Goal: Task Accomplishment & Management: Use online tool/utility

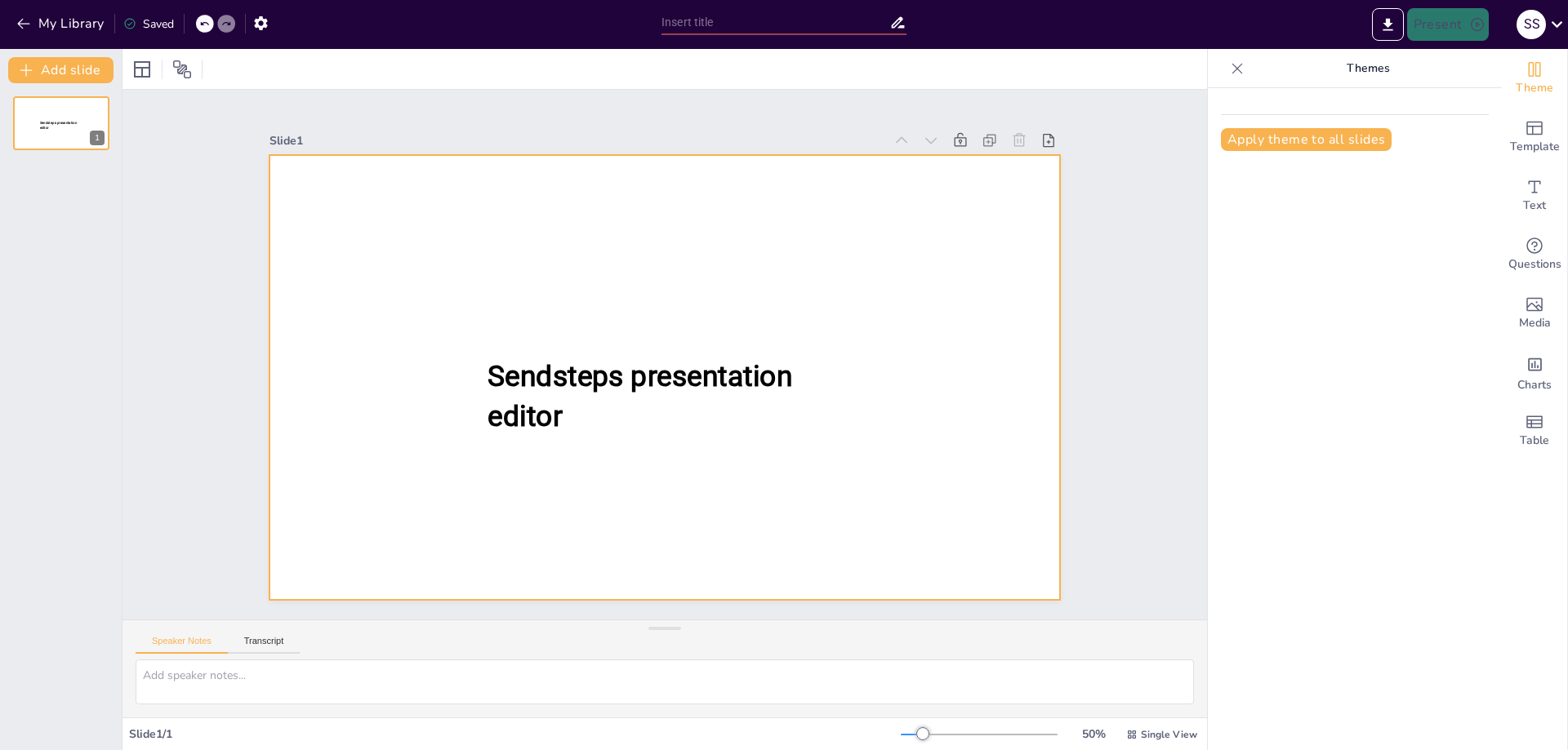
type input "New Sendsteps"
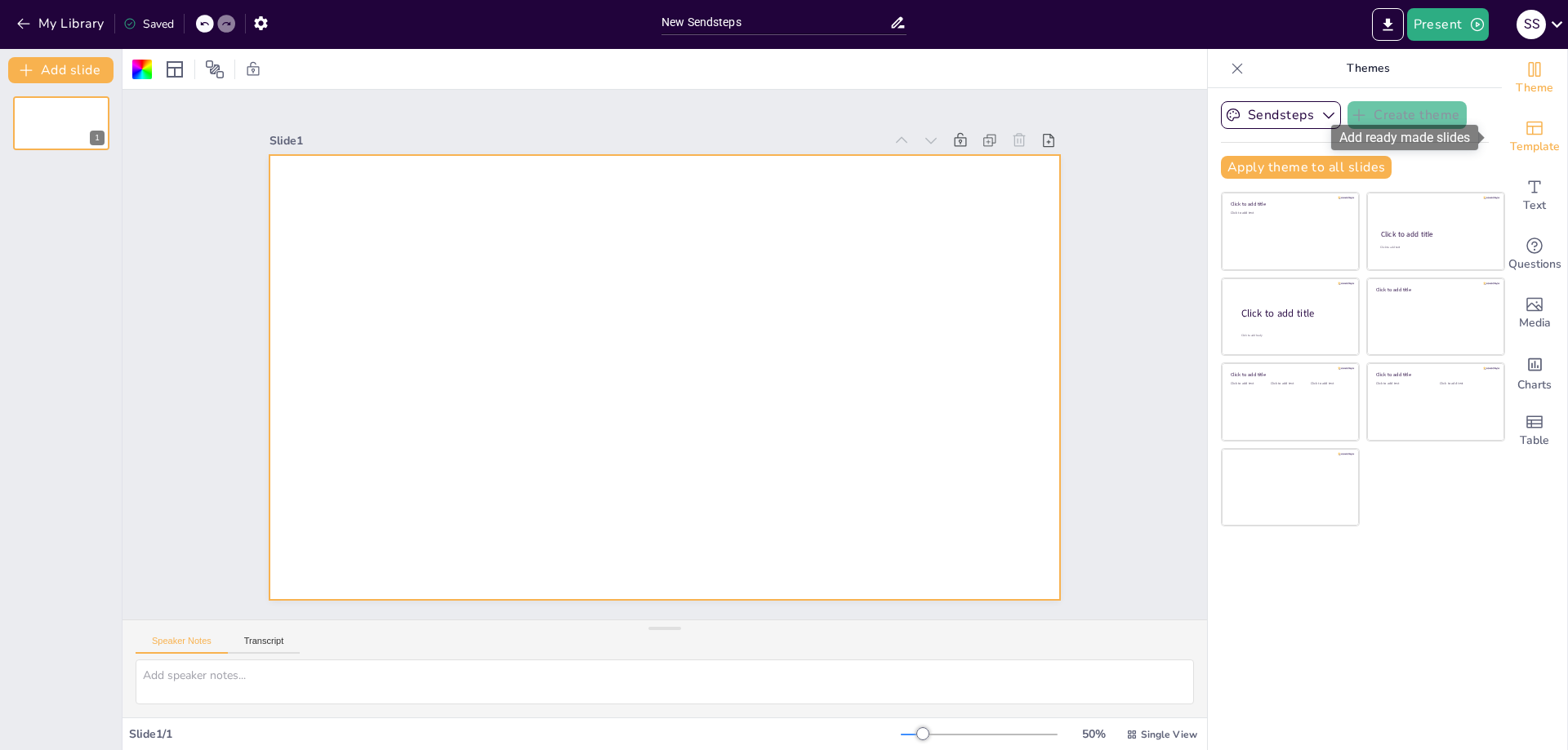
click at [1544, 143] on span "Template" at bounding box center [1534, 146] width 50 height 18
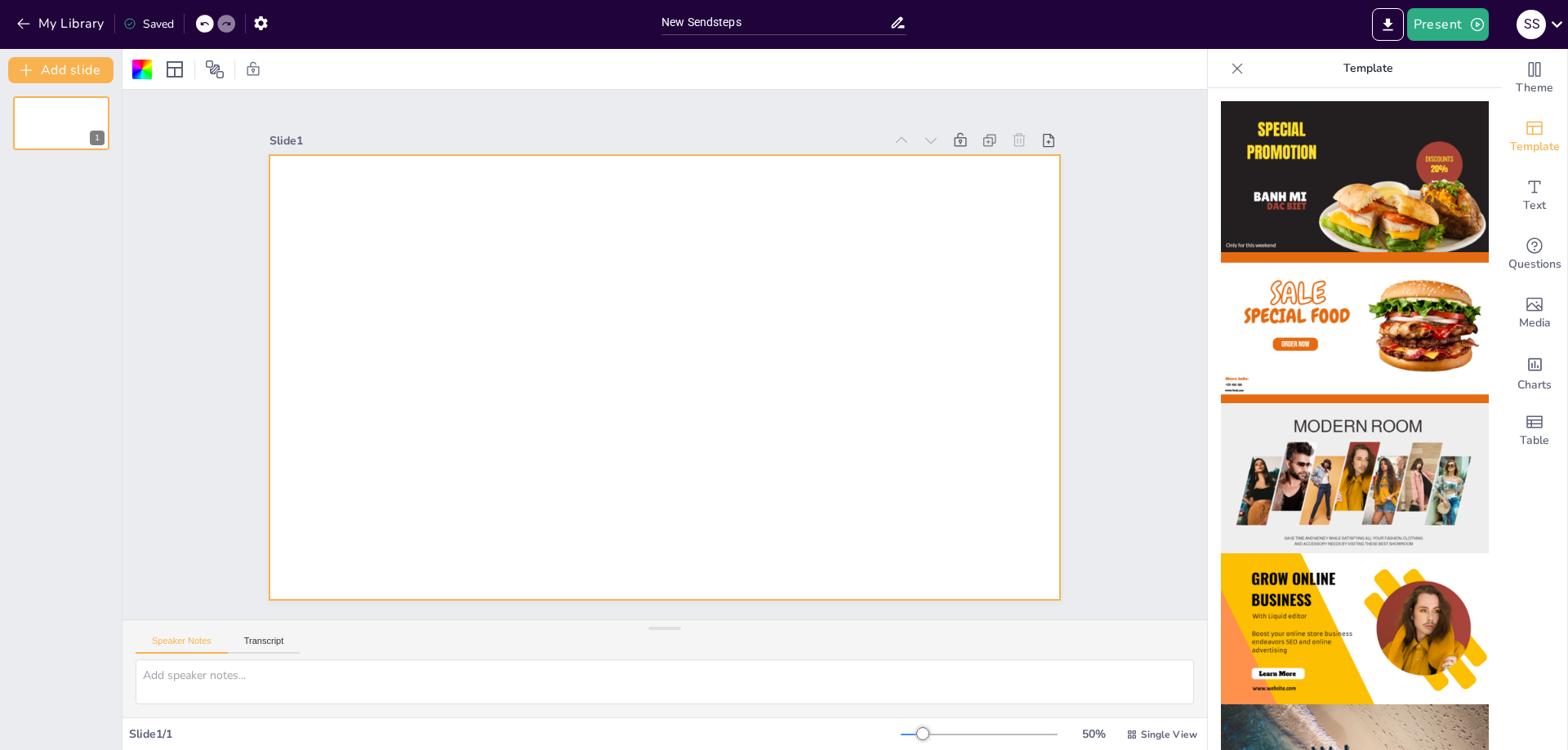
click at [1399, 310] on img at bounding box center [1354, 328] width 268 height 151
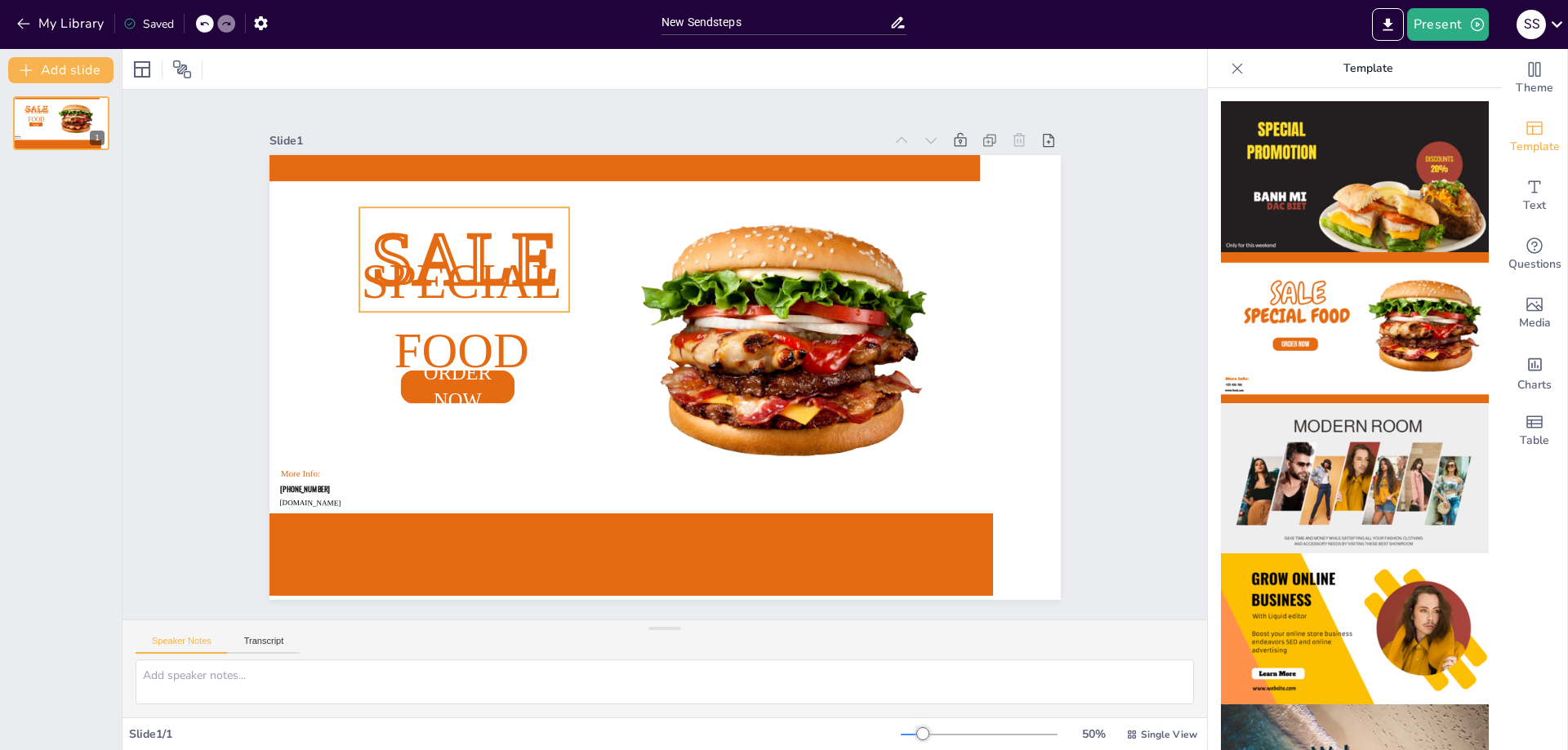
click at [491, 235] on span "SALE" at bounding box center [464, 259] width 186 height 83
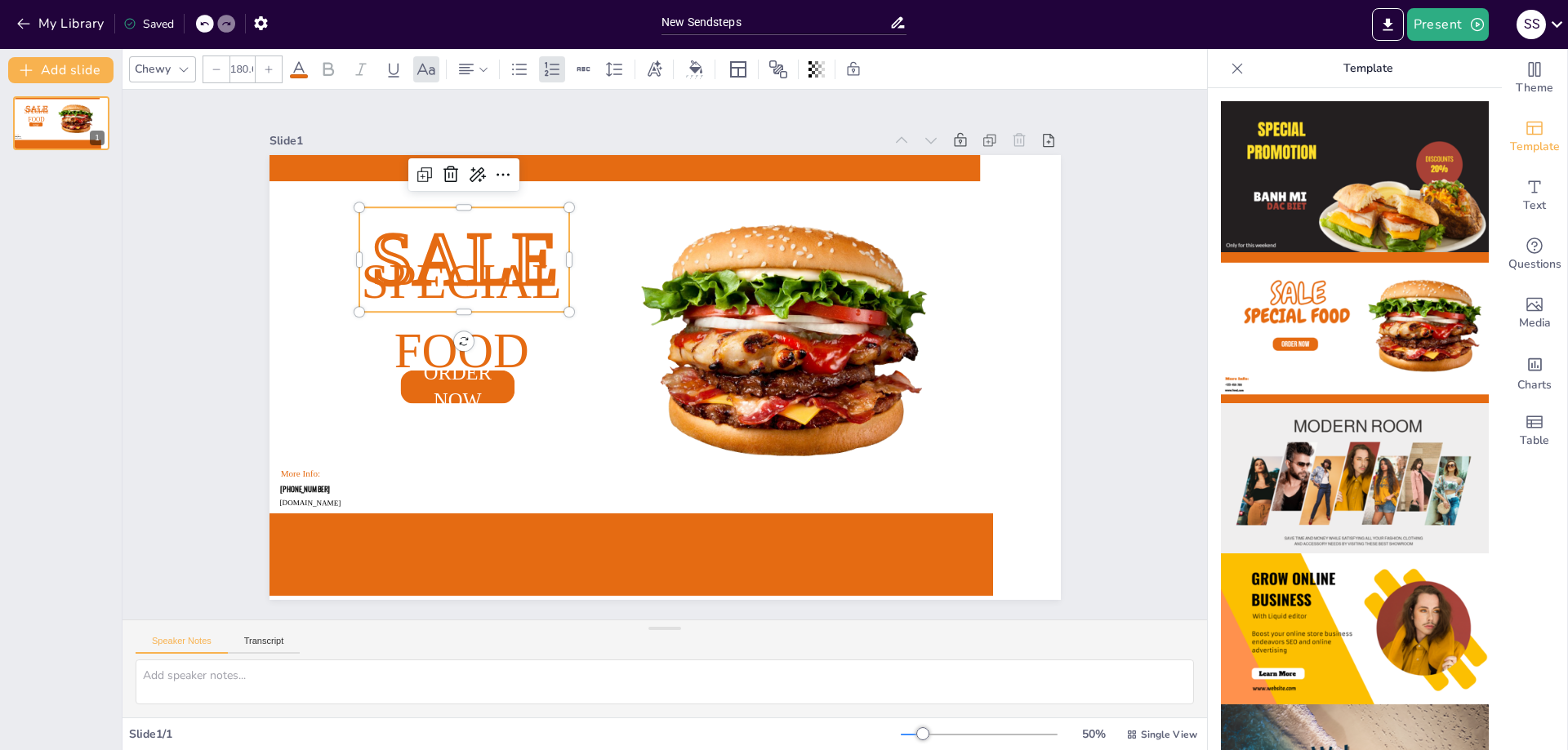
click at [491, 235] on span "SALE" at bounding box center [464, 259] width 186 height 83
click at [209, 20] on icon at bounding box center [204, 23] width 10 height 10
click at [199, 22] on div "My Library Saving......" at bounding box center [147, 23] width 294 height 29
click at [213, 25] on div at bounding box center [204, 23] width 18 height 18
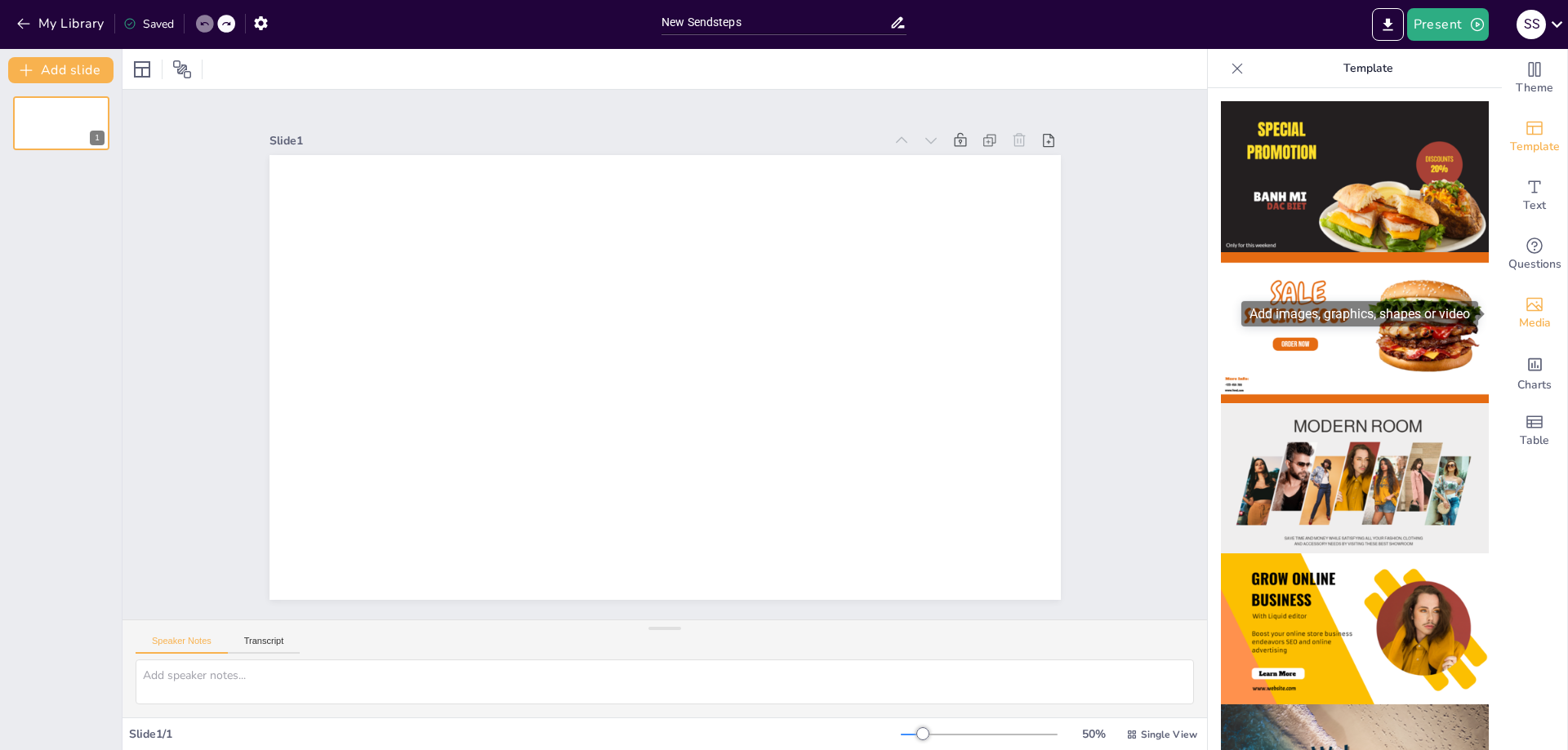
click at [1537, 317] on span "Media" at bounding box center [1535, 323] width 32 height 18
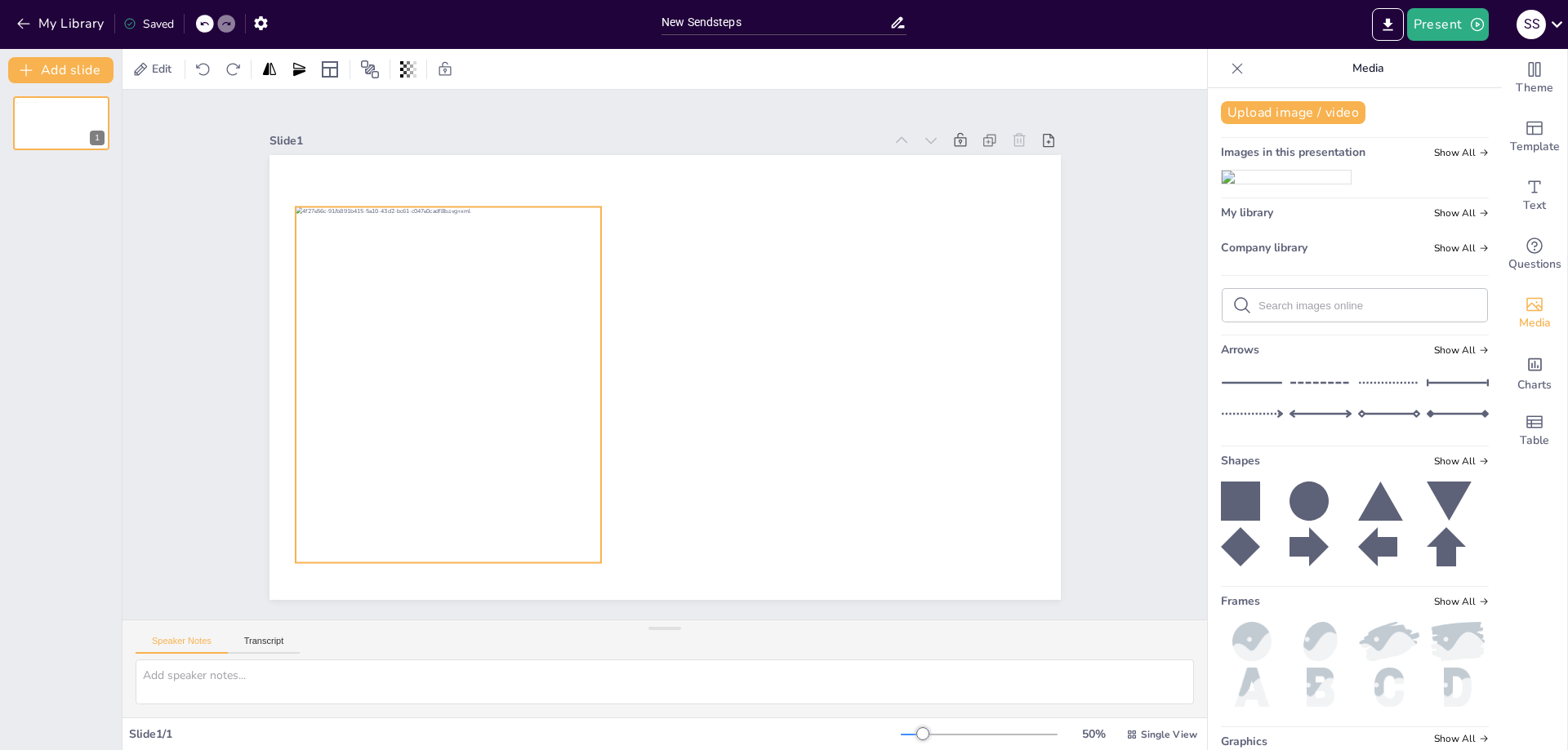
drag, startPoint x: 651, startPoint y: 403, endPoint x: 443, endPoint y: 408, distance: 208.1
click at [443, 408] on div at bounding box center [448, 385] width 306 height 356
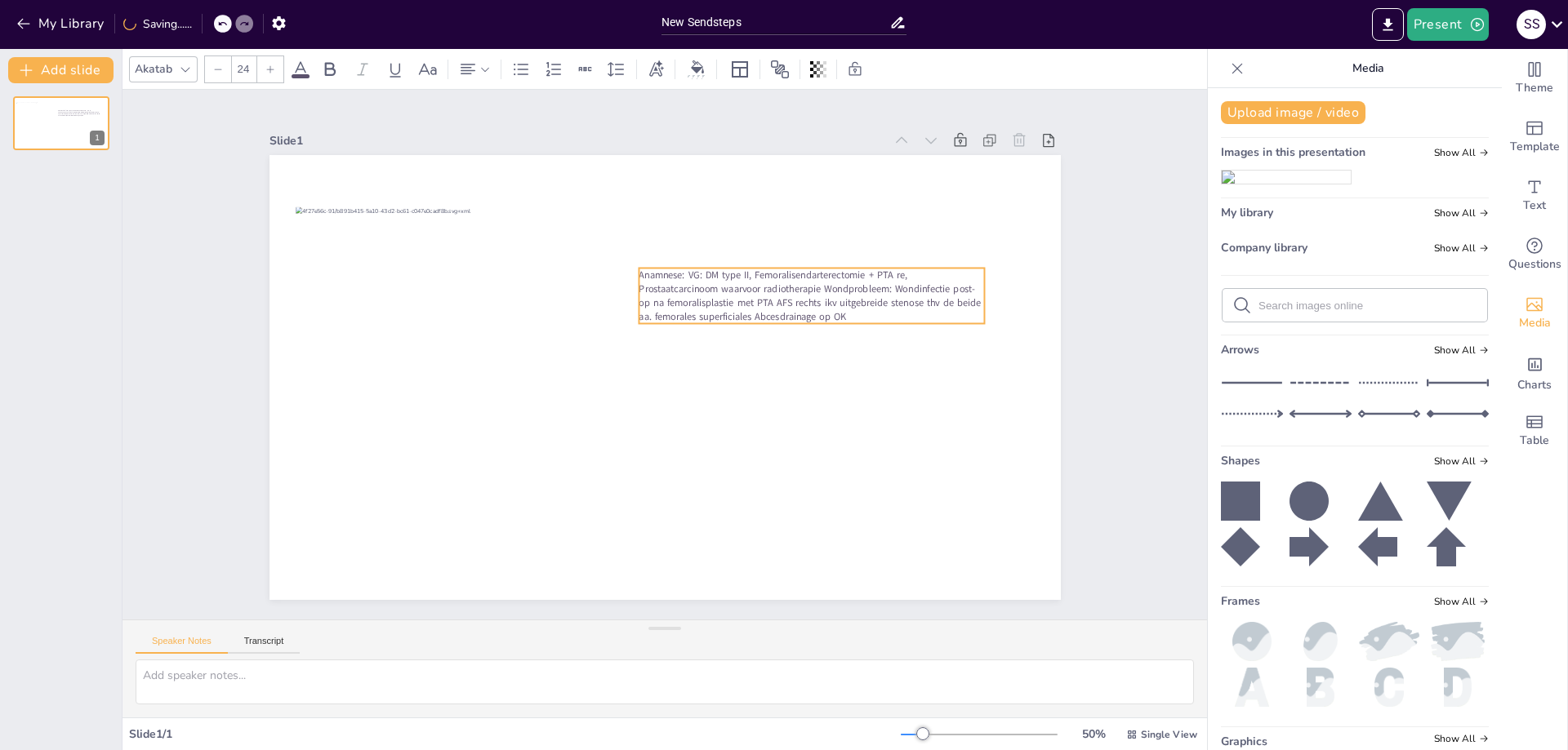
drag, startPoint x: 592, startPoint y: 215, endPoint x: 920, endPoint y: 286, distance: 335.6
click at [920, 286] on span "Anamnese: VG: DM type II, Femoralisendarterectomie + PTA re, Prostaatcarcinoom …" at bounding box center [810, 295] width 342 height 55
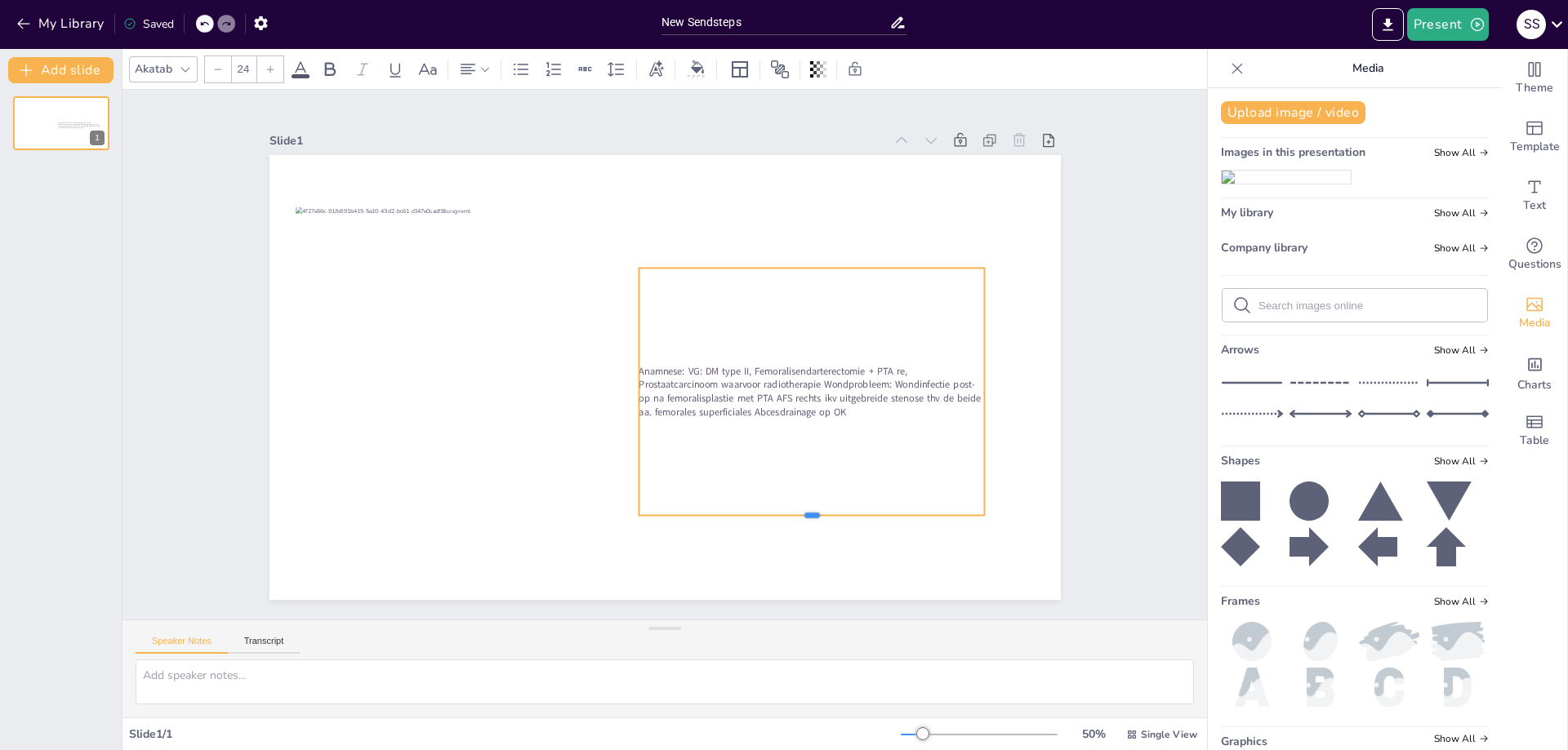
drag, startPoint x: 800, startPoint y: 333, endPoint x: 808, endPoint y: 508, distance: 175.2
click at [808, 515] on div at bounding box center [812, 522] width 346 height 13
drag, startPoint x: 625, startPoint y: 383, endPoint x: 604, endPoint y: 390, distance: 22.1
click at [605, 390] on div at bounding box center [612, 391] width 13 height 247
click at [750, 412] on p "Anamnese: VG: DM type II, Femoralisendarterectomie + PTA re, Prostaatcarcinoom …" at bounding box center [801, 392] width 367 height 55
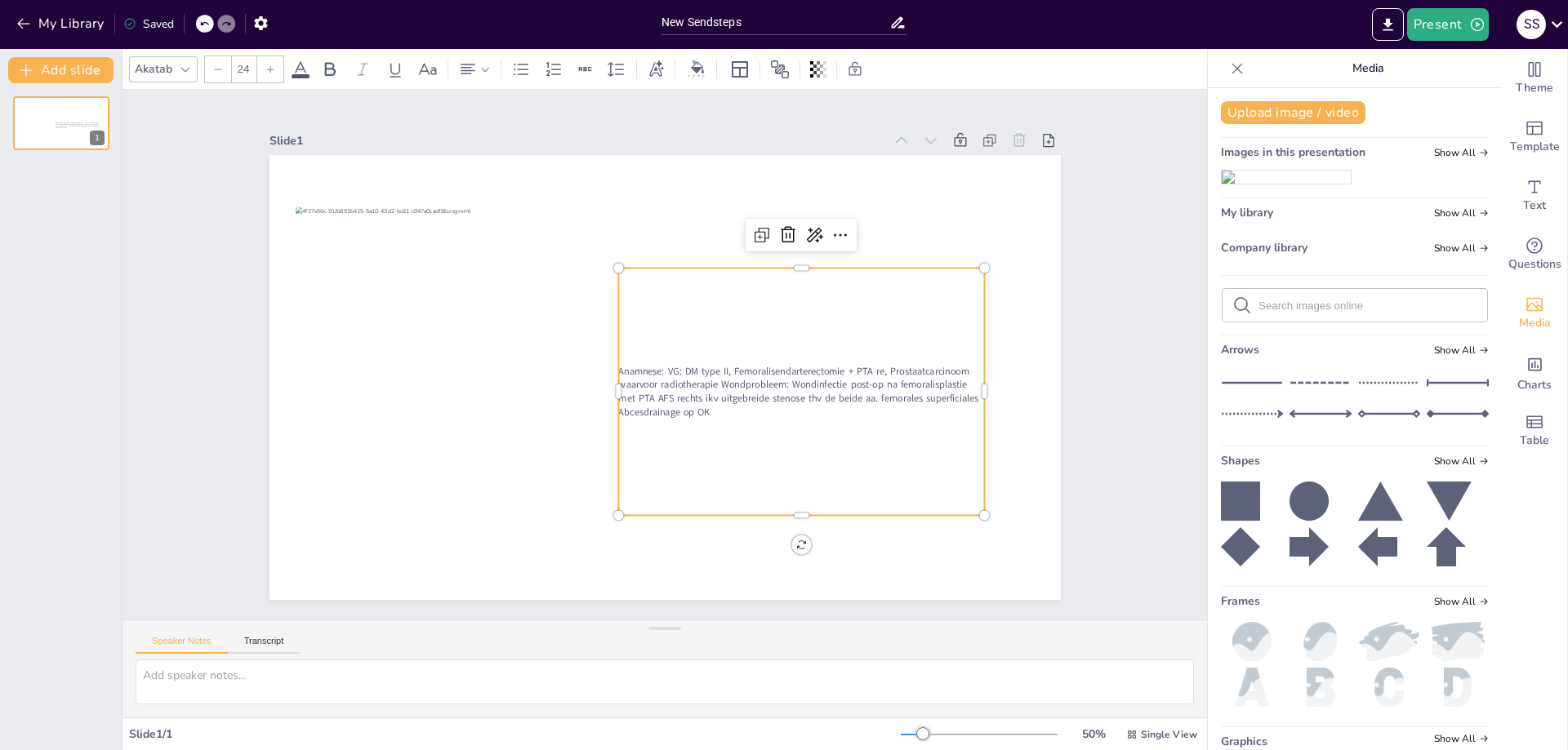
click at [872, 383] on span "Anamnese: VG: DM type II, Femoralisendarterectomie + PTA re, Prostaatcarcinoom …" at bounding box center [797, 392] width 360 height 55
click at [823, 376] on span "Anamnese: VG: DM type II, Femoralisendarterectomie + PTA re, Prostaatcarcinoom …" at bounding box center [797, 392] width 360 height 55
click at [787, 384] on span "Anamnese: VG: DM type II, Femoralisendarterectomie + PTA re, Prostaatcarcinoom …" at bounding box center [797, 392] width 360 height 55
click at [708, 378] on span "Anamnese: VG: DM type II, Femoralisendarterectomie + PTA re, Prostaatcarcinoom …" at bounding box center [797, 392] width 360 height 55
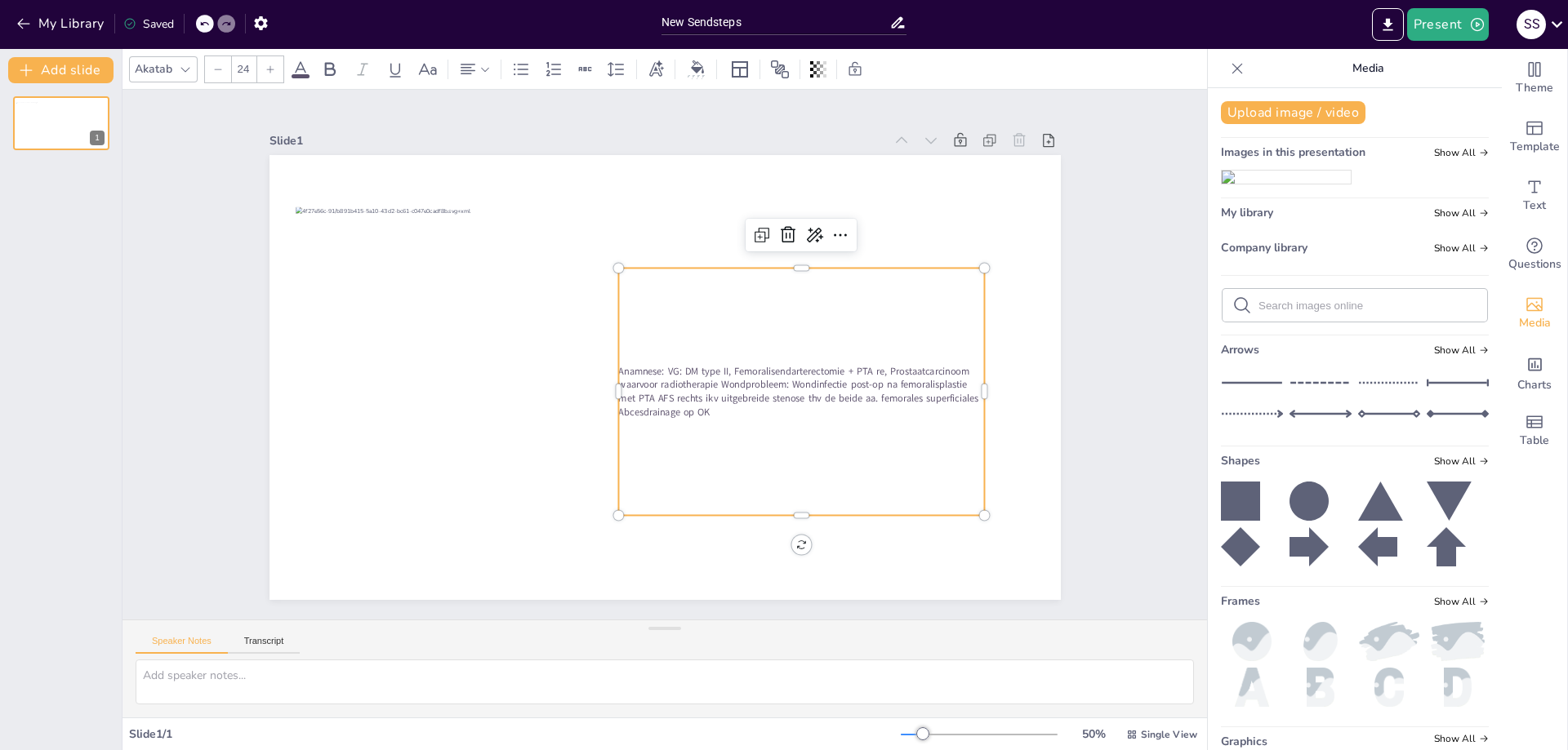
click at [713, 380] on span "Anamnese: VG: DM type II, Femoralisendarterectomie + PTA re, Prostaatcarcinoom …" at bounding box center [797, 392] width 360 height 55
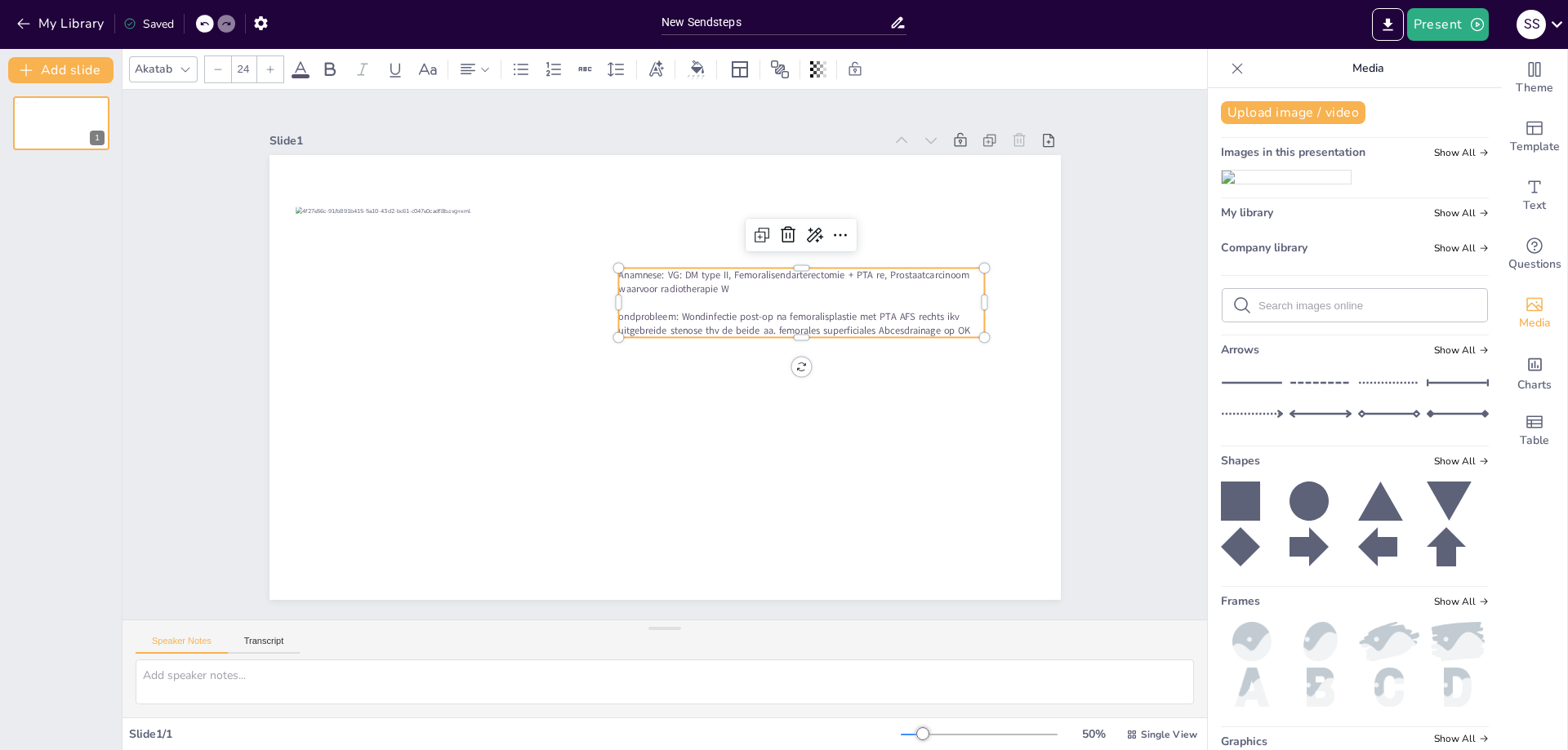
click at [620, 268] on span "Anamnese: VG: DM type II, Femoralisendarterectomie + PTA re, Prostaatcarcinoom …" at bounding box center [792, 281] width 350 height 28
click at [634, 312] on span "ondprobleem: Wondinfectie post-op na femoralisplastie met PTA AFS rechts ikv ui…" at bounding box center [793, 323] width 352 height 28
click at [812, 286] on p "Anamnese : VG: DM type II, Femoralisendarterectomie + PTA re, Prostaatcarcinoom…" at bounding box center [801, 281] width 367 height 28
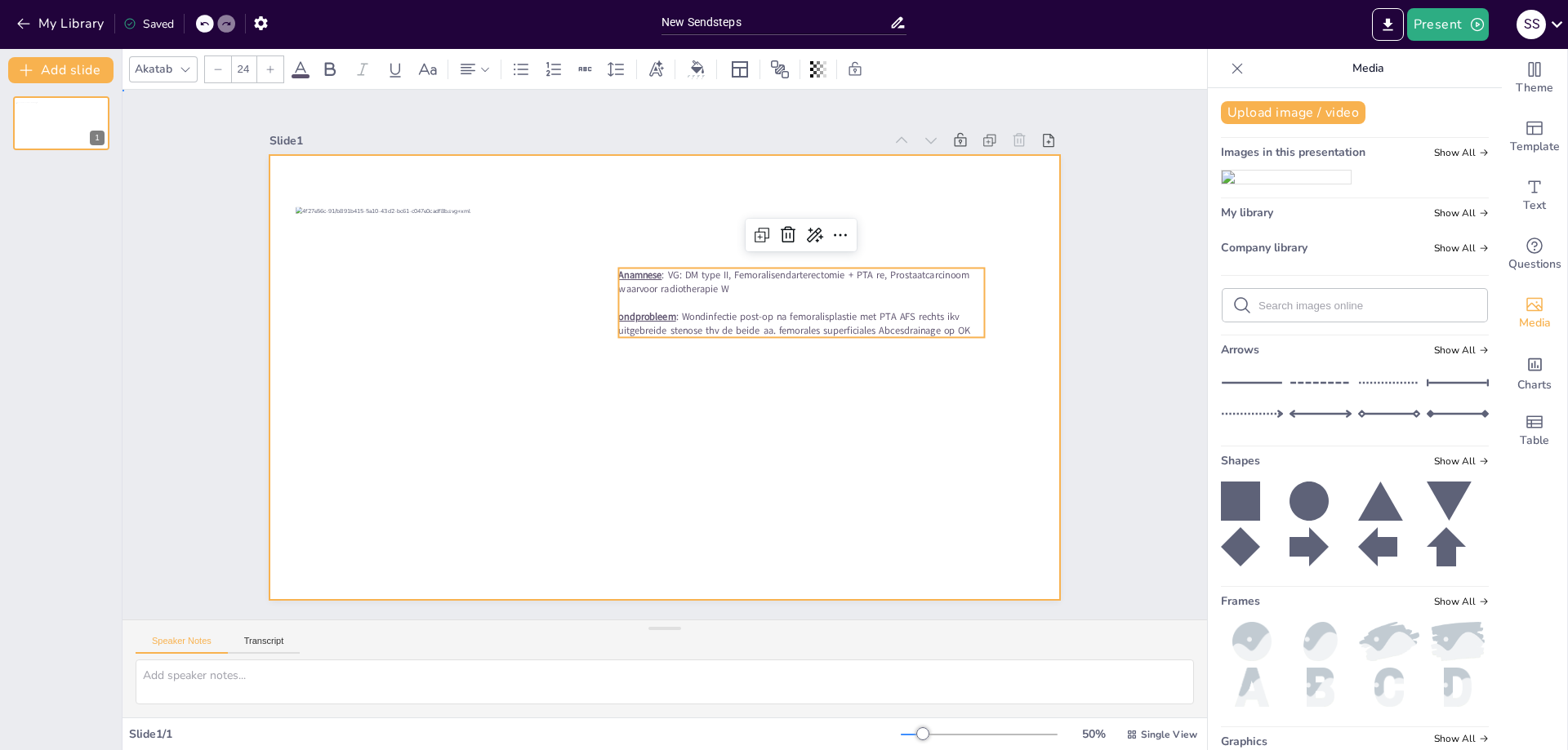
click at [826, 395] on div at bounding box center [665, 378] width 792 height 445
click at [770, 286] on p "Anamnese : VG: DM type II, Femoralisendarterectomie + PTA re, Prostaatcarcinoom…" at bounding box center [801, 281] width 367 height 28
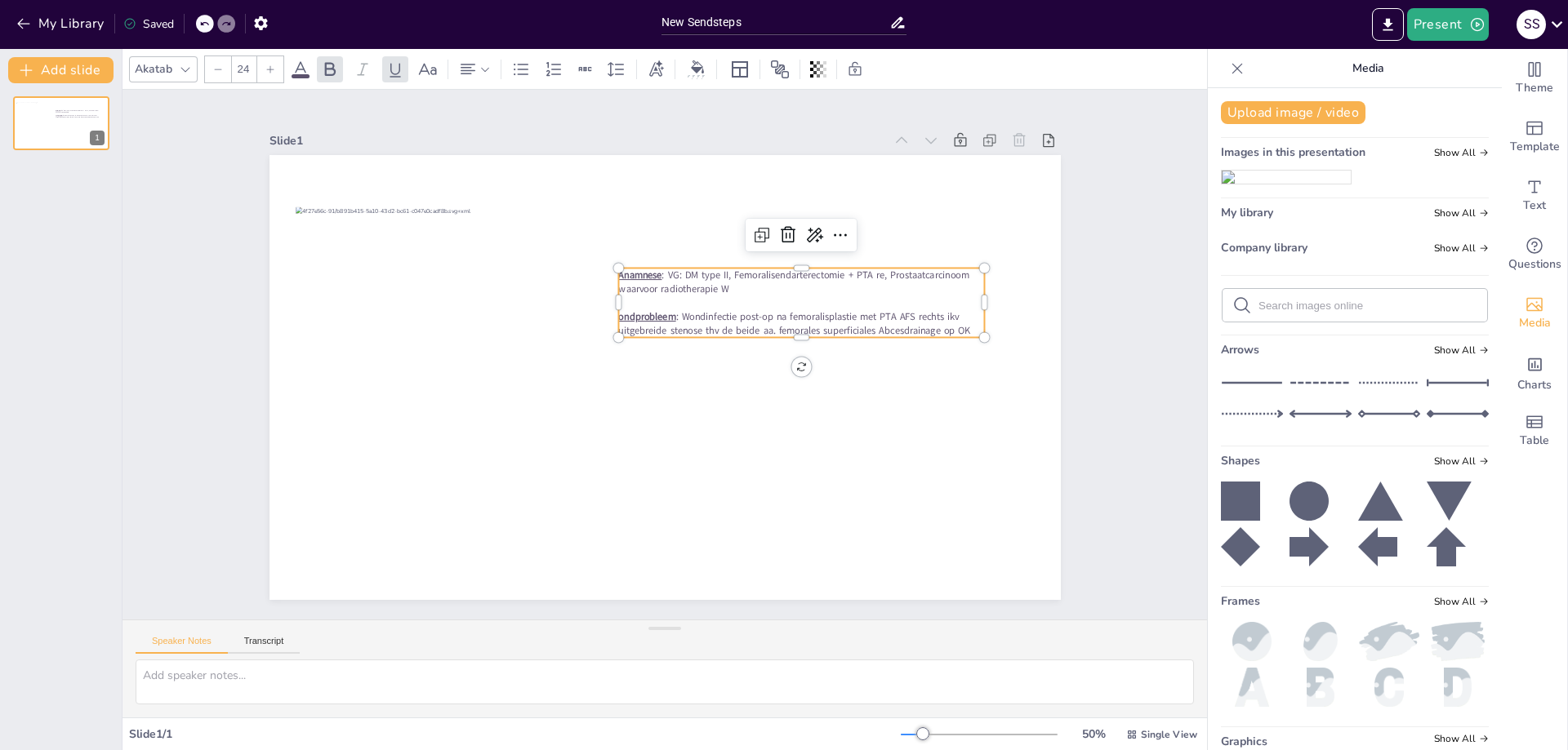
click at [770, 286] on p "Anamnese : VG: DM type II, Femoralisendarterectomie + PTA re, Prostaatcarcinoom…" at bounding box center [801, 281] width 367 height 28
click at [742, 287] on p "Anamnese : VG: DM type II, Femoralisendarterectomie + PTA re, Prostaatcarcinoom…" at bounding box center [801, 281] width 367 height 28
click at [726, 286] on p "Anamnese : VG: DM type II, Femoralisendarterectomie + PTA re, Prostaatcarcinoom…" at bounding box center [801, 281] width 367 height 28
click at [717, 283] on span ": VG: DM type II, Femoralisendarterectomie + PTA re, Prostaatcarcinoom waarvoor…" at bounding box center [792, 281] width 350 height 28
click at [713, 282] on span ": VG: DM type II, Femoralisendarterectomie + PTA re, Prostaatcarcinoom waarvoor…" at bounding box center [792, 281] width 350 height 28
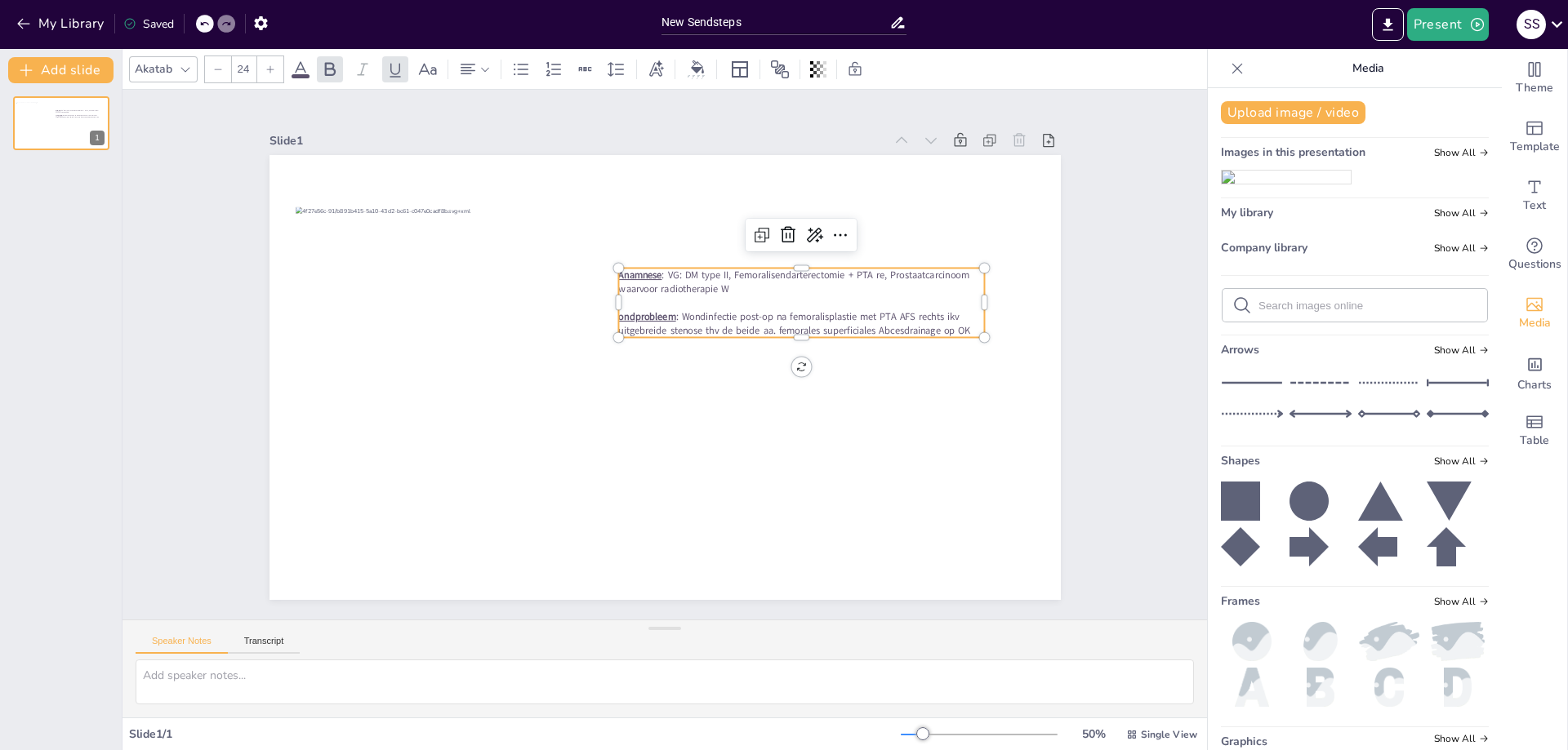
click at [726, 281] on p "Anamnese : VG: DM type II, Femoralisendarterectomie + PTA re, Prostaatcarcinoom…" at bounding box center [801, 281] width 367 height 28
click at [618, 310] on span "ondprobleem" at bounding box center [646, 316] width 57 height 14
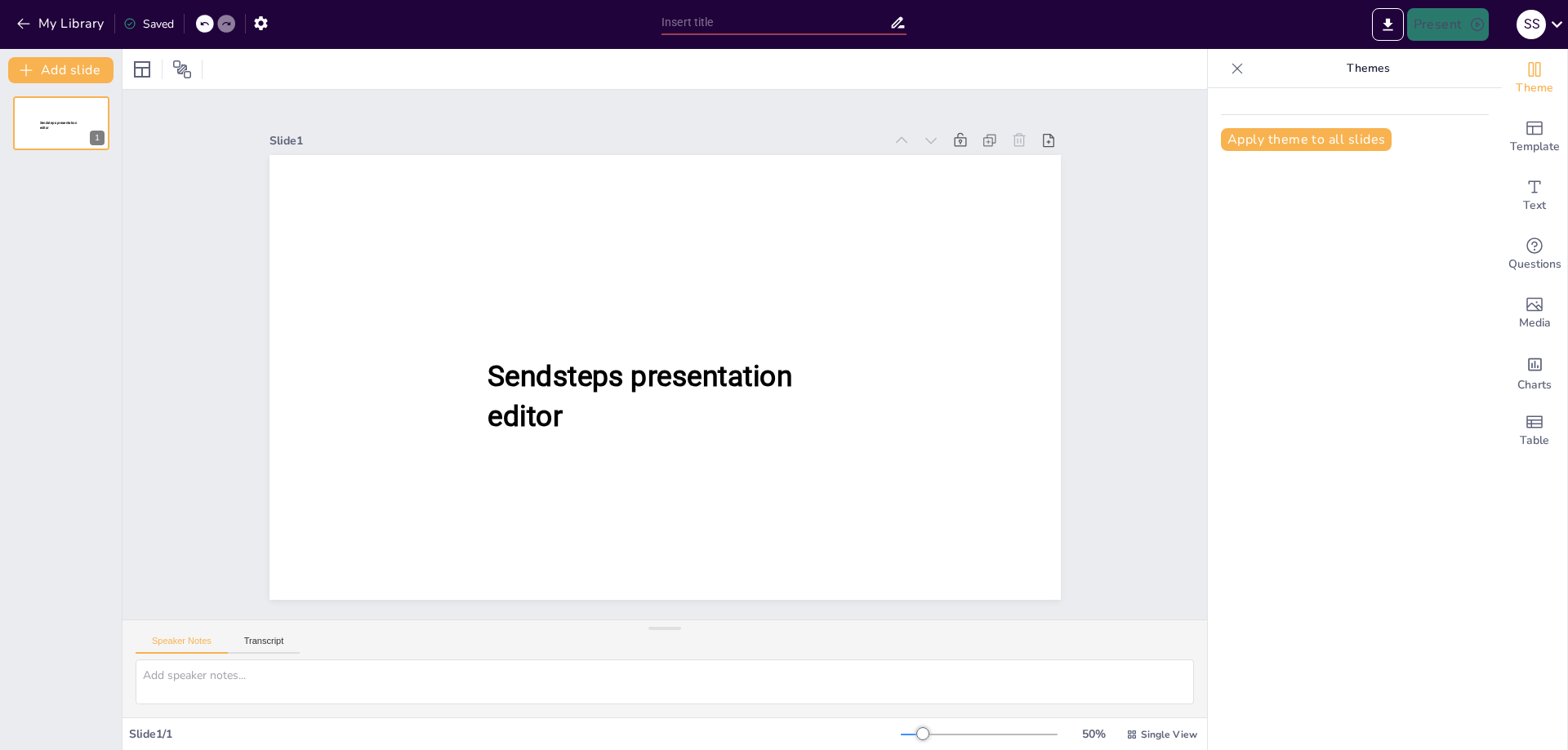
type input "New Sendsteps"
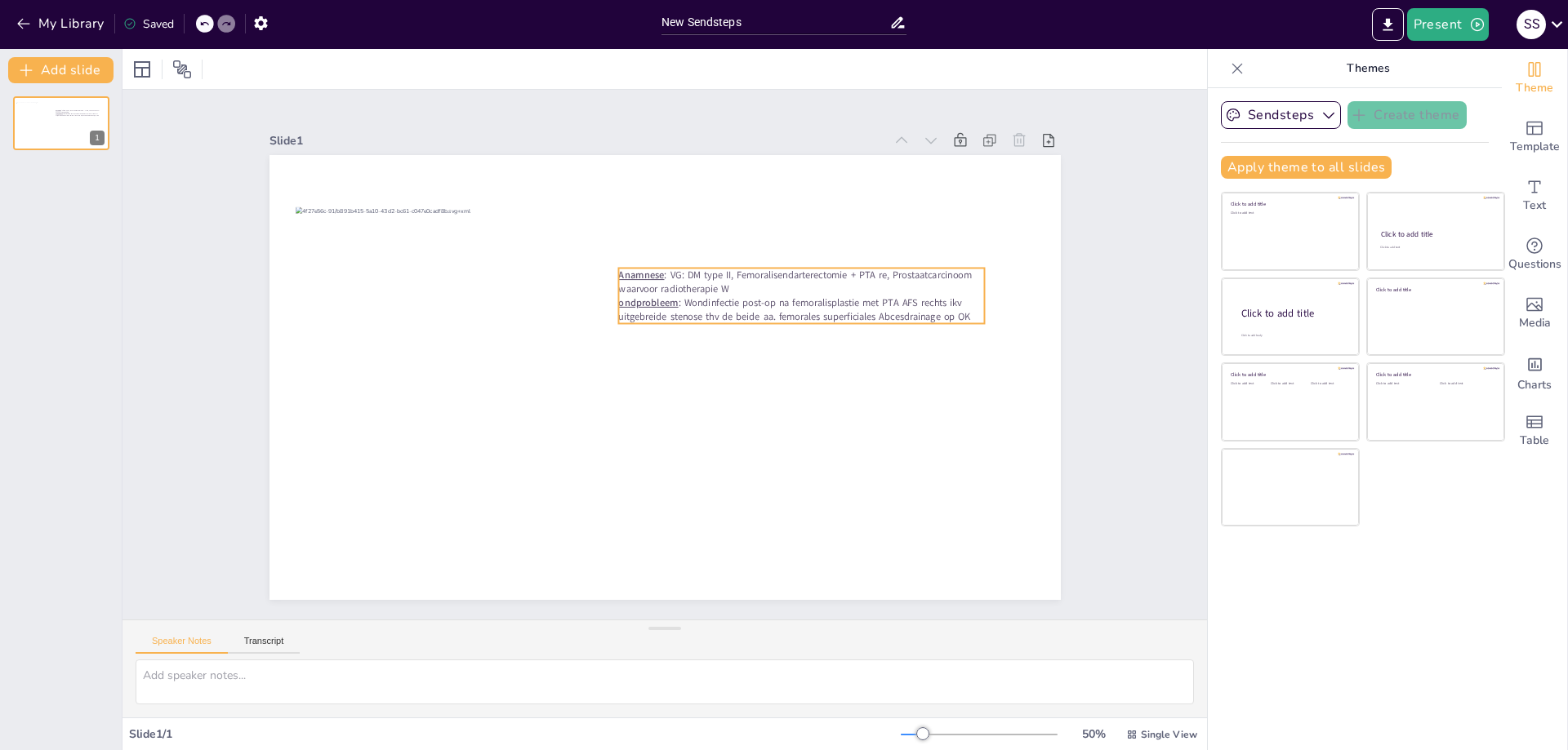
click at [679, 298] on span ": Wondinfectie post-op na femoralisplastie met PTA AFS rechts ikv uitgebreide s…" at bounding box center [793, 309] width 352 height 28
click at [750, 281] on p "Anamnese : VG: DM type II, Femoralisendarterectomie + PTA re, Prostaatcarcinoom…" at bounding box center [801, 281] width 367 height 28
click at [710, 284] on span ": VG: DM type II, Femoralisendarterectomie + PTA re, Prostaatcarcinoom waarvoor…" at bounding box center [794, 281] width 353 height 28
click at [721, 286] on p "Anamnese : VG: DM type II, Femoralisendarterectomie + PTA re, Prostaatcarcinoom…" at bounding box center [801, 281] width 367 height 28
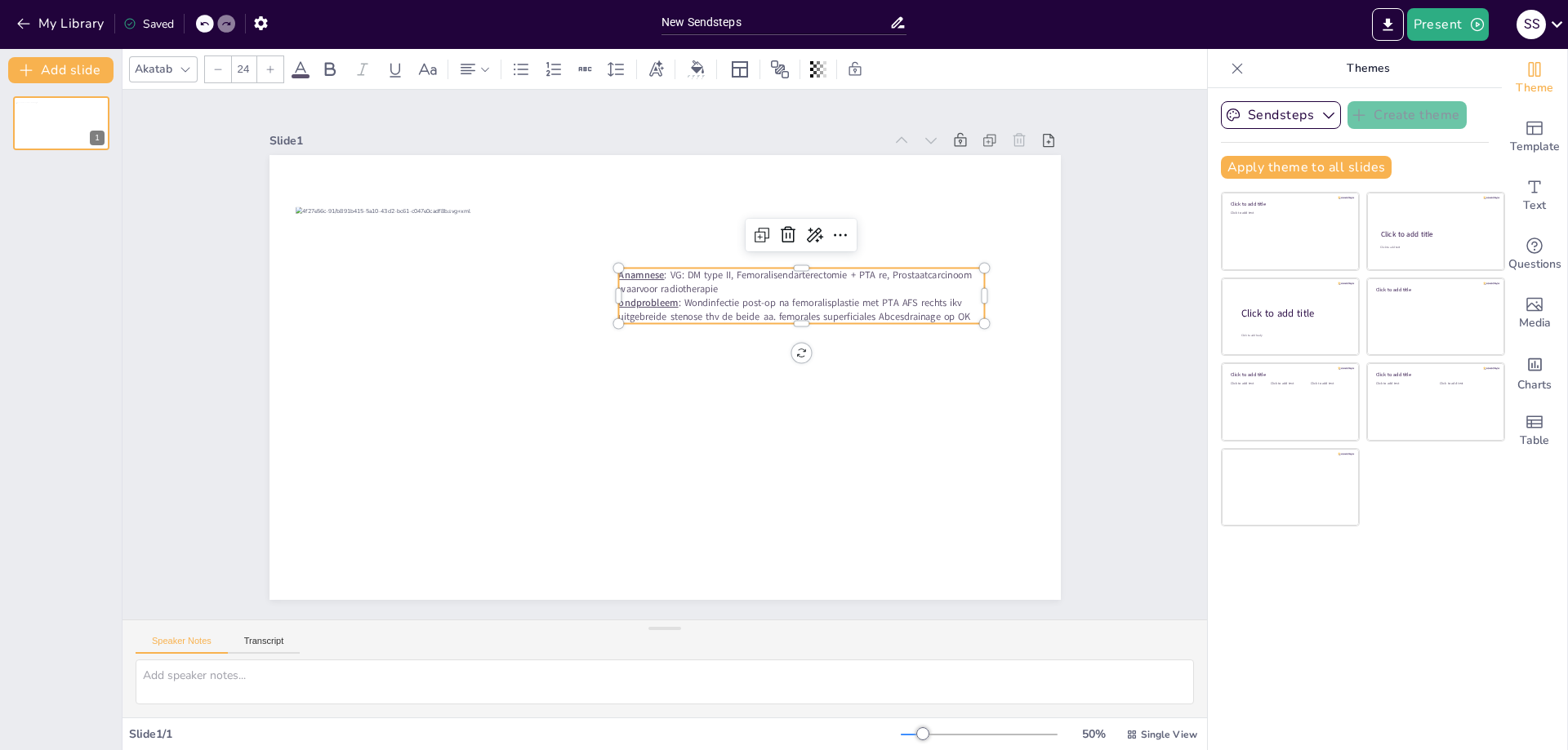
click at [638, 299] on span "ondprobleem" at bounding box center [647, 302] width 60 height 14
click at [764, 286] on p "Anamnese : VG: DM type II, Femoralisendarterectomie + PTA re, Prostaatcarcinoom…" at bounding box center [801, 281] width 367 height 28
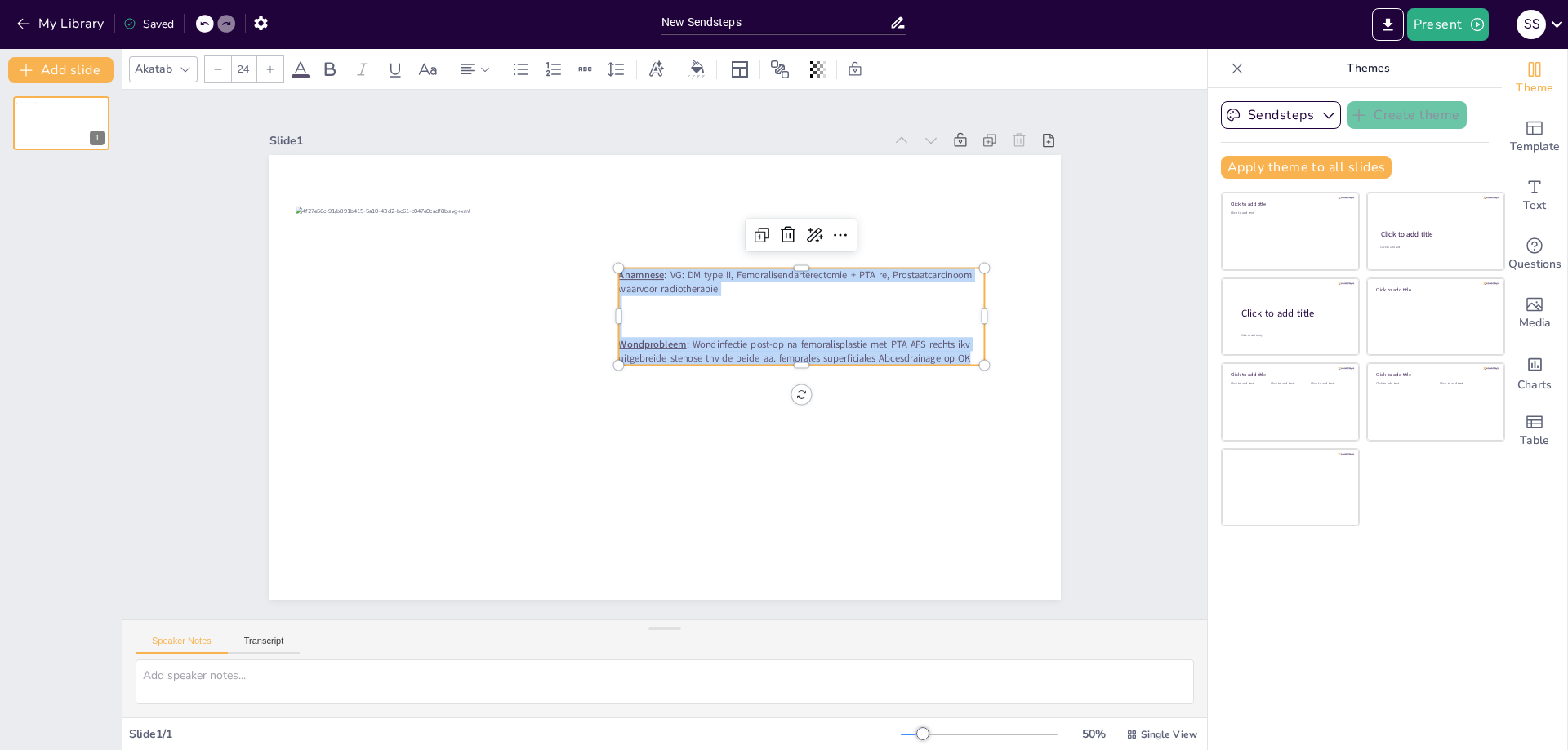
drag, startPoint x: 967, startPoint y: 347, endPoint x: 606, endPoint y: 256, distance: 372.3
click at [606, 256] on div "Anamnese : VG: DM type II, Femoralisendarterectomie + PTA re, Prostaatcarcinoom…" at bounding box center [665, 378] width 792 height 445
click at [273, 71] on icon at bounding box center [270, 70] width 10 height 10
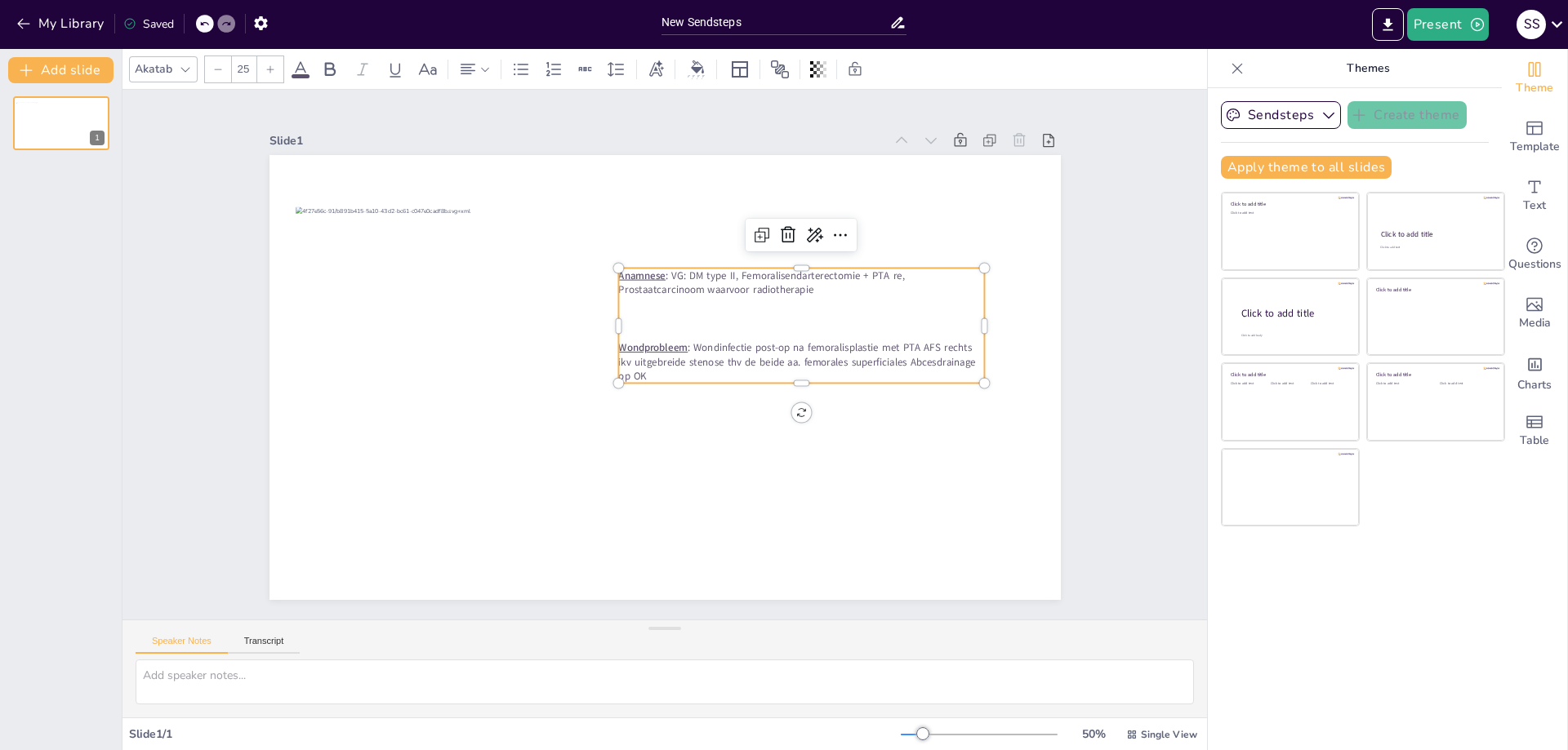
click at [273, 71] on icon at bounding box center [270, 70] width 10 height 10
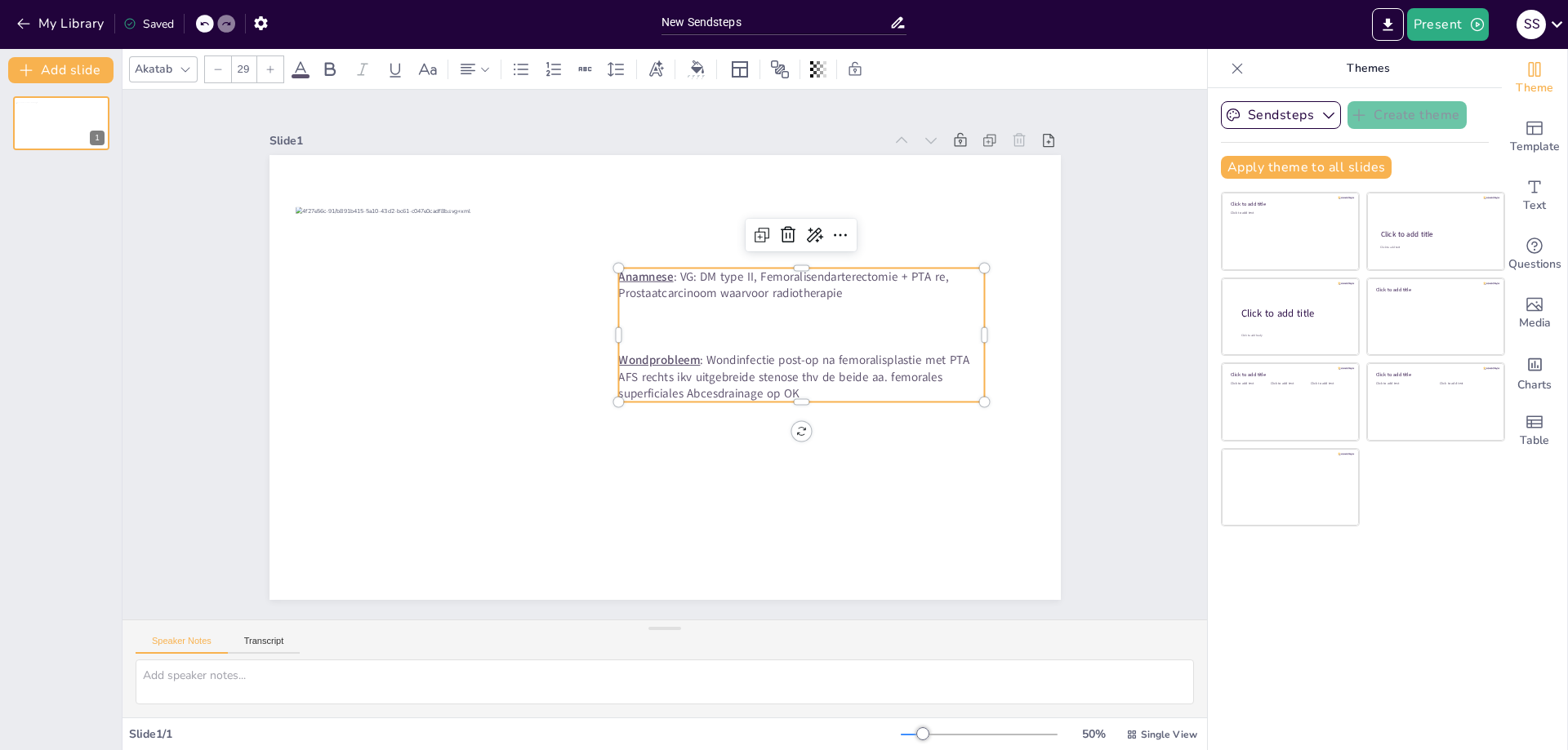
click at [273, 71] on icon at bounding box center [270, 70] width 10 height 10
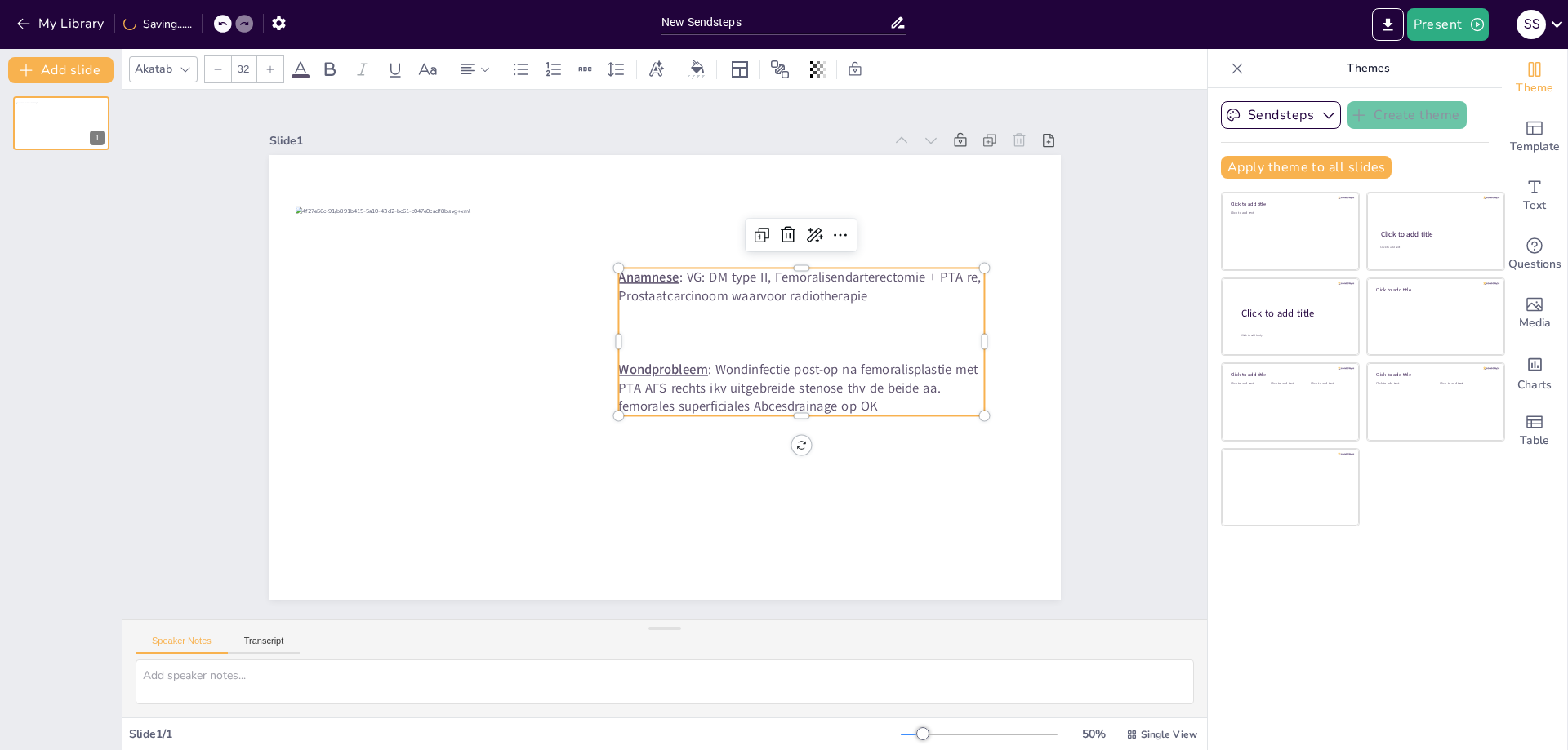
click at [273, 71] on icon at bounding box center [270, 70] width 10 height 10
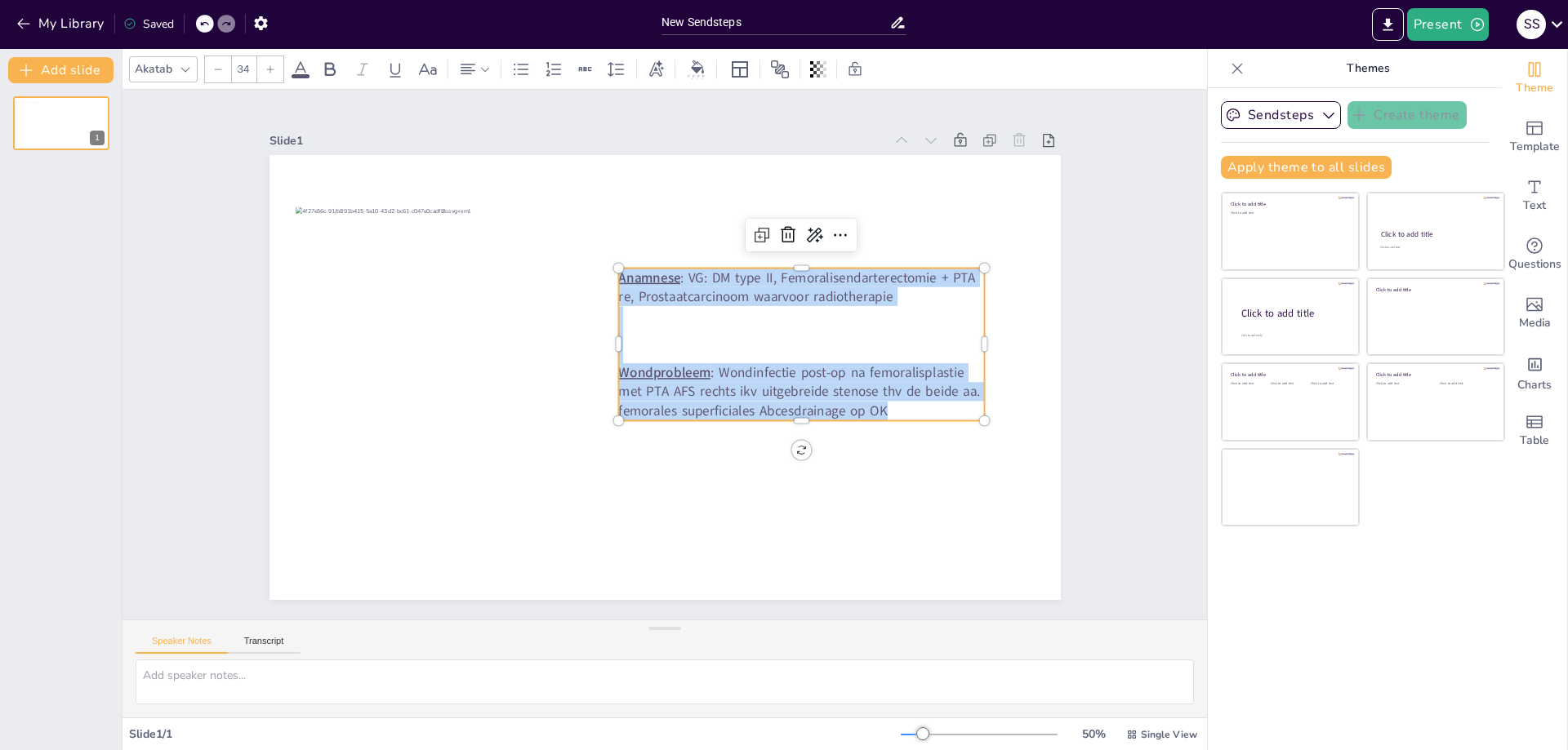
click at [273, 71] on icon at bounding box center [270, 70] width 10 height 10
type input "35"
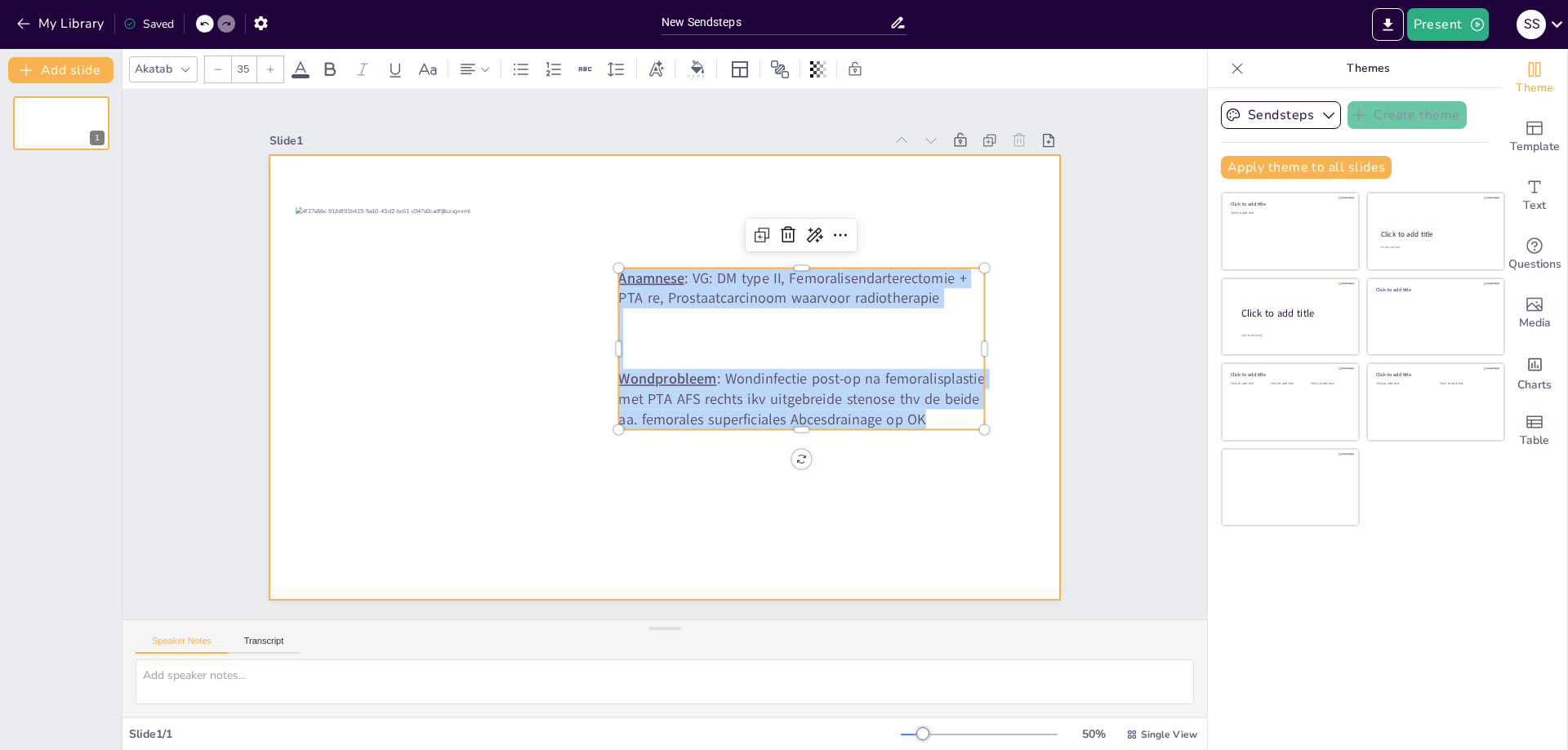
click at [900, 487] on div at bounding box center [665, 378] width 792 height 445
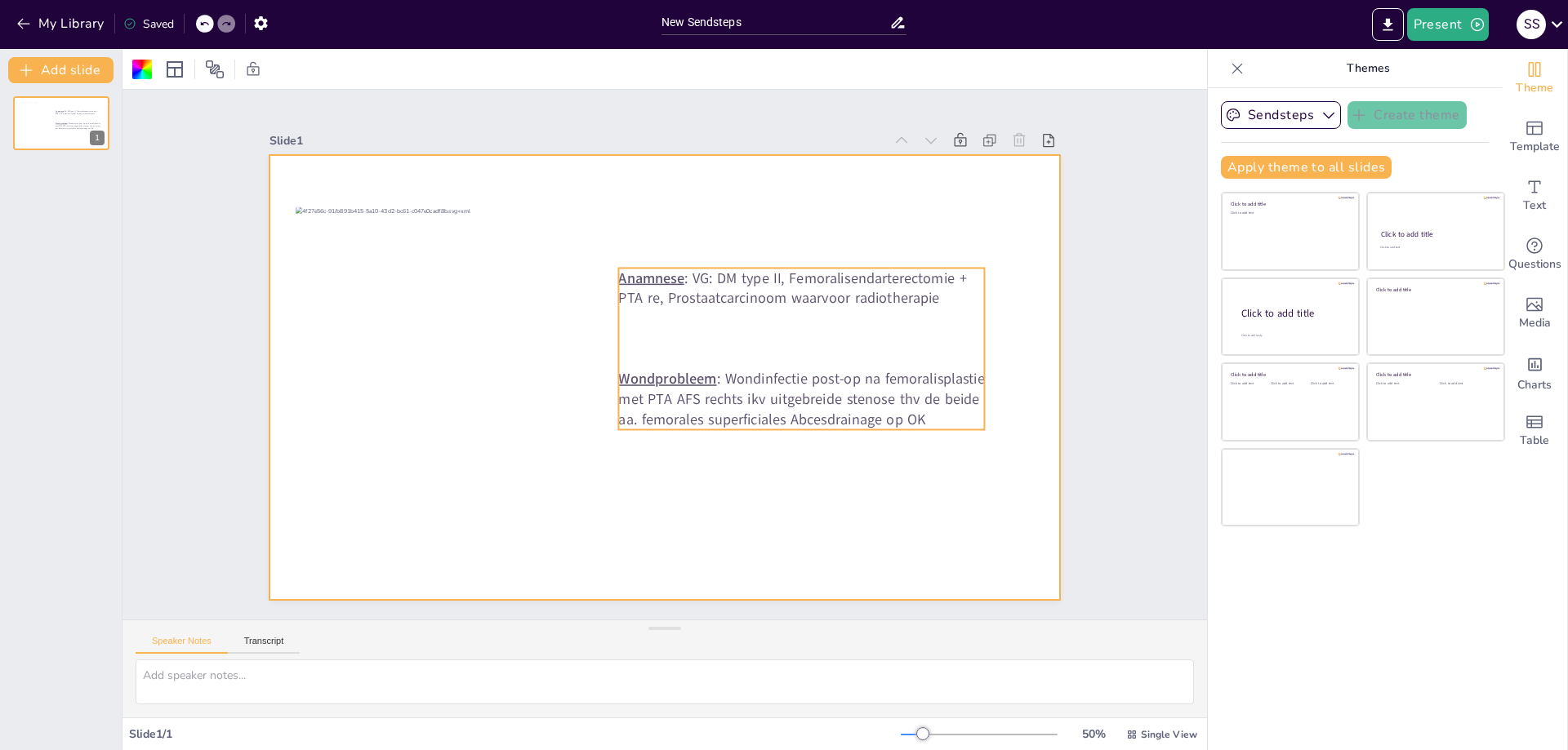
click at [931, 407] on p "Wondprobleem : Wondinfectie post-op na femoralisplastie met PTA AFS rechts ikv …" at bounding box center [801, 399] width 367 height 60
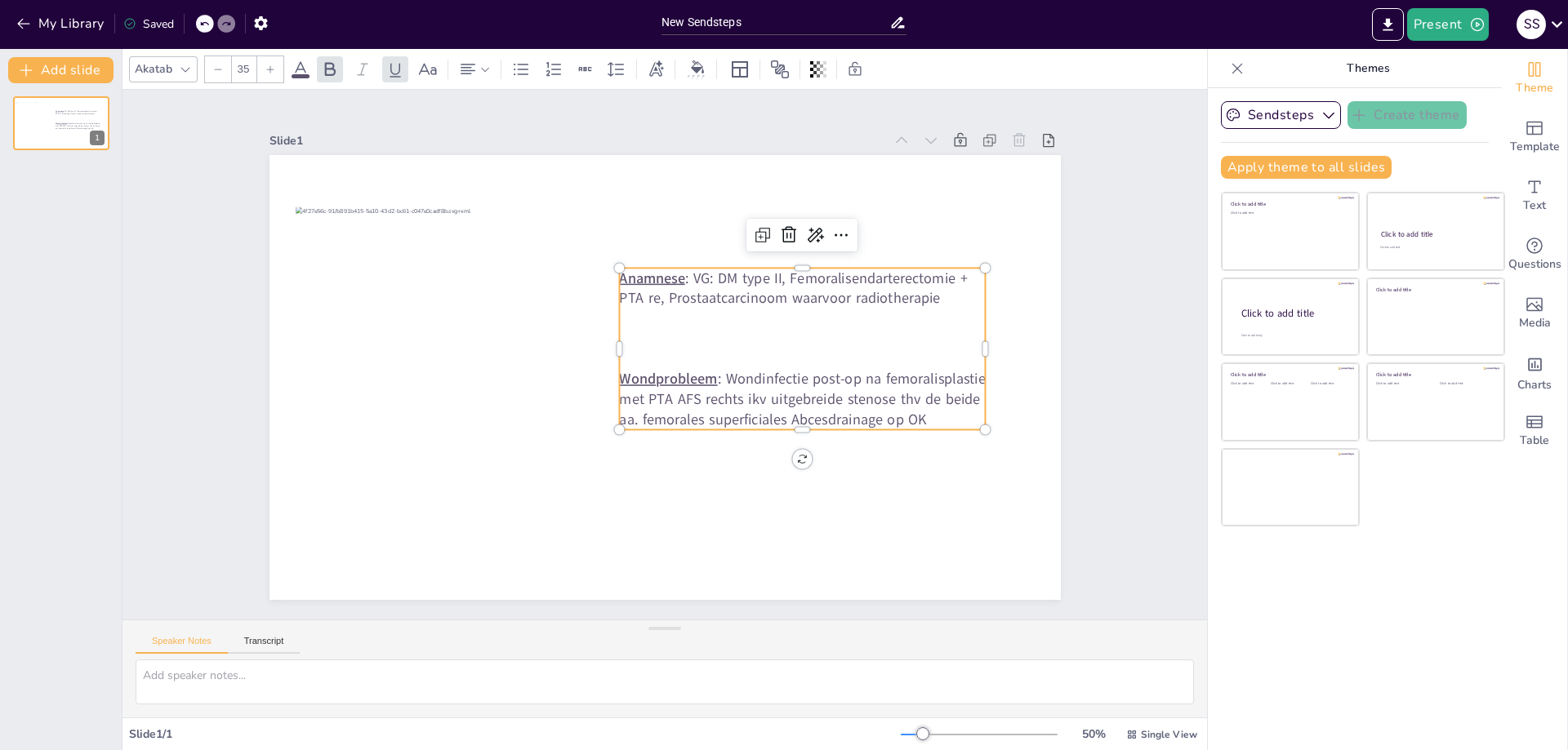
click at [972, 342] on p at bounding box center [802, 339] width 367 height 20
drag, startPoint x: 976, startPoint y: 341, endPoint x: 1034, endPoint y: 346, distance: 58.2
click at [1043, 346] on div at bounding box center [1050, 348] width 13 height 162
click at [1007, 481] on div at bounding box center [665, 378] width 792 height 445
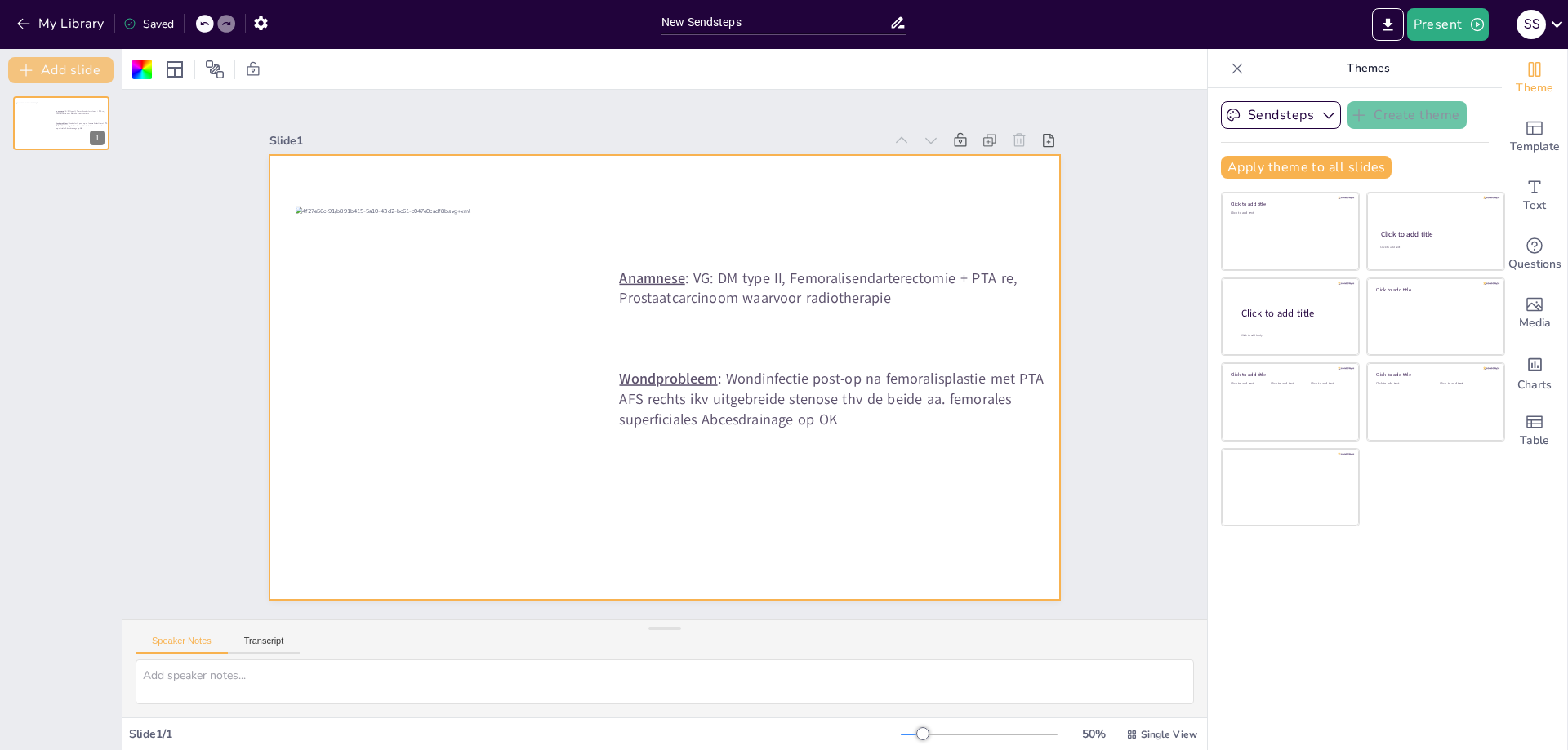
click at [77, 78] on button "Add slide" at bounding box center [60, 70] width 105 height 26
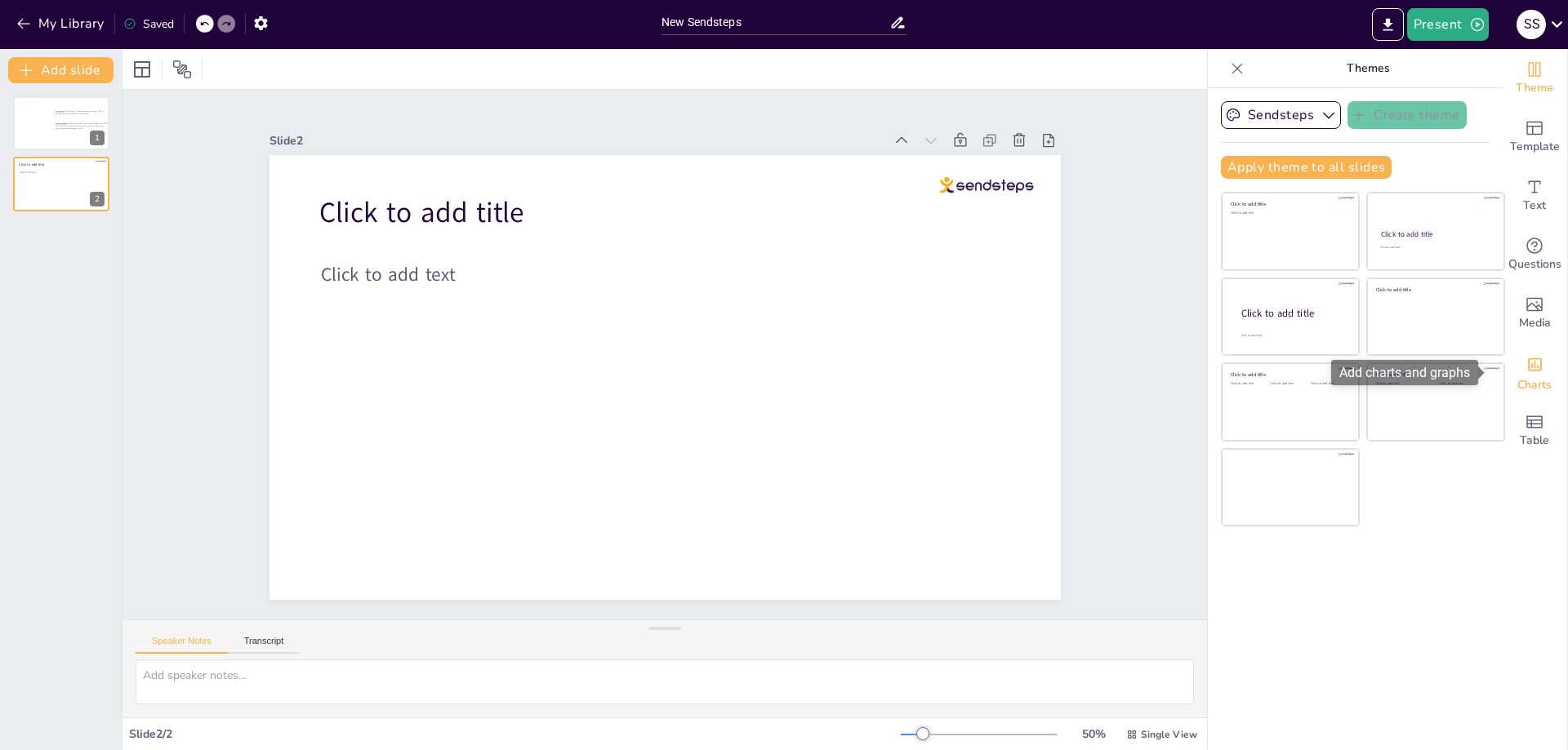
click at [1536, 392] on span "Charts" at bounding box center [1534, 384] width 34 height 18
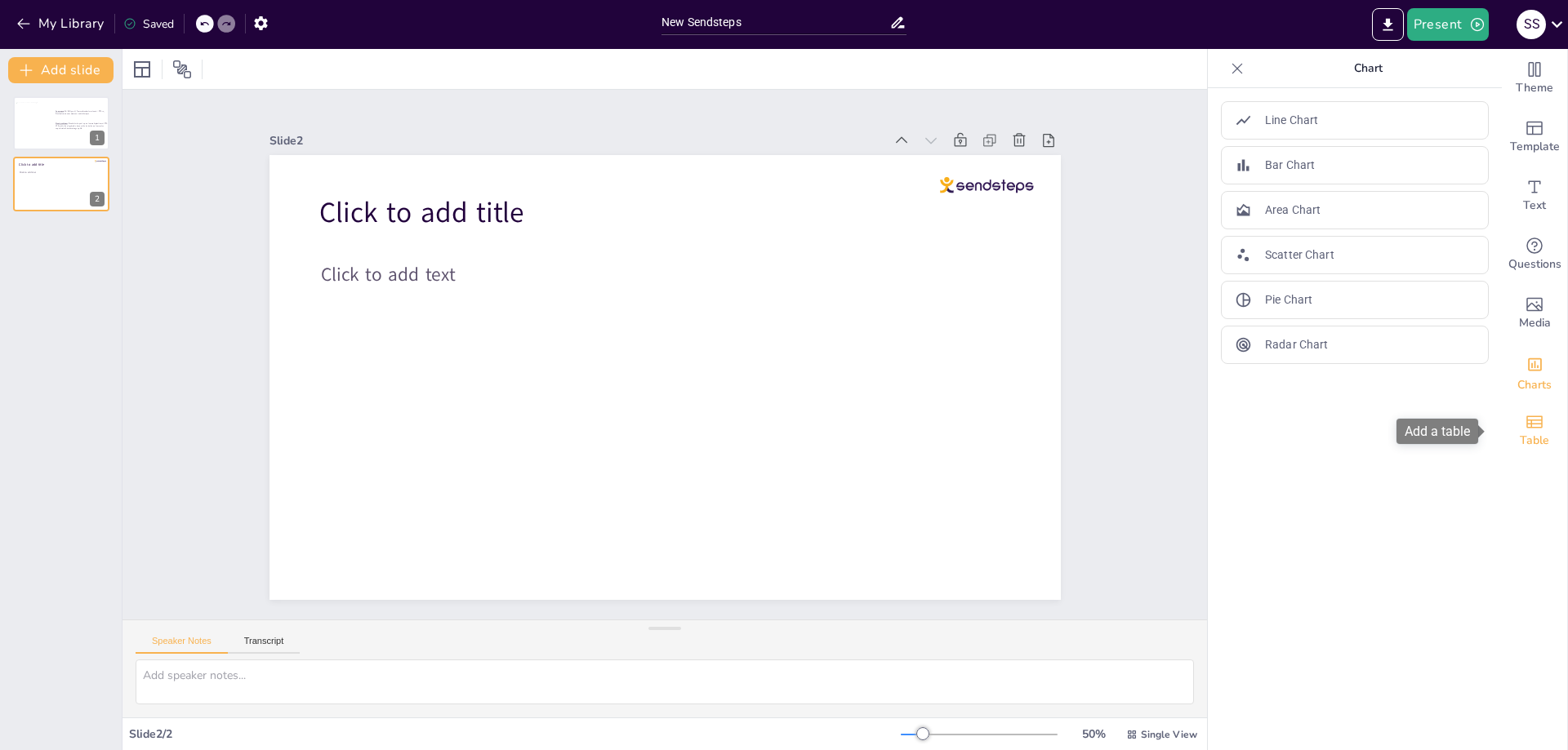
click at [1536, 415] on div "Table" at bounding box center [1534, 431] width 65 height 59
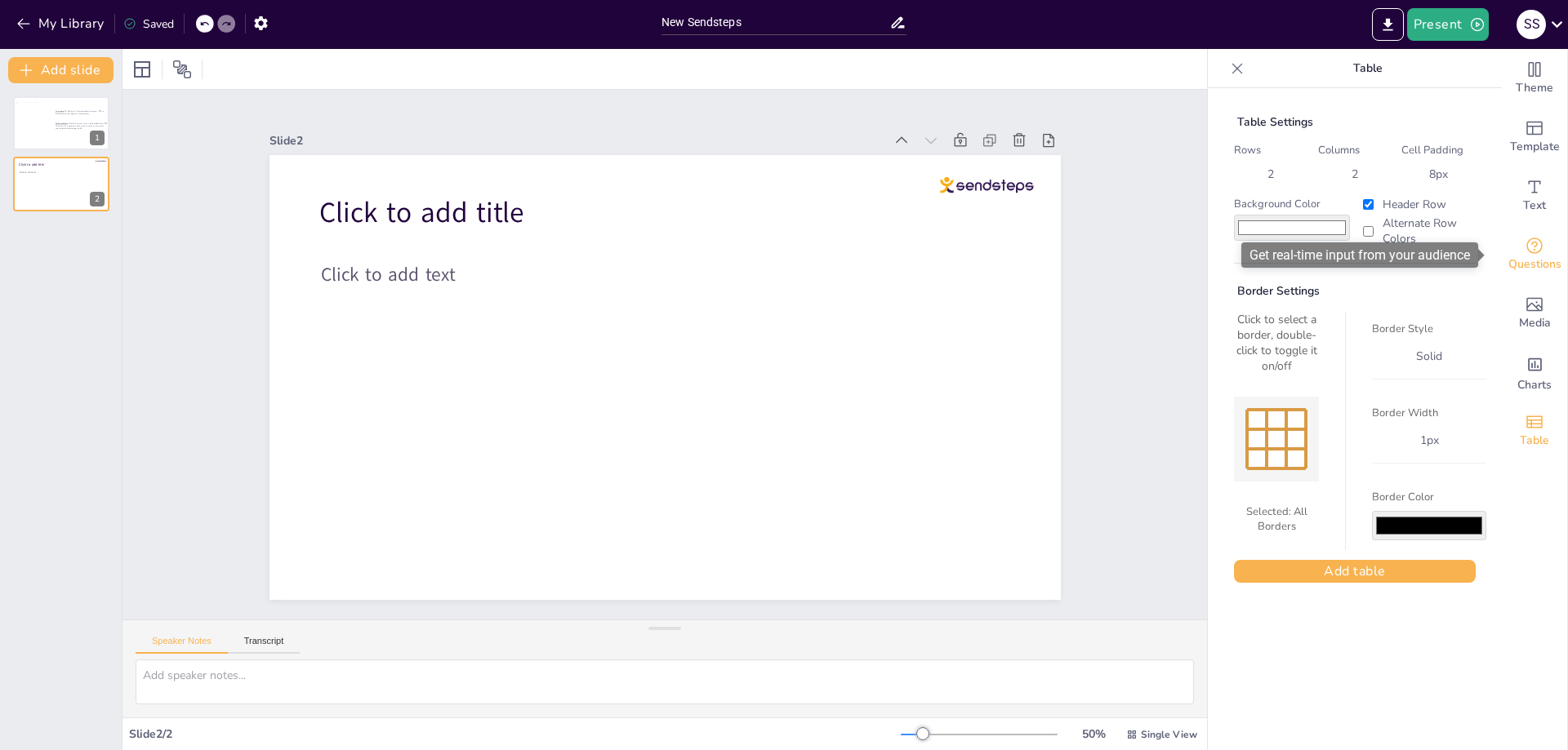
click at [1524, 254] on icon "Get real-time input from your audience" at bounding box center [1534, 245] width 19 height 19
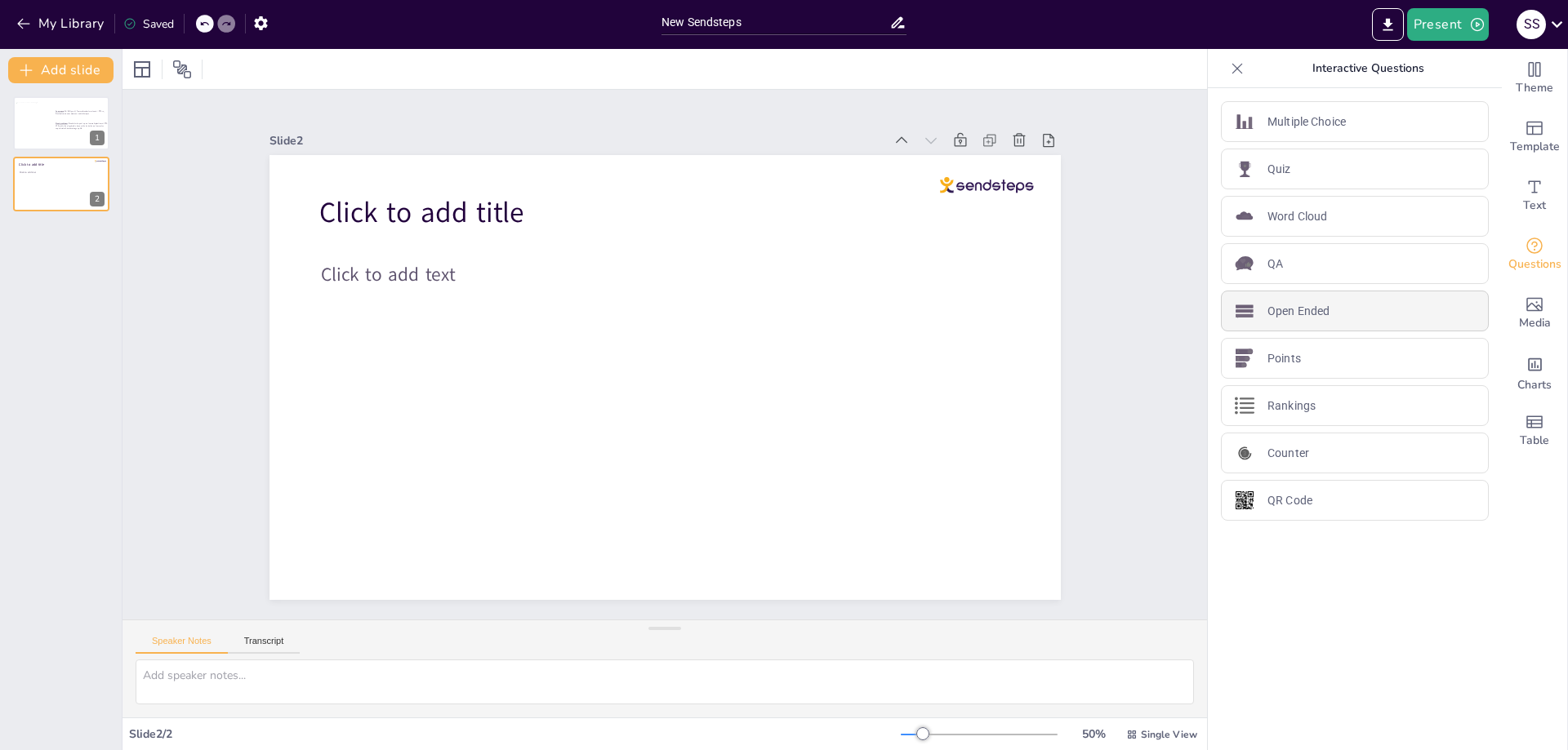
click at [1273, 317] on p "Open Ended" at bounding box center [1299, 311] width 62 height 17
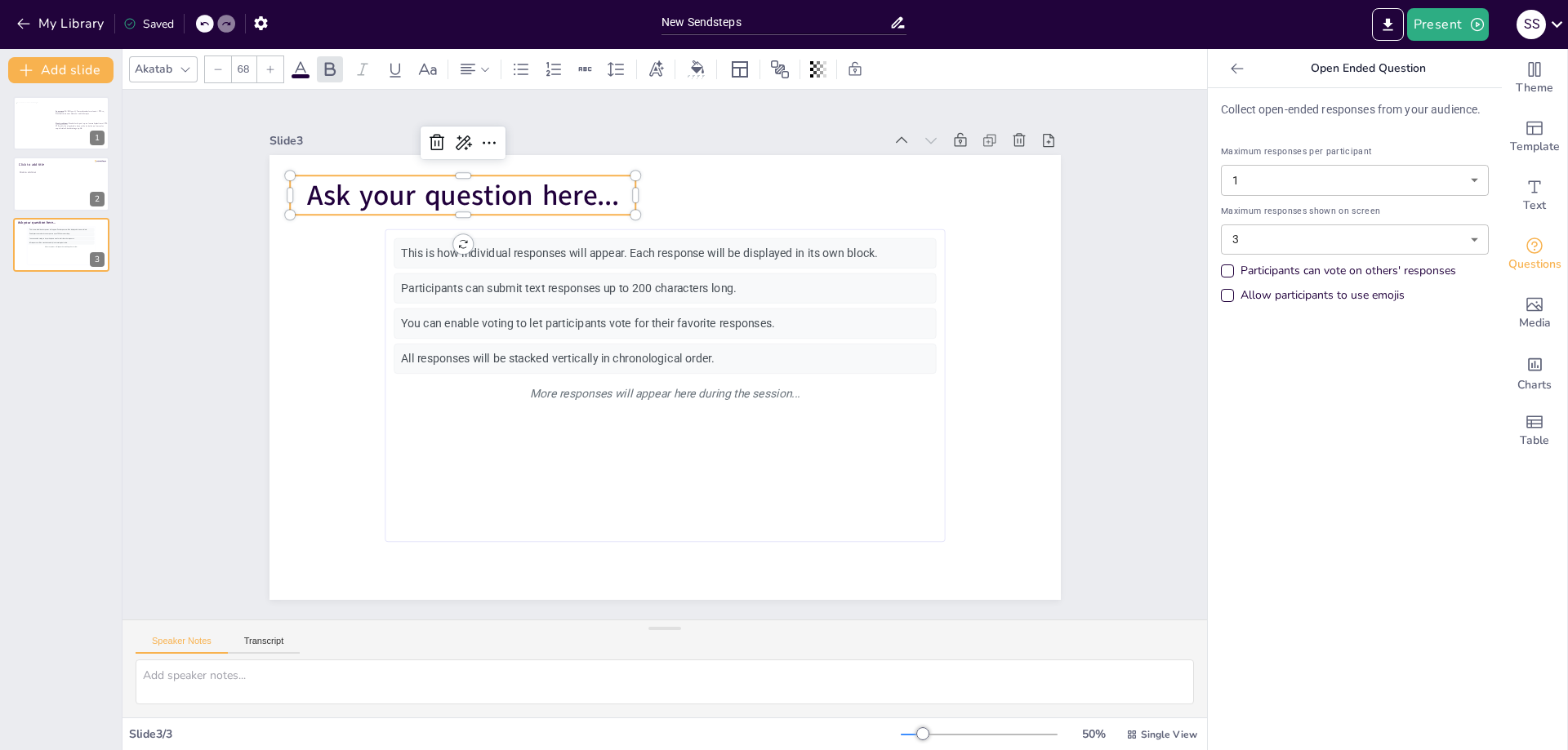
click at [540, 185] on span "Ask your question here..." at bounding box center [463, 195] width 313 height 39
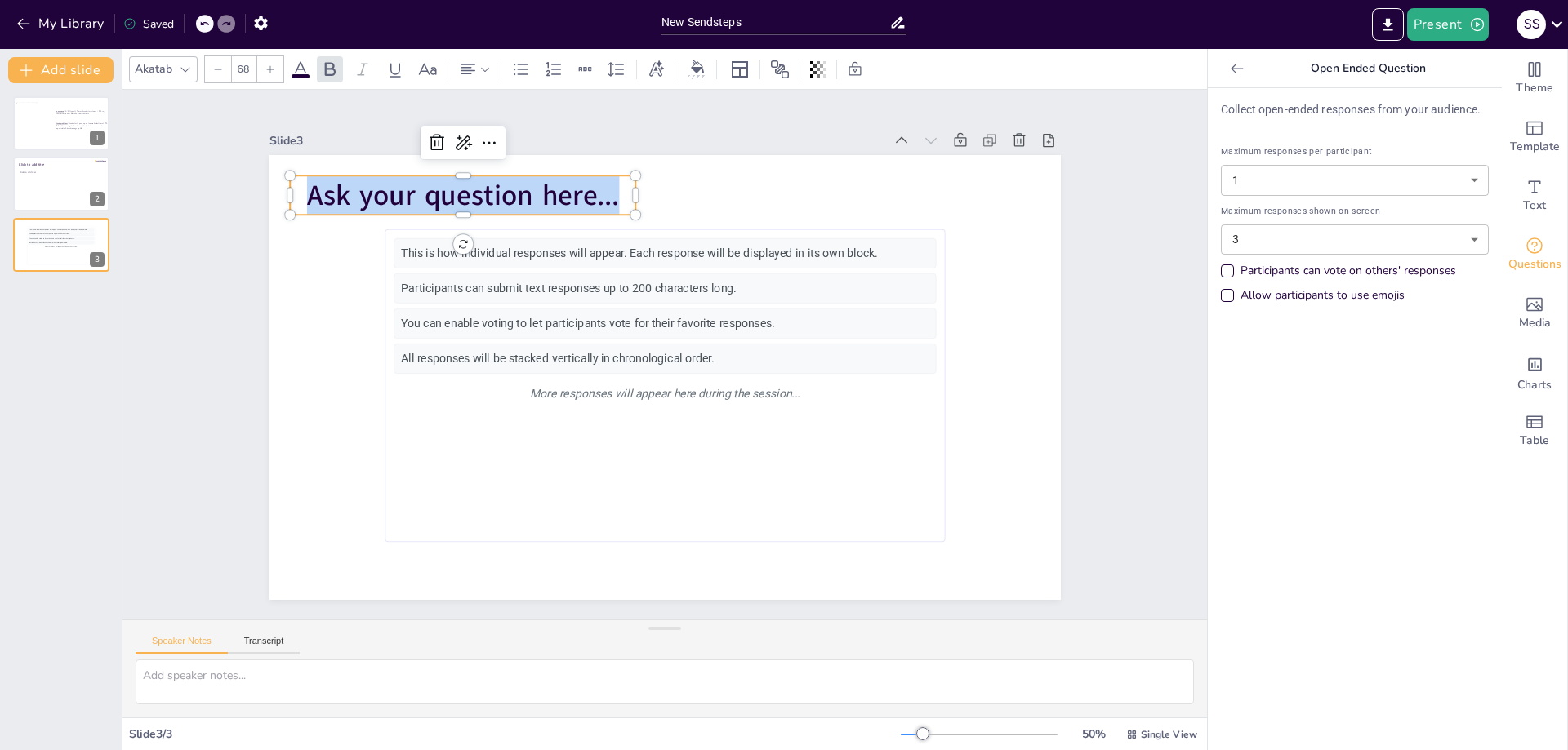
click at [540, 185] on span "Ask your question here..." at bounding box center [463, 195] width 313 height 39
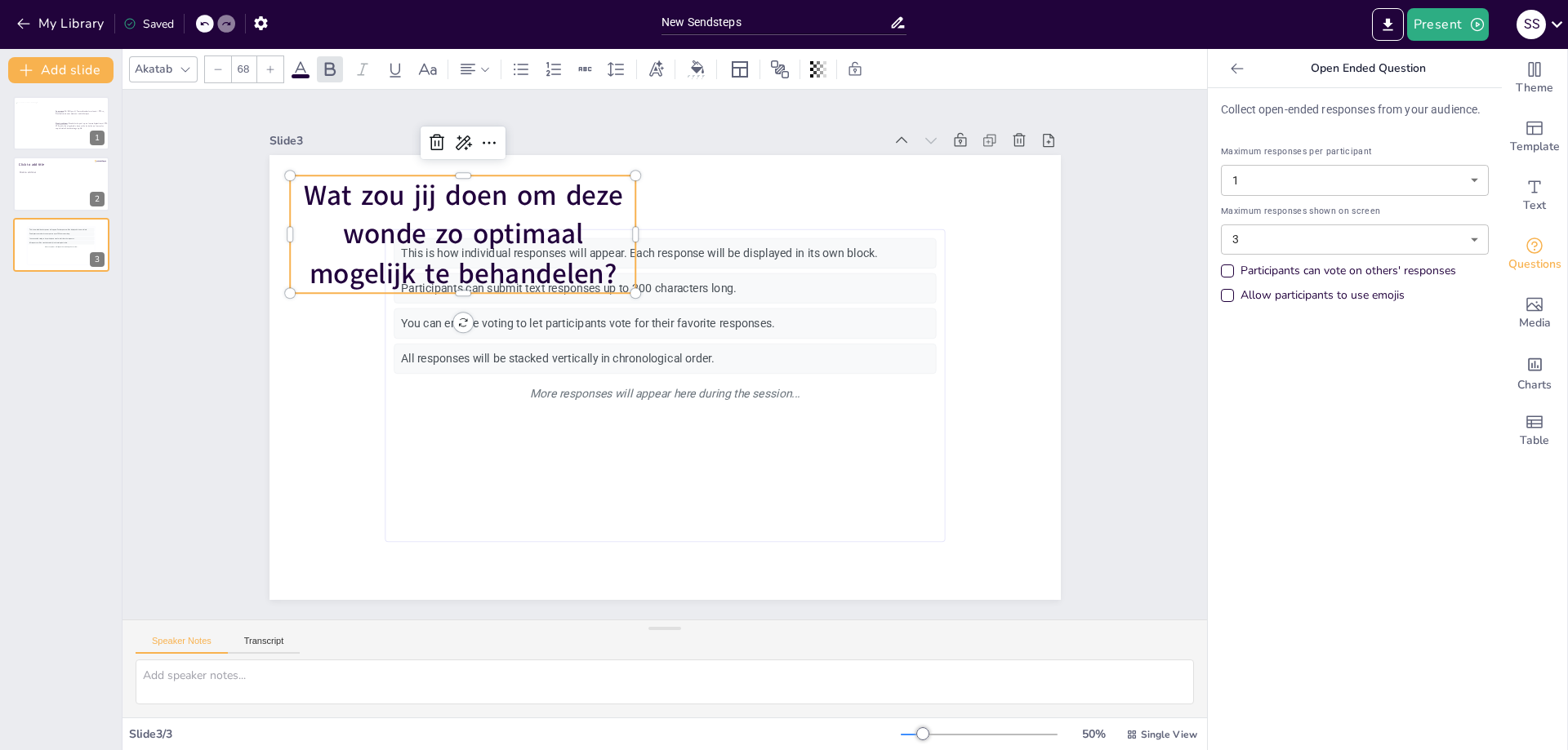
click at [636, 230] on div at bounding box center [643, 234] width 13 height 117
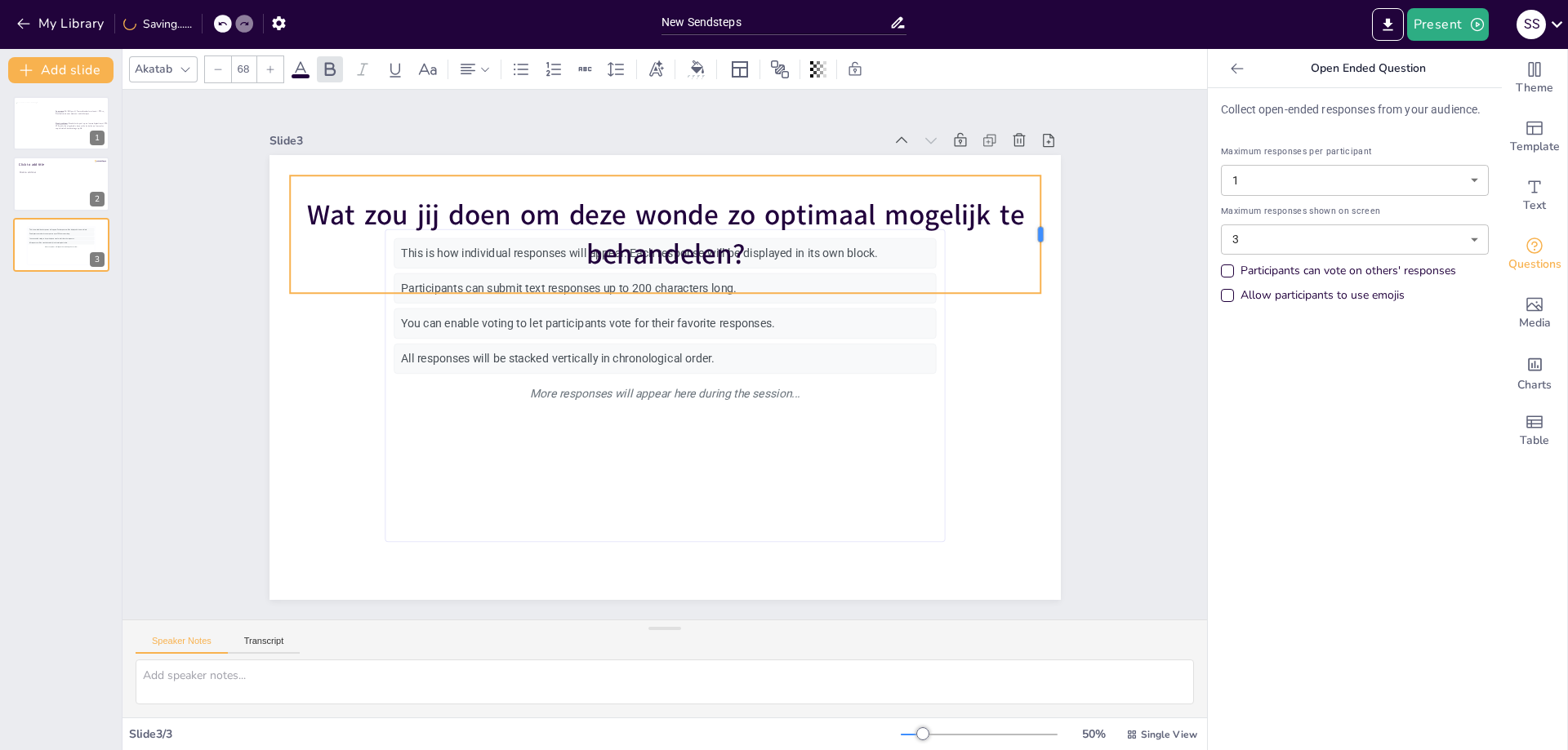
drag, startPoint x: 623, startPoint y: 230, endPoint x: 1032, endPoint y: 212, distance: 409.4
click at [1041, 212] on div at bounding box center [1048, 234] width 13 height 117
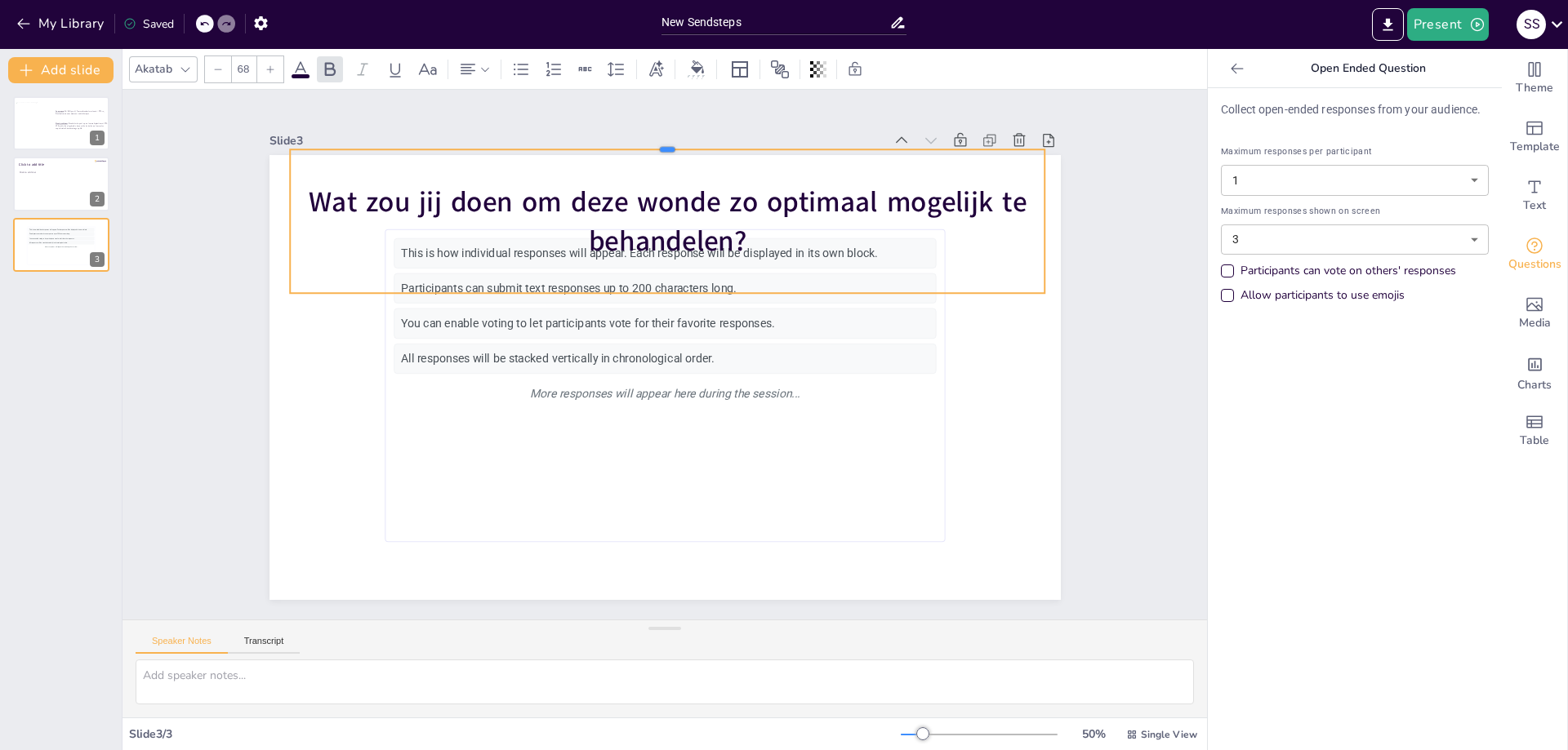
drag, startPoint x: 714, startPoint y: 168, endPoint x: 714, endPoint y: 142, distance: 26.0
click at [714, 142] on div at bounding box center [667, 143] width 755 height 13
click at [654, 286] on div "Wat zou jij doen om deze wonde zo optimaal mogelijk te behandelen?" at bounding box center [667, 221] width 755 height 143
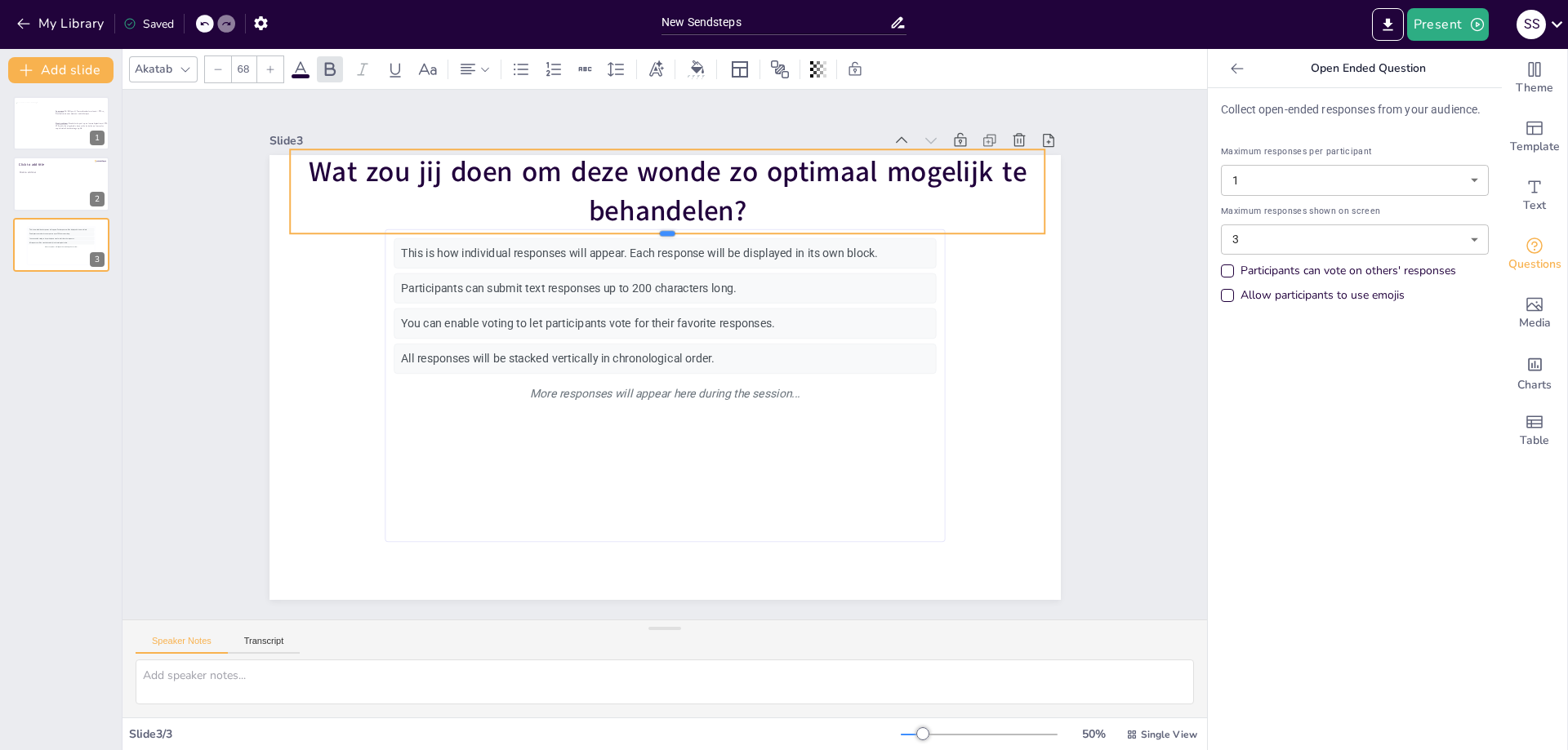
drag, startPoint x: 659, startPoint y: 291, endPoint x: 661, endPoint y: 232, distance: 59.0
click at [661, 234] on div at bounding box center [667, 241] width 755 height 13
click at [1056, 353] on div "Slide 1 Anamnese : VG: DM type II, Femoralisendarterectomie + PTA re, Prostaatc…" at bounding box center [666, 354] width 883 height 491
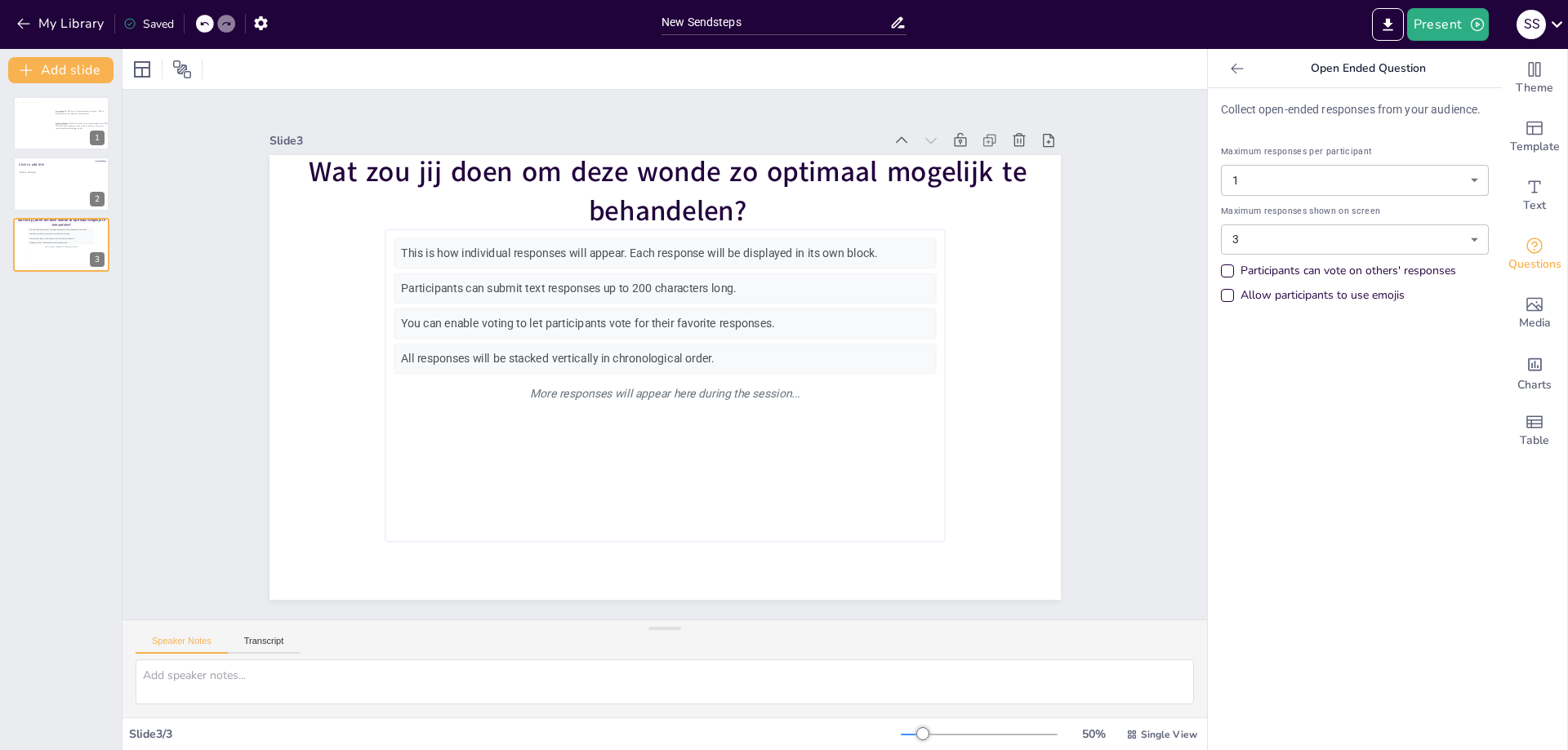
click at [1221, 294] on div "Allow participants to use emojis" at bounding box center [1312, 294] width 184 height 16
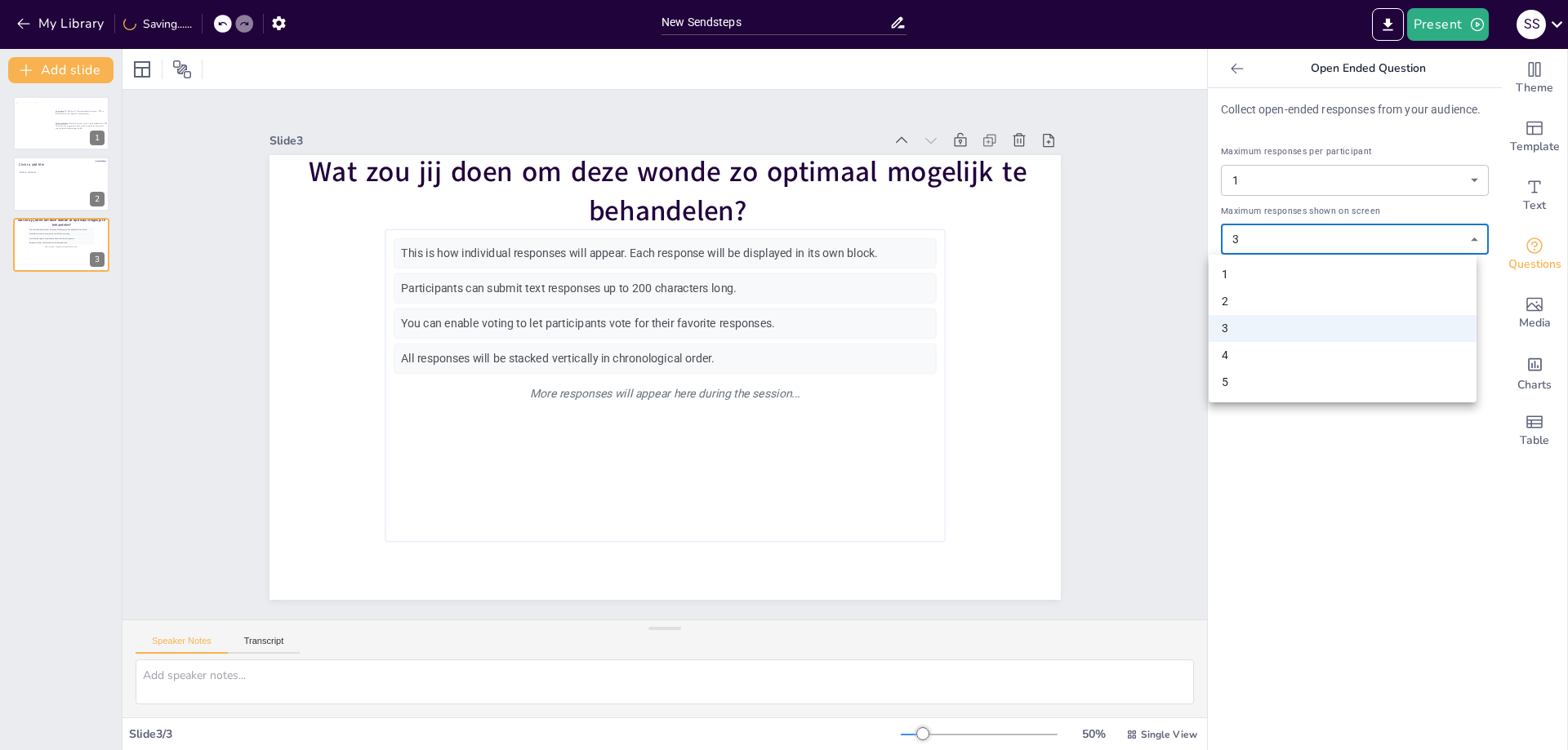
click at [1288, 245] on body "My Library Saving...... New Sendsteps Present S S Document fonts Akatab Recentl…" at bounding box center [784, 375] width 1568 height 750
click at [1325, 383] on li "5" at bounding box center [1342, 383] width 268 height 27
type input "5"
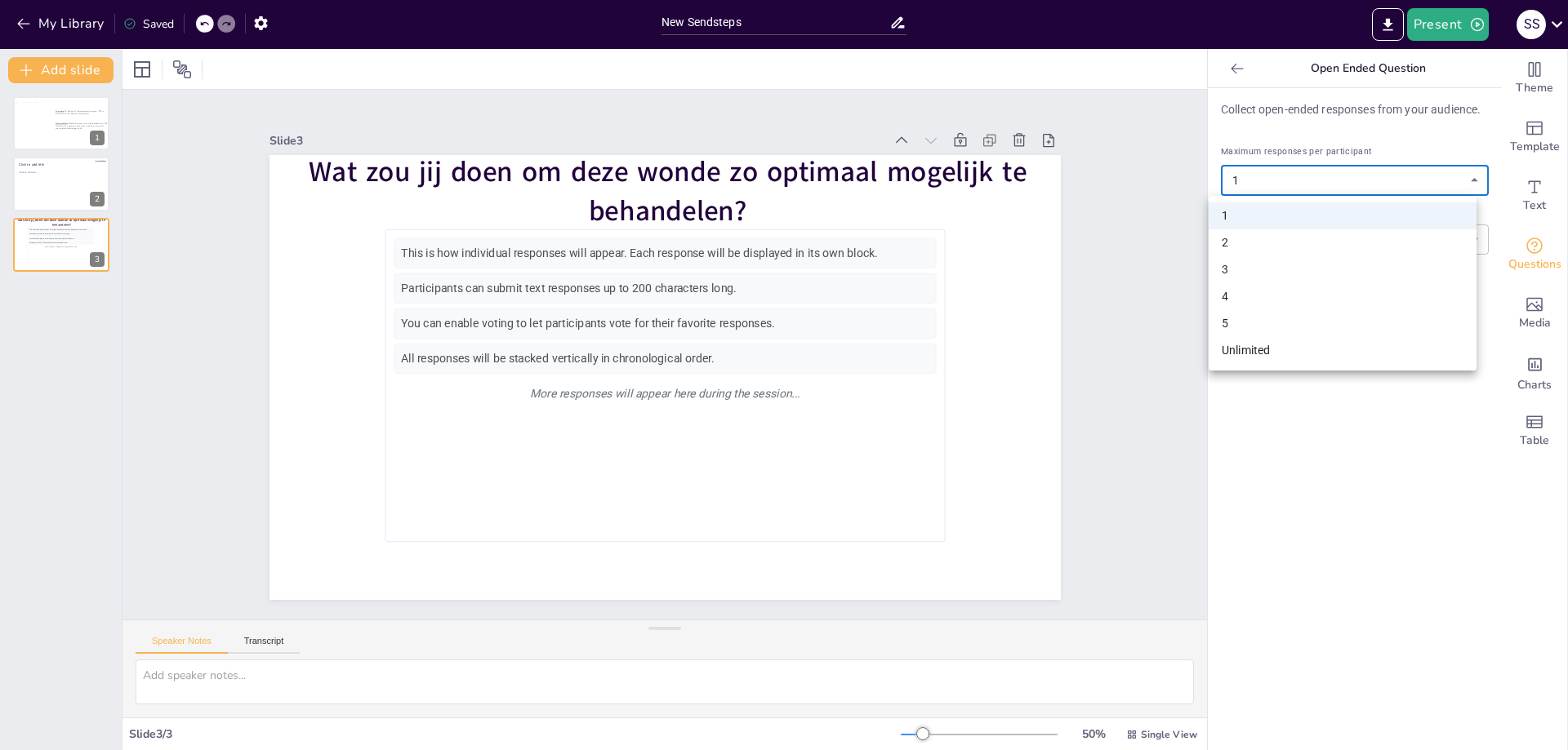
click at [1370, 182] on body "My Library Saved New Sendsteps Present S S Document fonts Akatab Recently used …" at bounding box center [784, 375] width 1568 height 750
click at [1361, 216] on li "1" at bounding box center [1342, 216] width 268 height 27
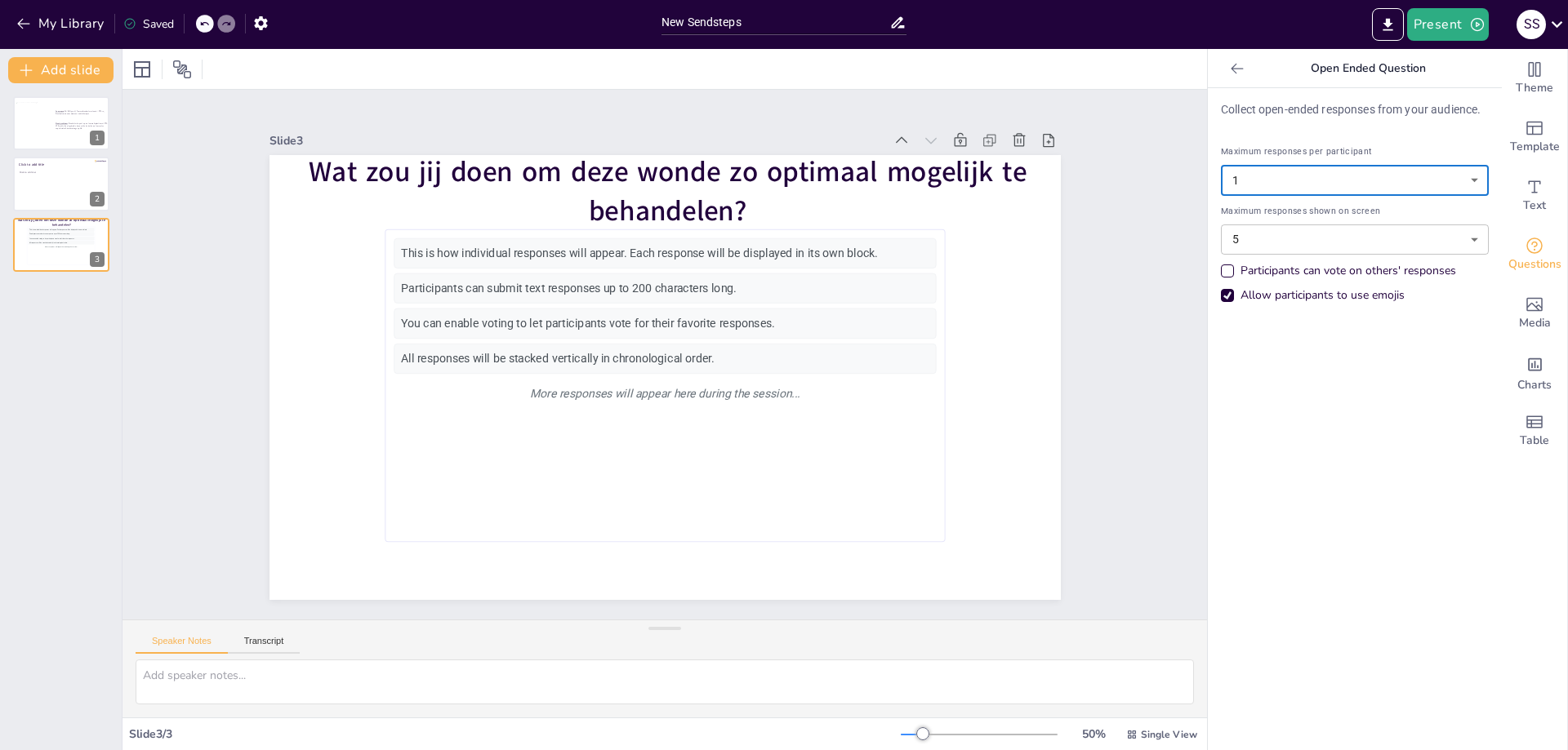
click at [1362, 240] on body "My Library Saved New Sendsteps Present S S Document fonts Akatab Recently used …" at bounding box center [784, 375] width 1568 height 750
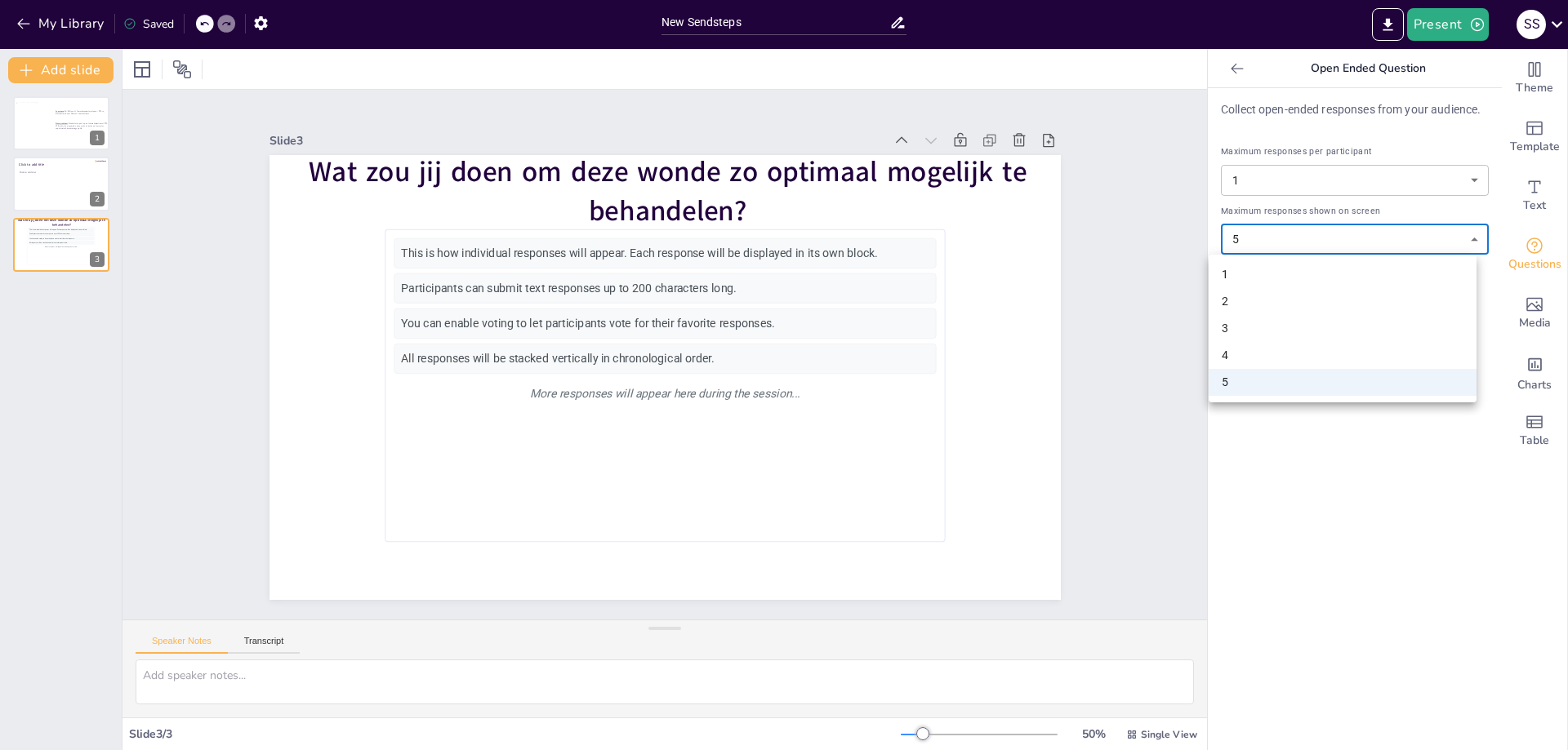
click at [1329, 395] on li "5" at bounding box center [1342, 383] width 268 height 27
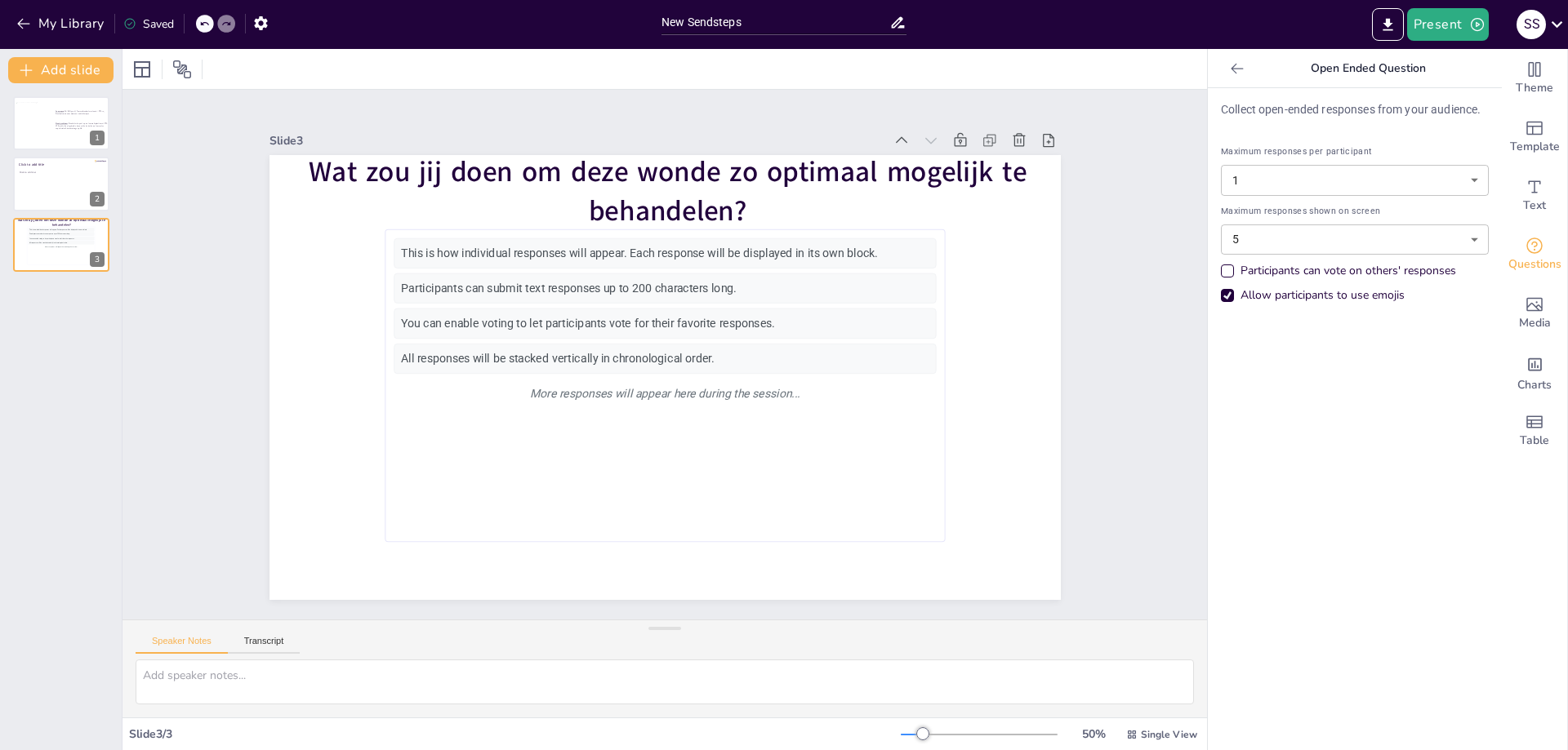
click at [1355, 441] on div "Collect open-ended responses from your audience. Maximum responses per particip…" at bounding box center [1355, 419] width 294 height 662
click at [1535, 237] on div "Questions" at bounding box center [1534, 255] width 65 height 59
click at [63, 191] on div at bounding box center [61, 185] width 98 height 55
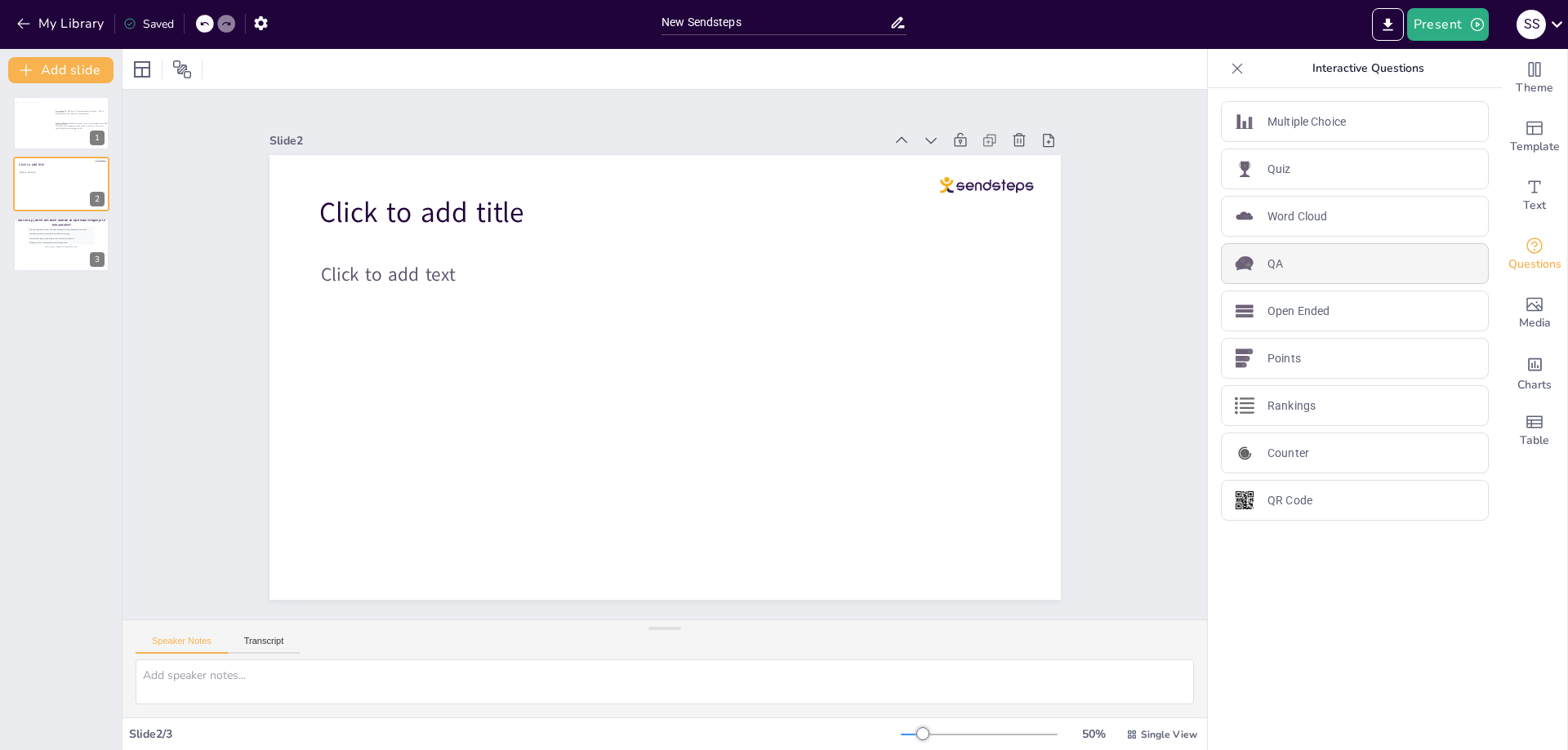
click at [1318, 279] on div "QA" at bounding box center [1354, 263] width 268 height 41
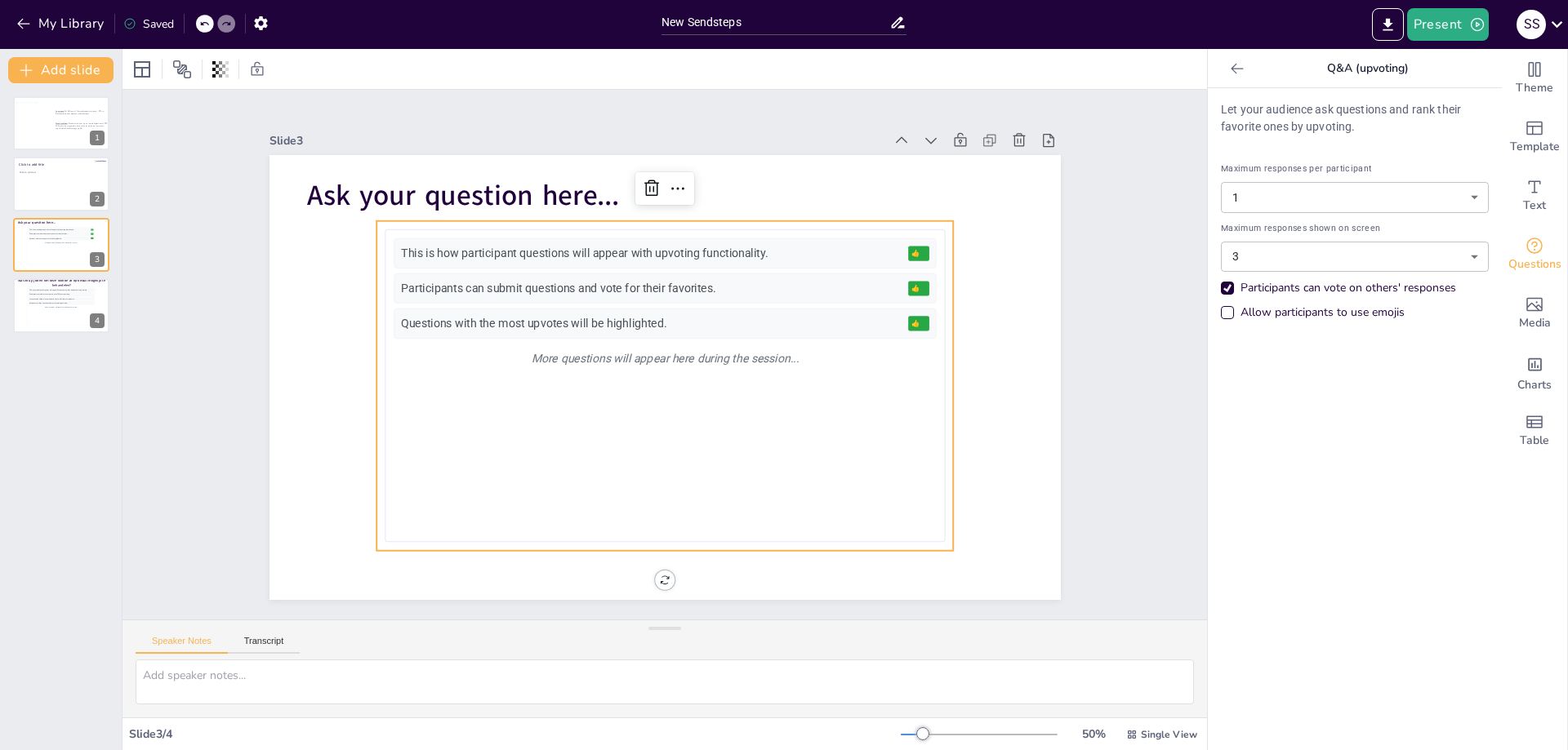
click at [1234, 69] on div at bounding box center [1236, 68] width 26 height 26
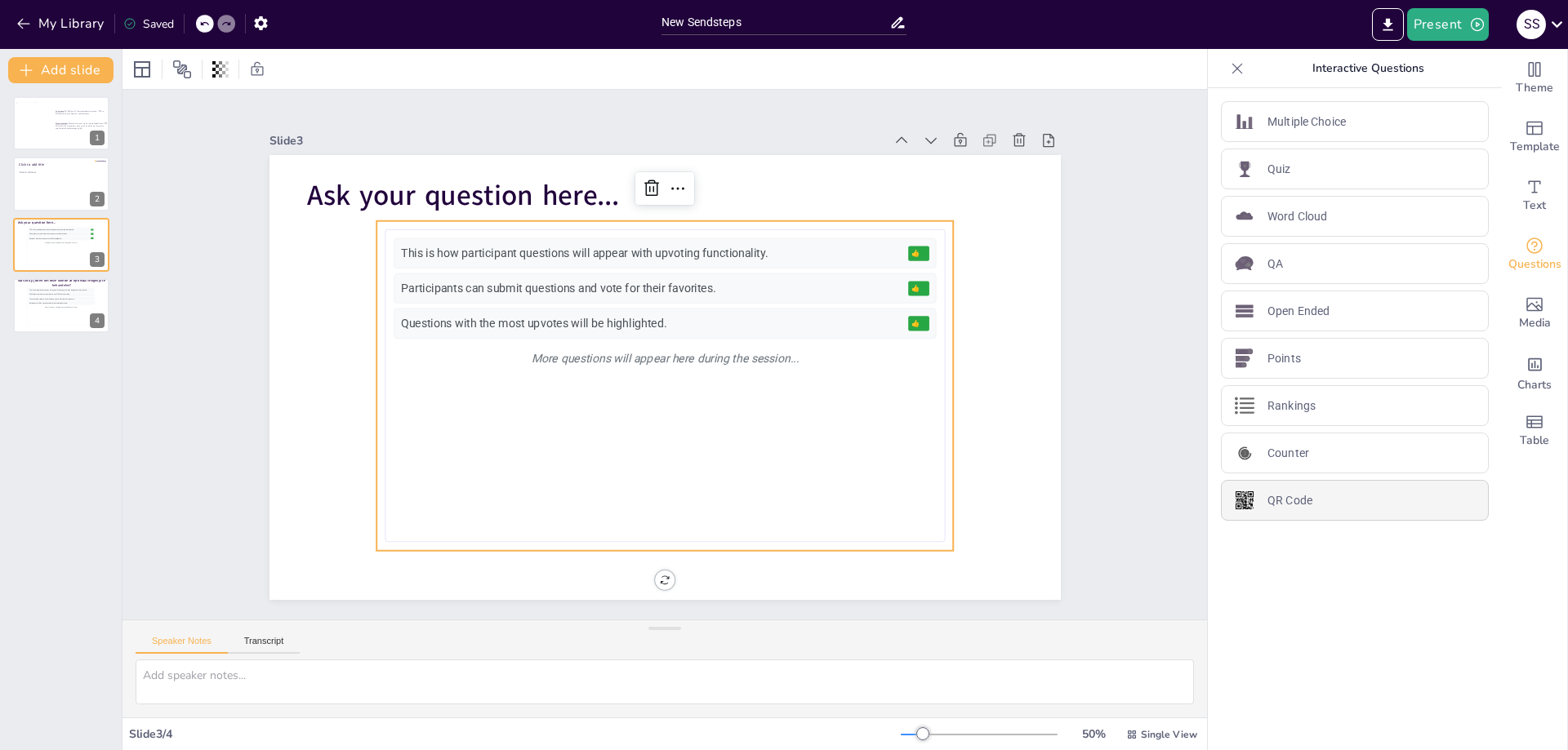
click at [1335, 503] on div "QR Code" at bounding box center [1354, 500] width 268 height 41
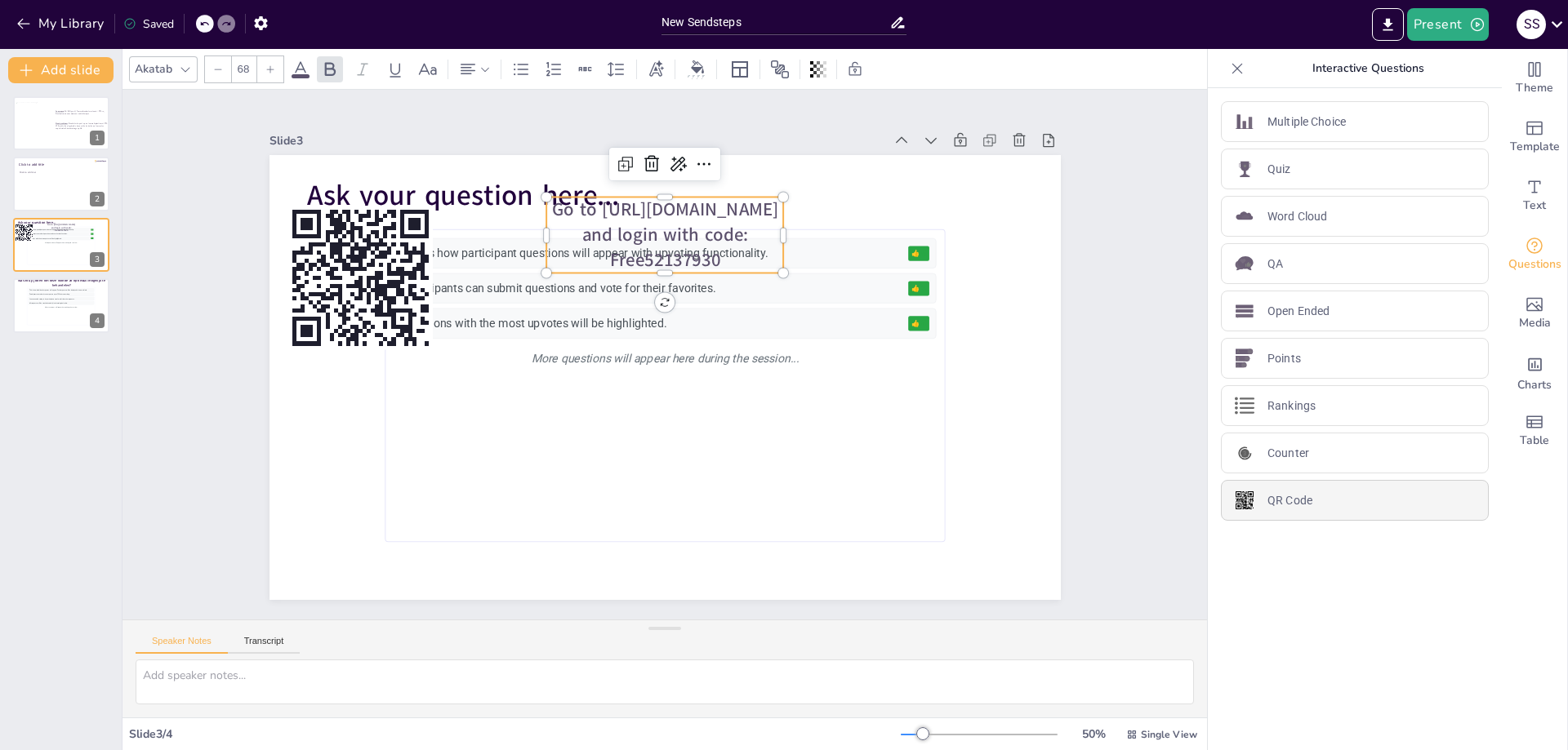
type input "44"
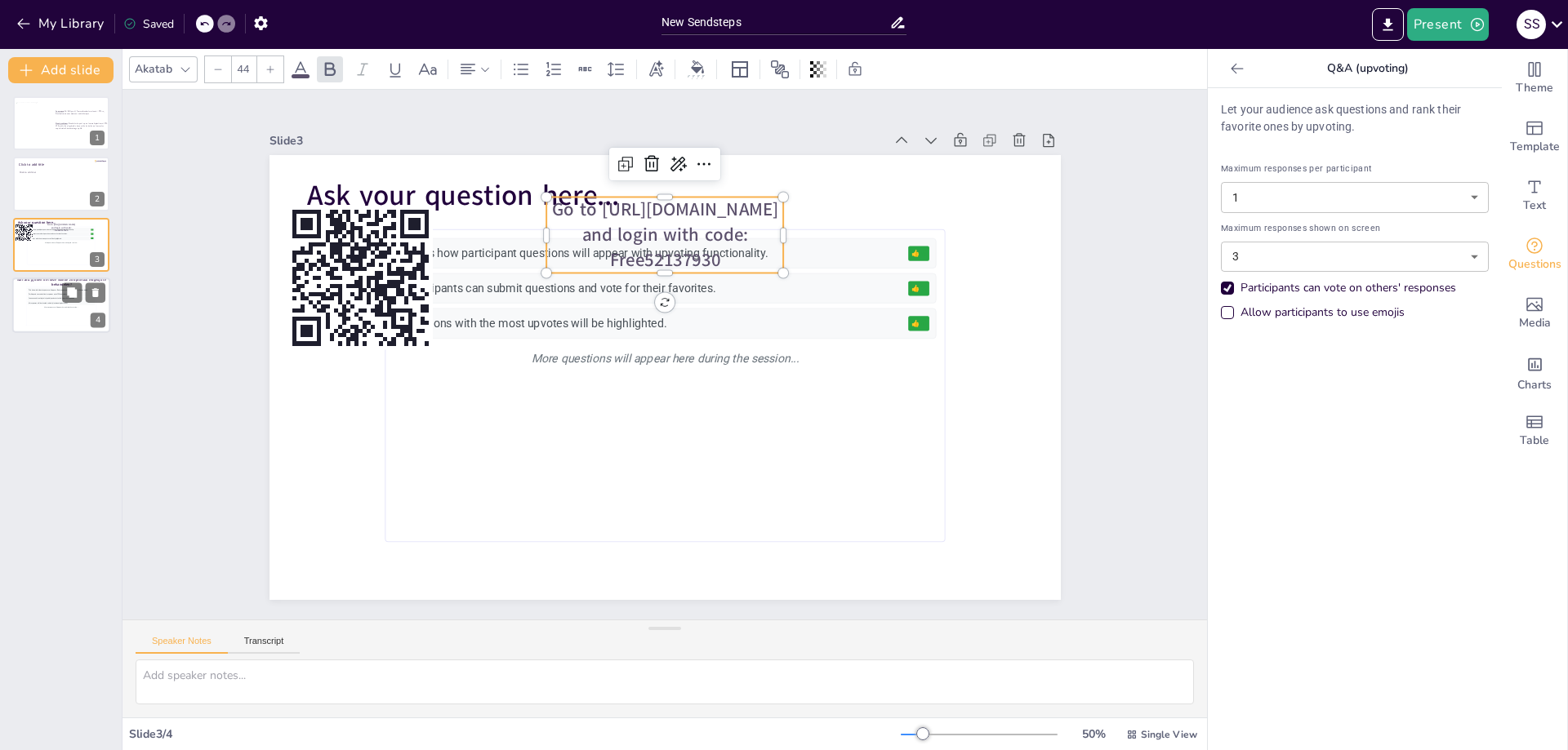
click at [39, 296] on div "This is how individual responses will appear. Each response will be displayed i…" at bounding box center [61, 306] width 67 height 37
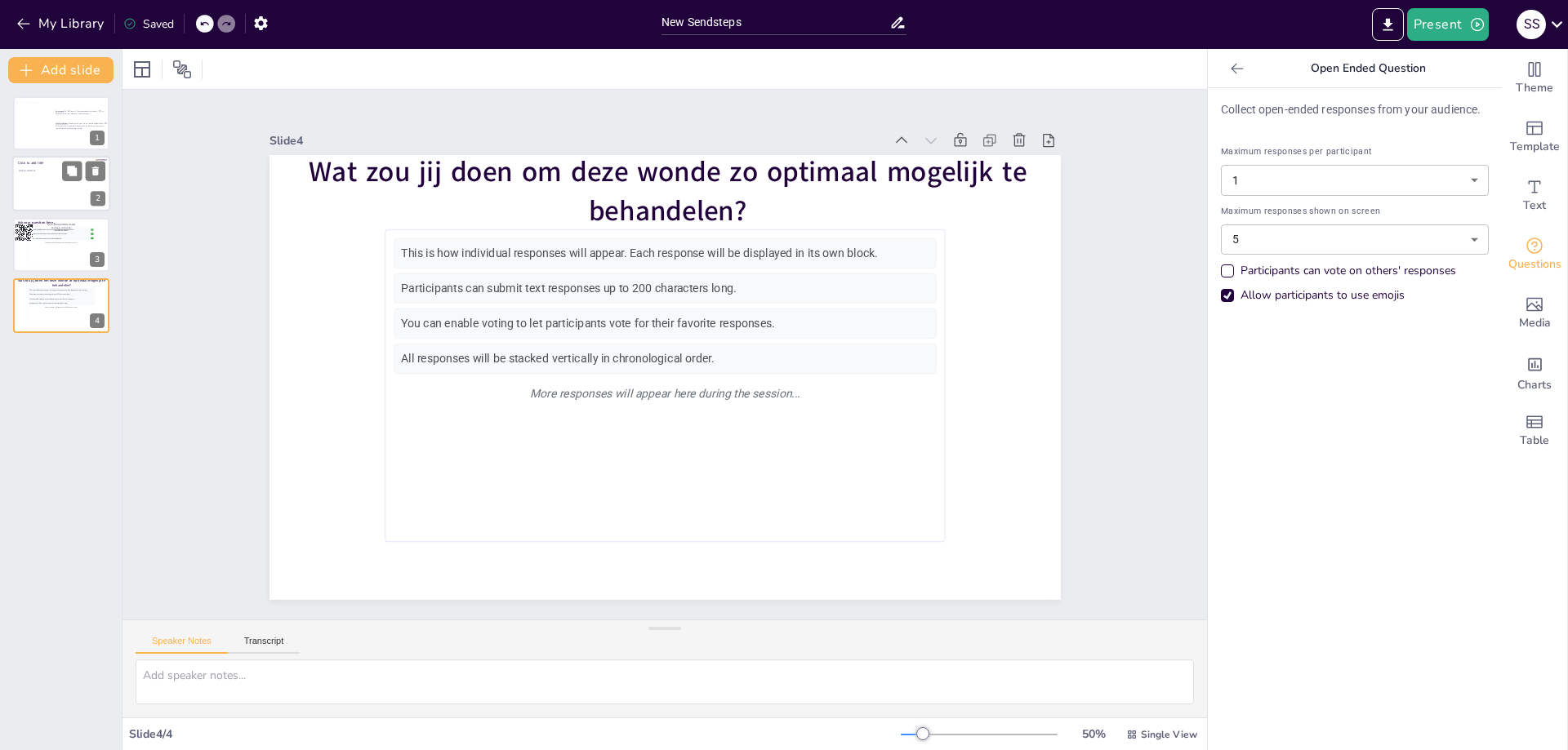
click at [39, 192] on div at bounding box center [61, 185] width 98 height 55
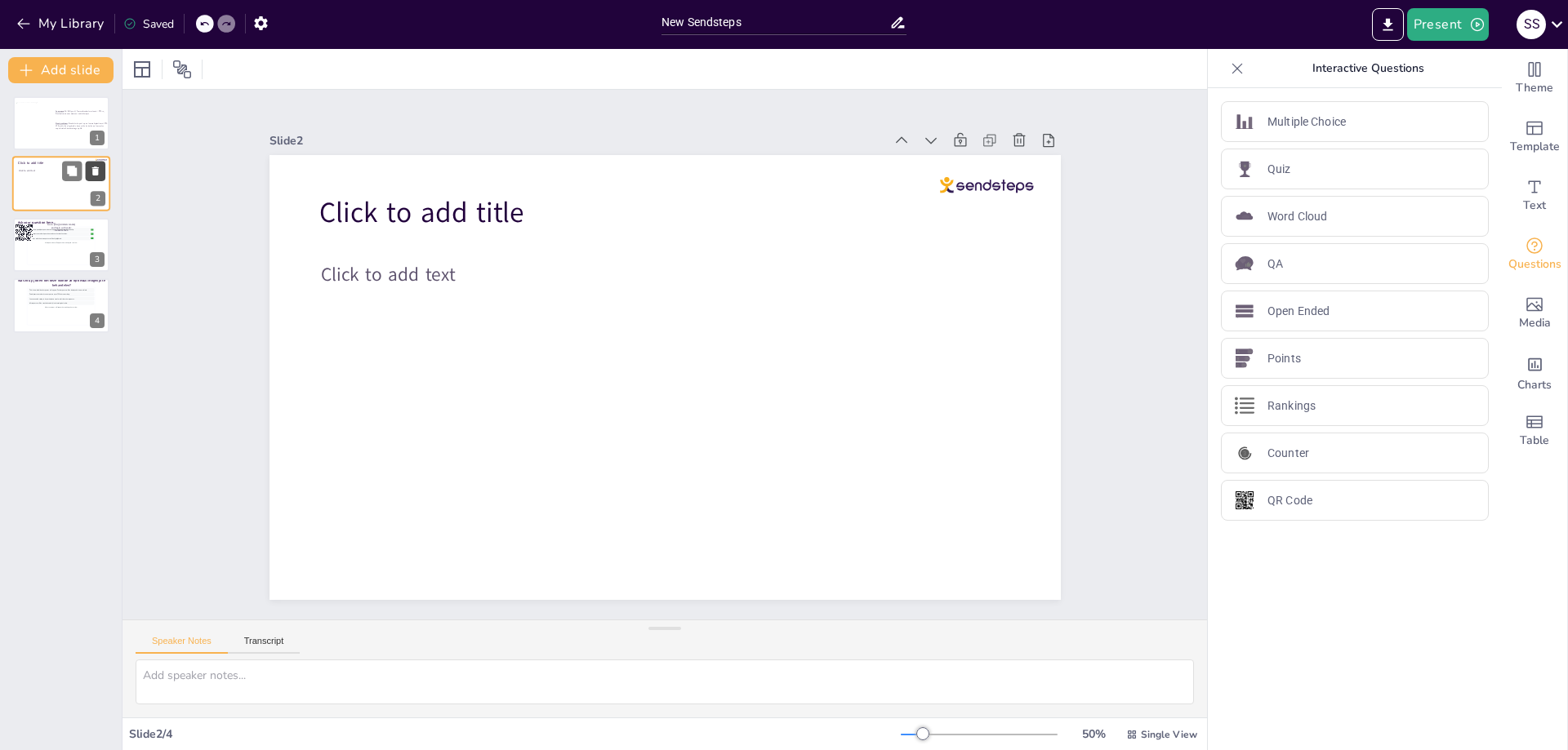
click at [97, 169] on icon at bounding box center [96, 171] width 7 height 9
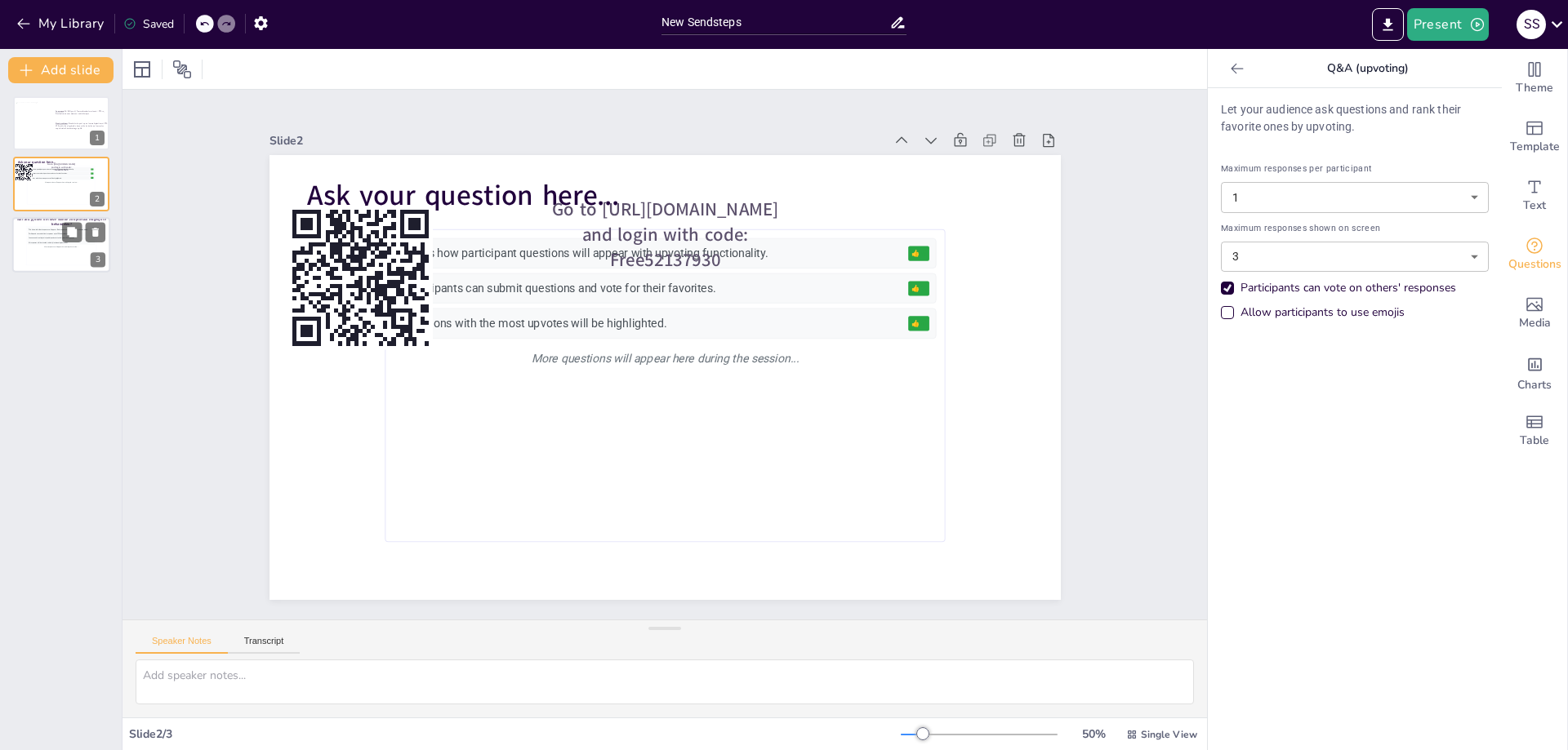
click at [59, 246] on div "More responses will appear here during the session..." at bounding box center [61, 247] width 67 height 4
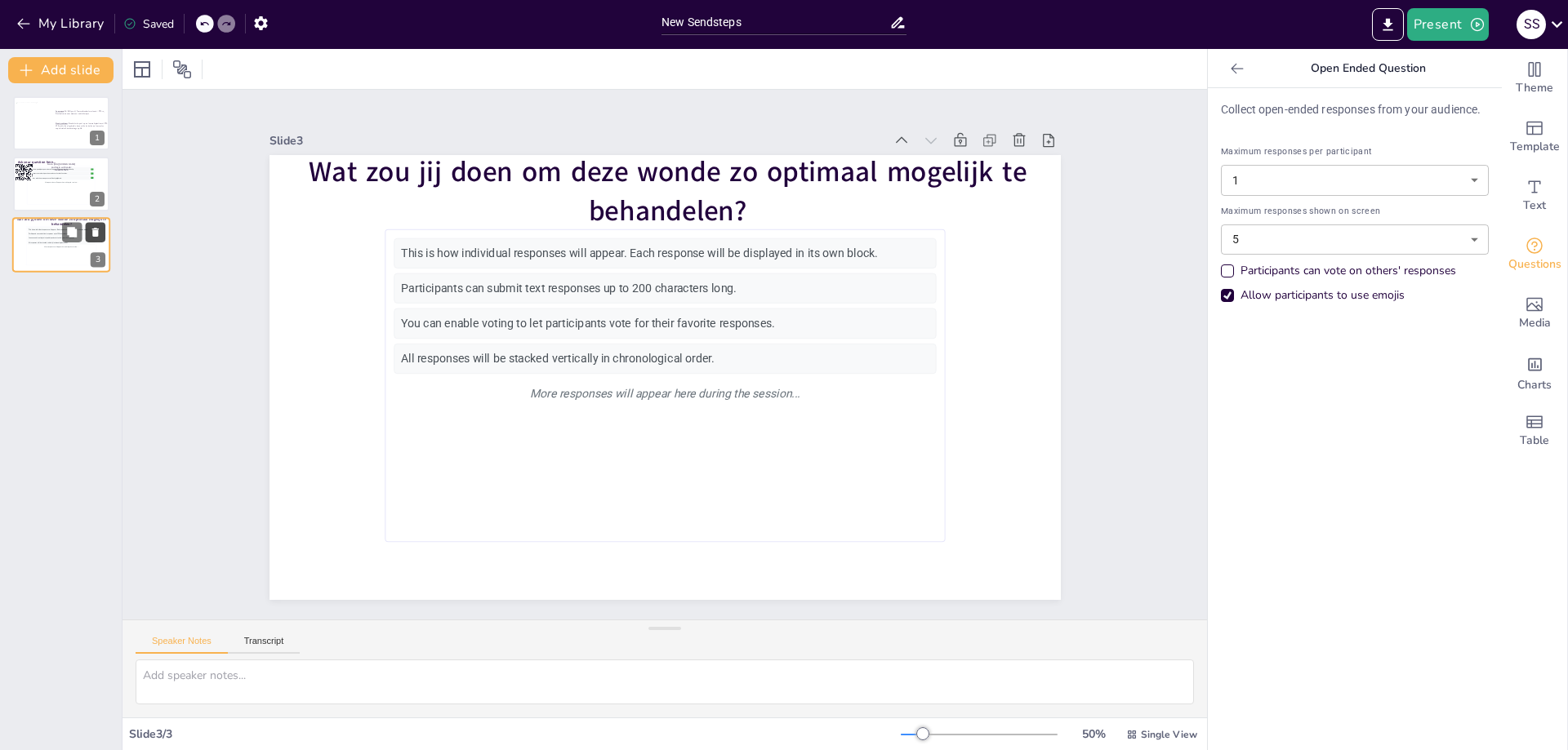
click at [95, 236] on icon at bounding box center [96, 232] width 7 height 9
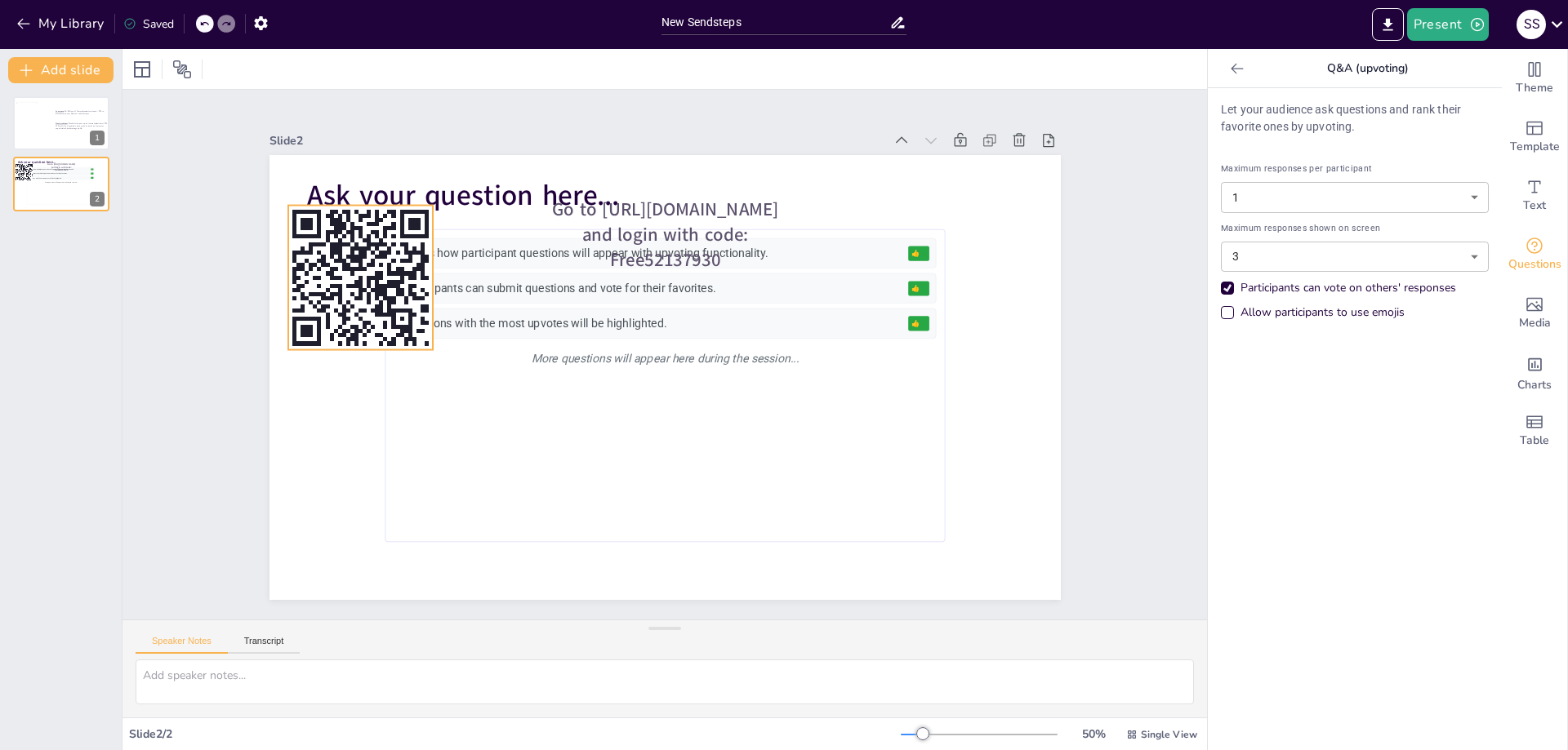
click at [332, 286] on rect at bounding box center [360, 278] width 144 height 144
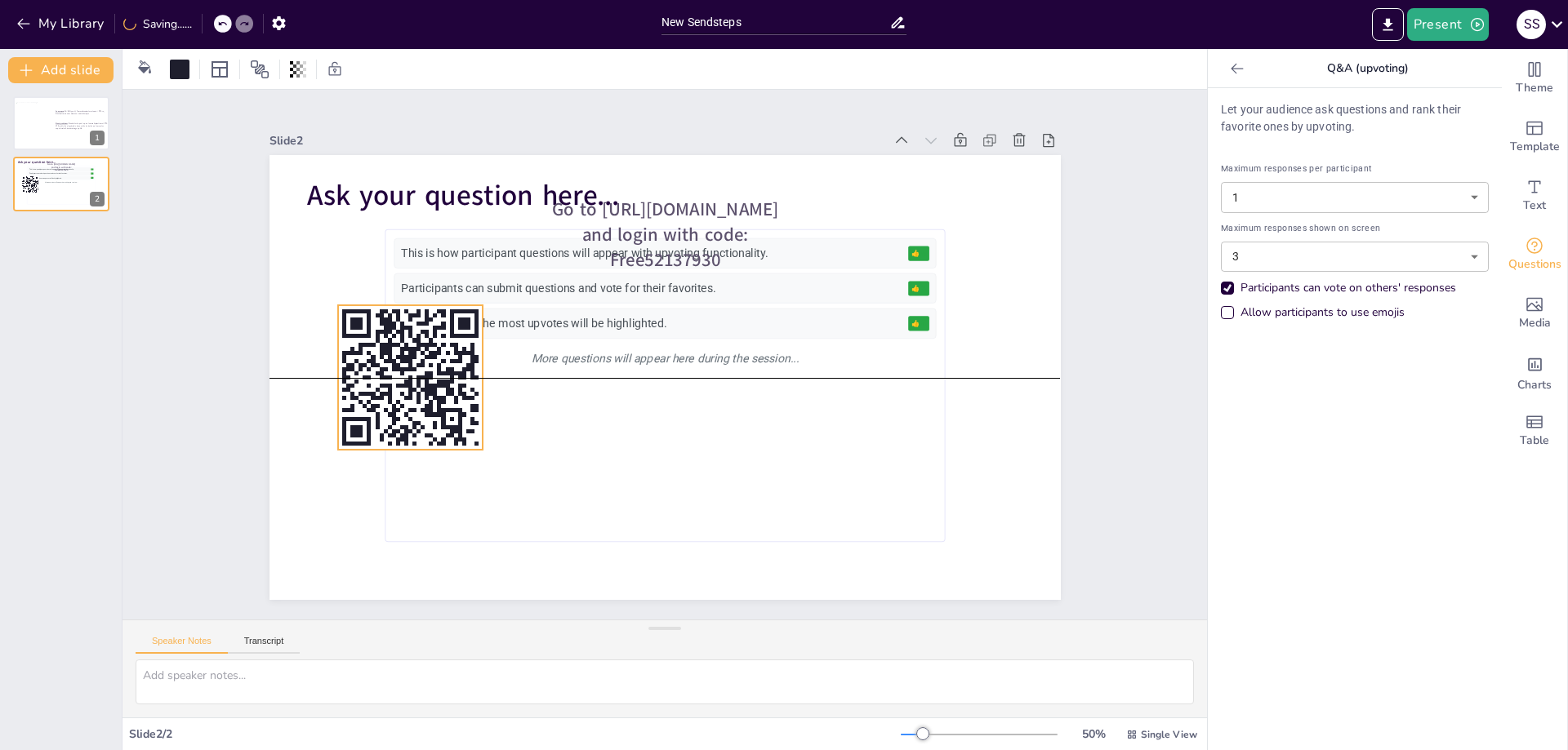
drag, startPoint x: 332, startPoint y: 286, endPoint x: 382, endPoint y: 383, distance: 109.1
click at [382, 383] on rect at bounding box center [410, 378] width 144 height 144
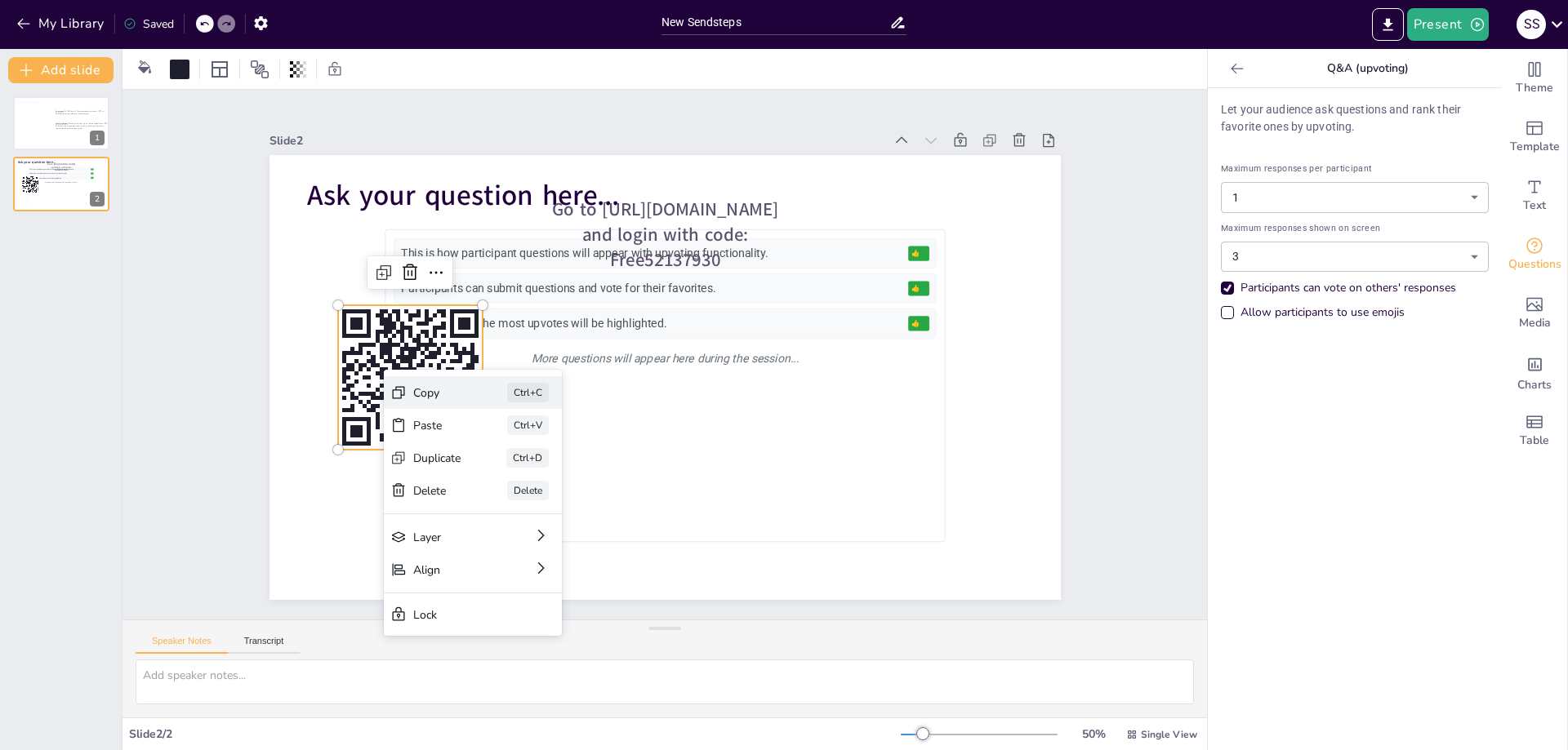
click at [406, 399] on div "Copy Ctrl+C" at bounding box center [473, 392] width 178 height 33
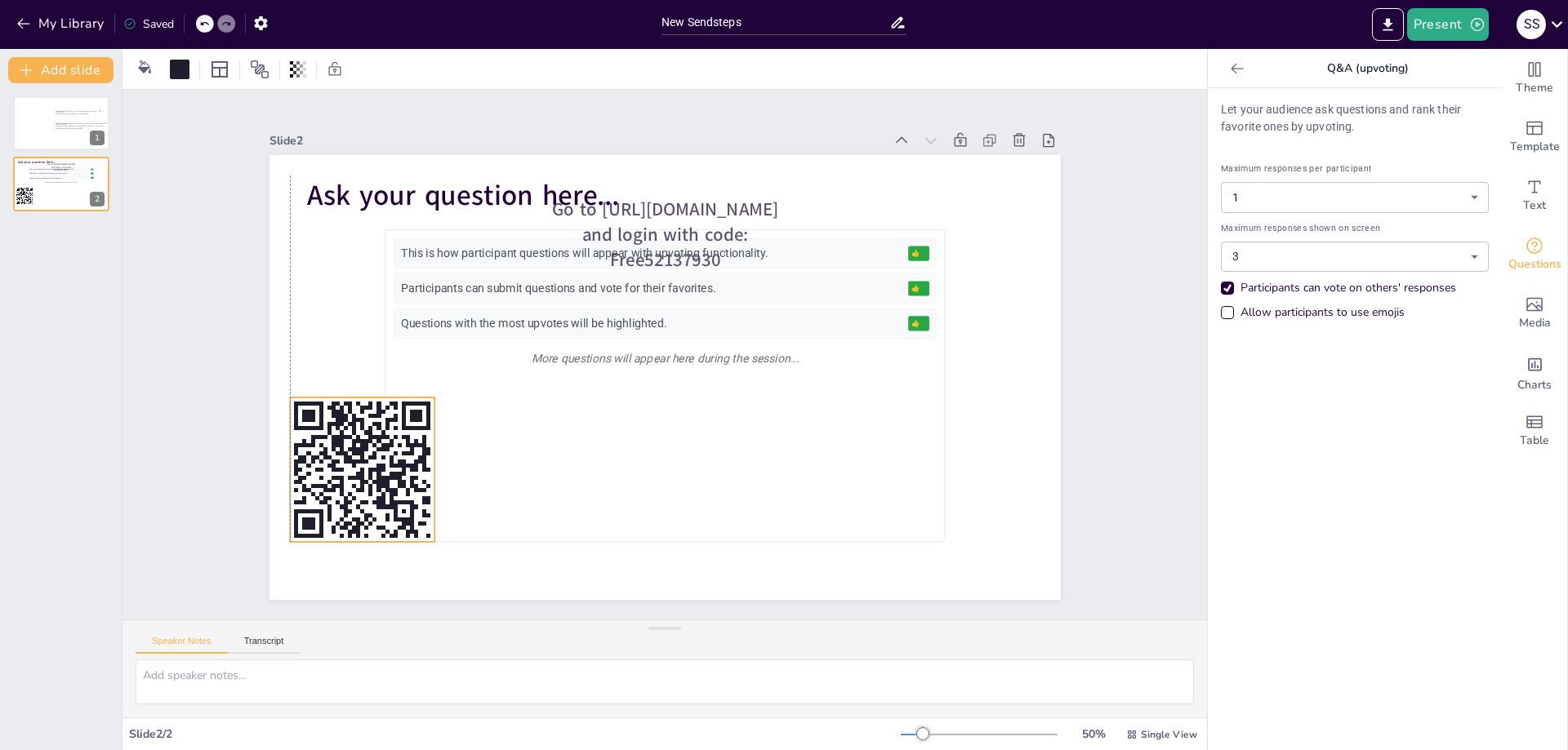
drag, startPoint x: 368, startPoint y: 397, endPoint x: 316, endPoint y: 489, distance: 105.7
click at [316, 489] on rect at bounding box center [362, 470] width 144 height 144
click at [208, 25] on icon at bounding box center [204, 23] width 10 height 10
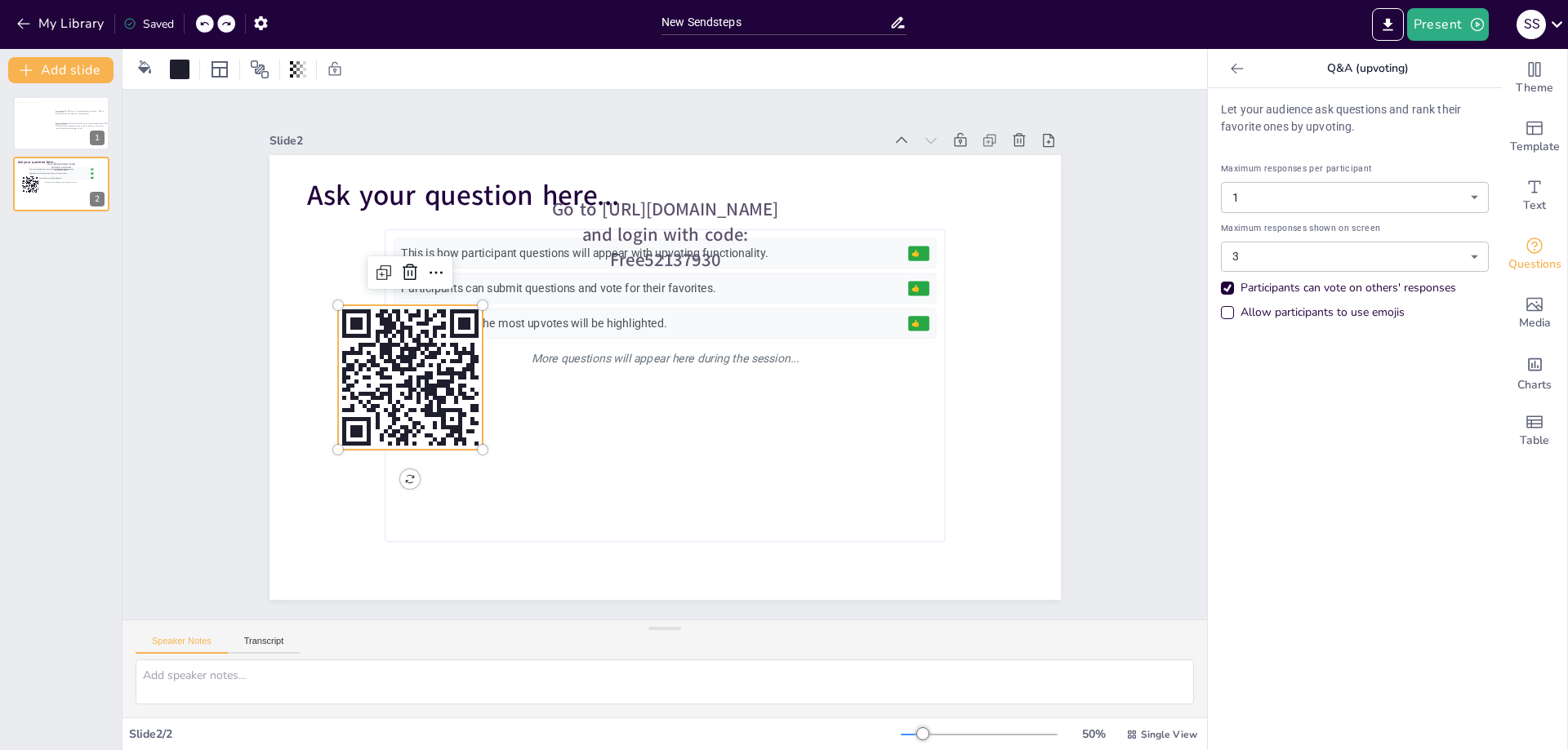
click at [208, 25] on icon at bounding box center [204, 23] width 10 height 10
click at [207, 29] on div "My Library Saved" at bounding box center [138, 23] width 276 height 29
click at [212, 22] on div at bounding box center [204, 23] width 18 height 18
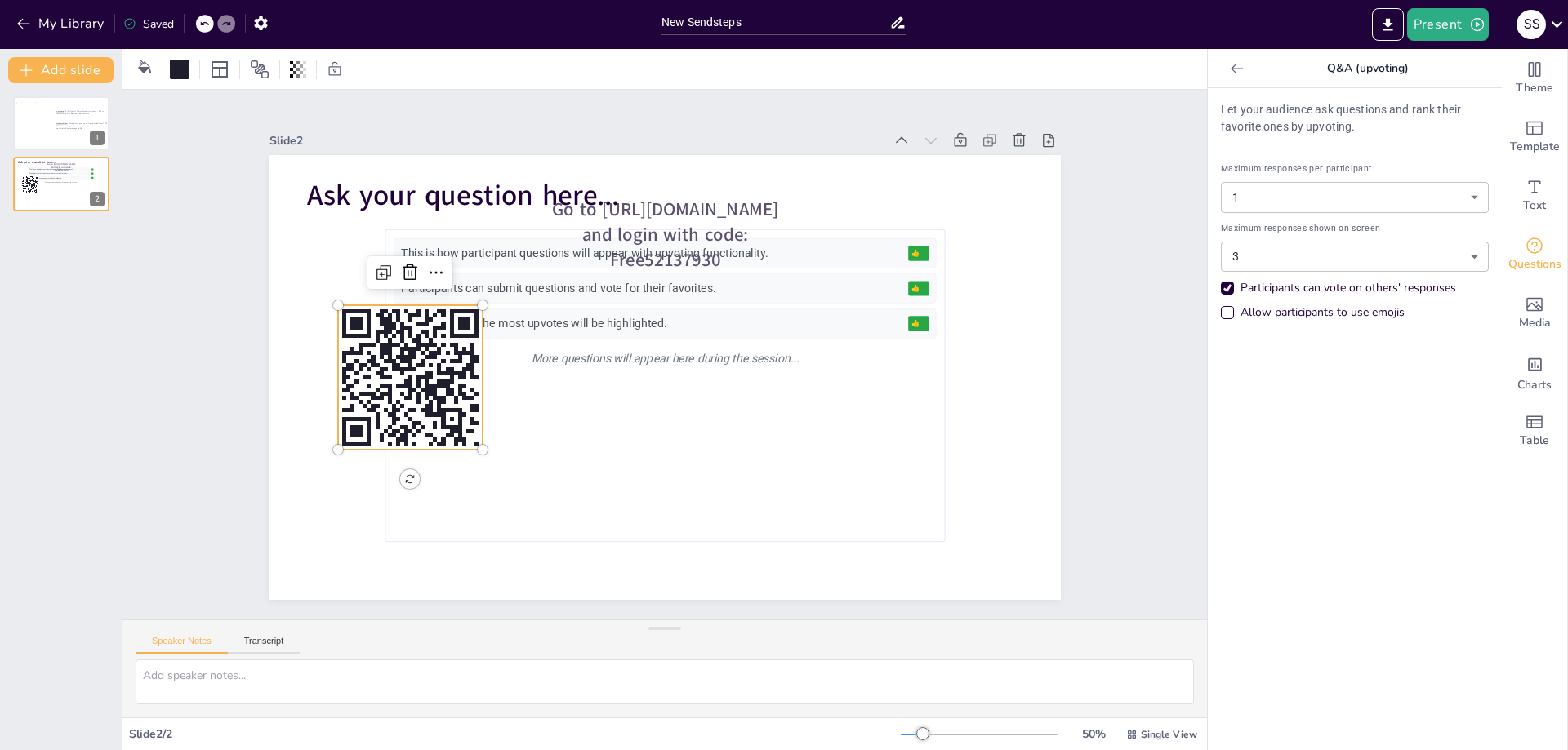
click at [209, 23] on icon at bounding box center [204, 23] width 10 height 10
click at [199, 29] on div at bounding box center [204, 23] width 18 height 18
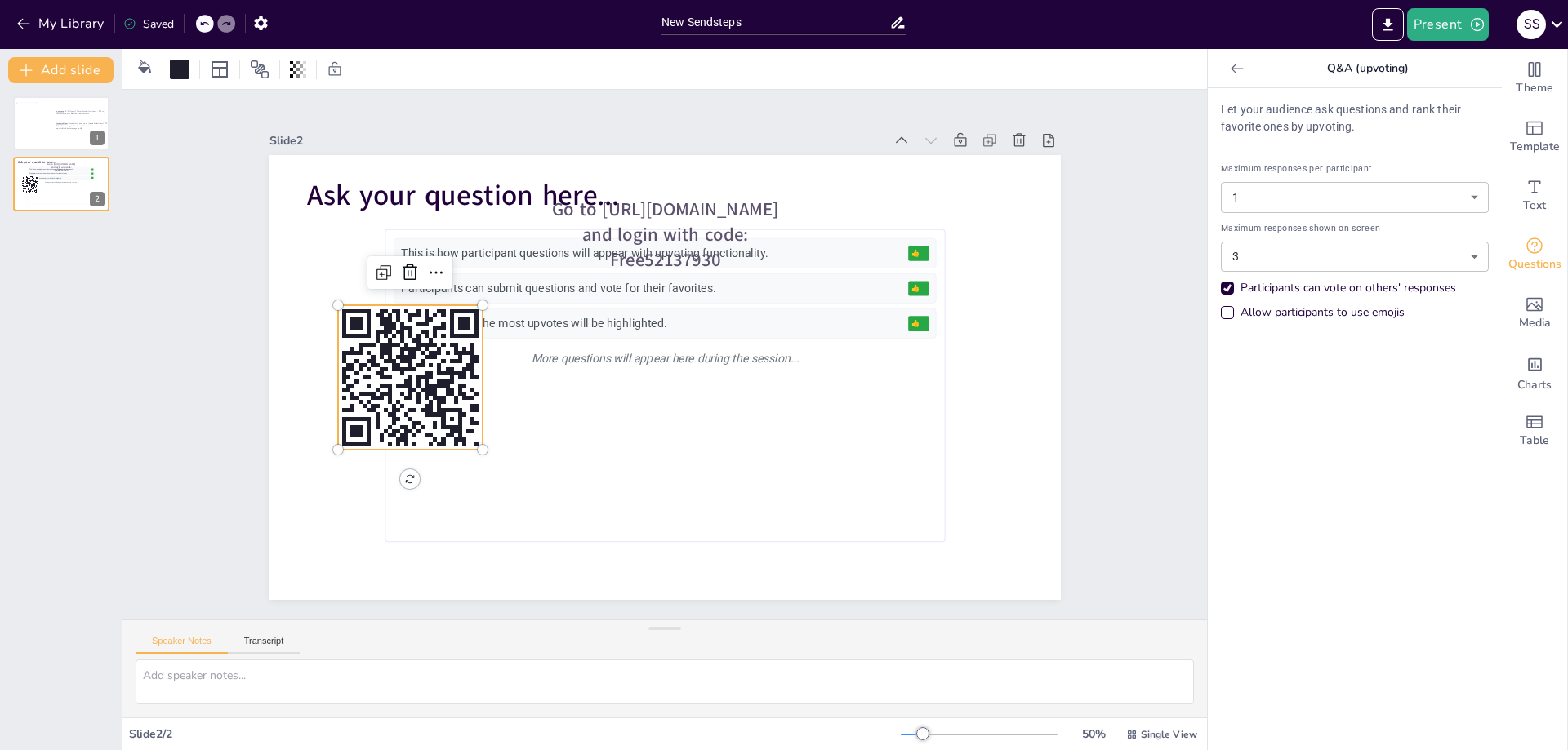
click at [199, 29] on div at bounding box center [204, 23] width 18 height 18
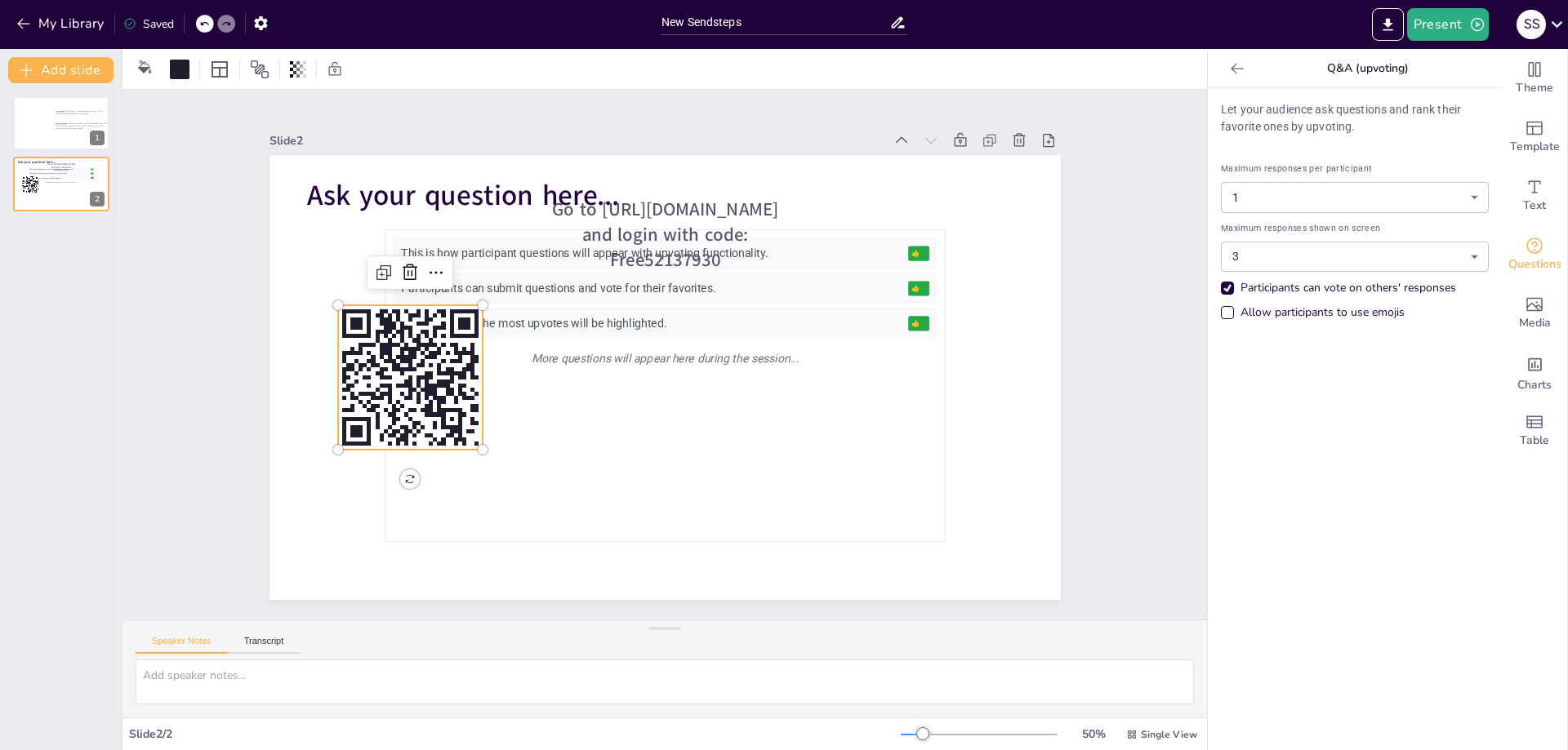
click at [199, 29] on div at bounding box center [204, 23] width 18 height 18
click at [8, 117] on div "Anamnese : VG: DM type II, Femoralisendarterectomie + PTA re, Prostaatcarcinoom…" at bounding box center [60, 154] width 122 height 115
click at [41, 127] on div at bounding box center [34, 124] width 39 height 44
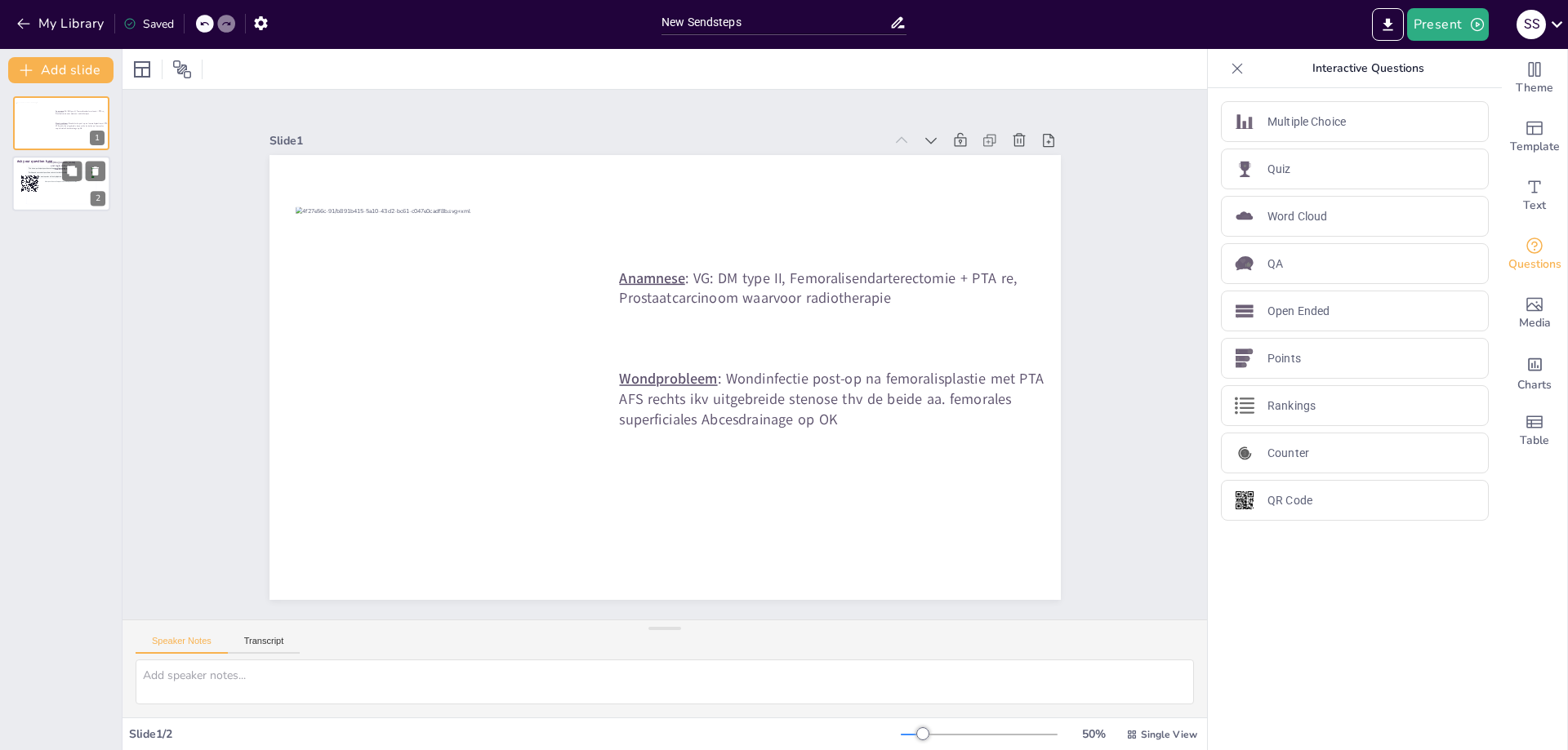
click at [57, 193] on div "This is how participant questions will appear with upvoting functionality. 👍 5 …" at bounding box center [61, 185] width 67 height 37
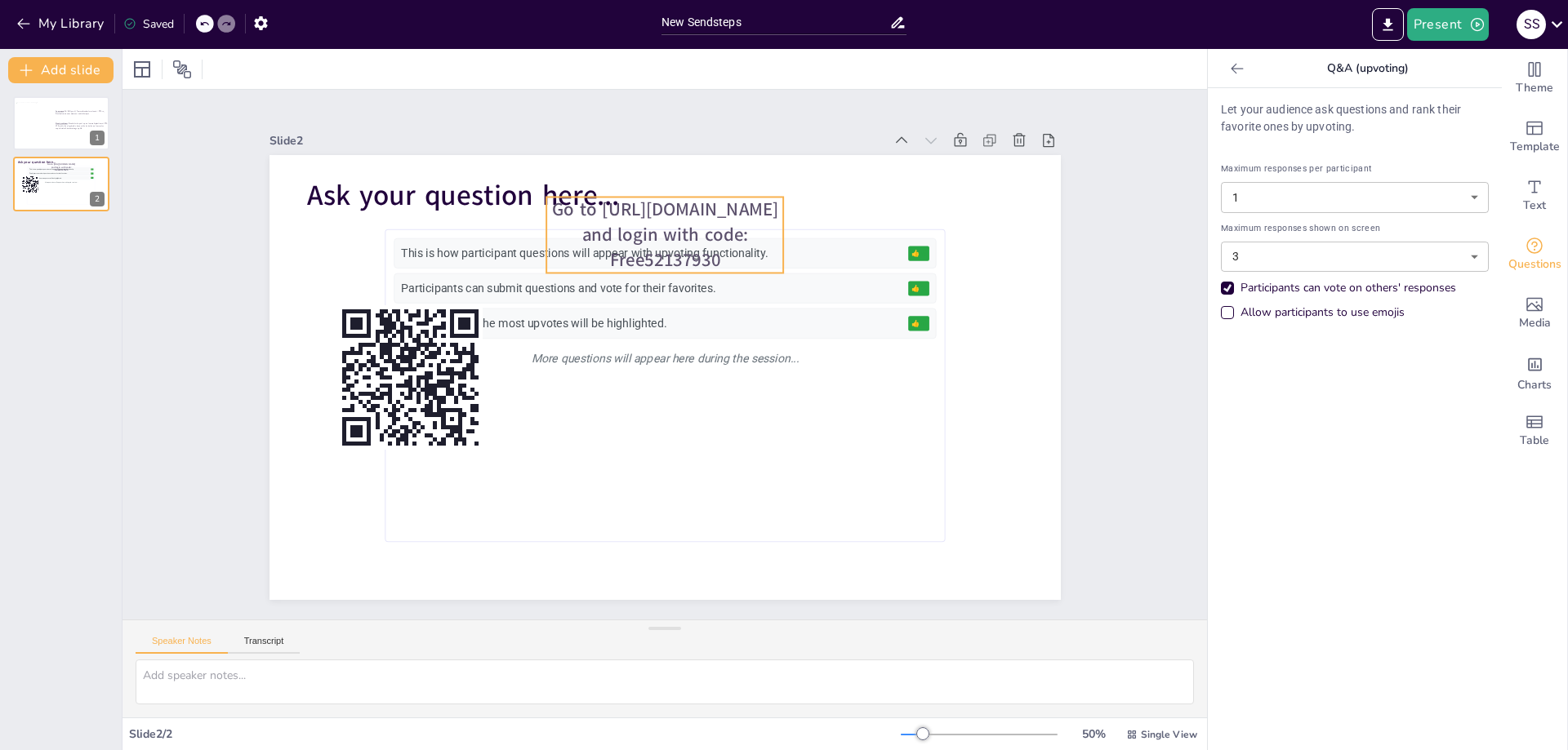
click at [664, 223] on span "Go to https://sendsteps.me and login with code: Free52137930" at bounding box center [664, 235] width 226 height 76
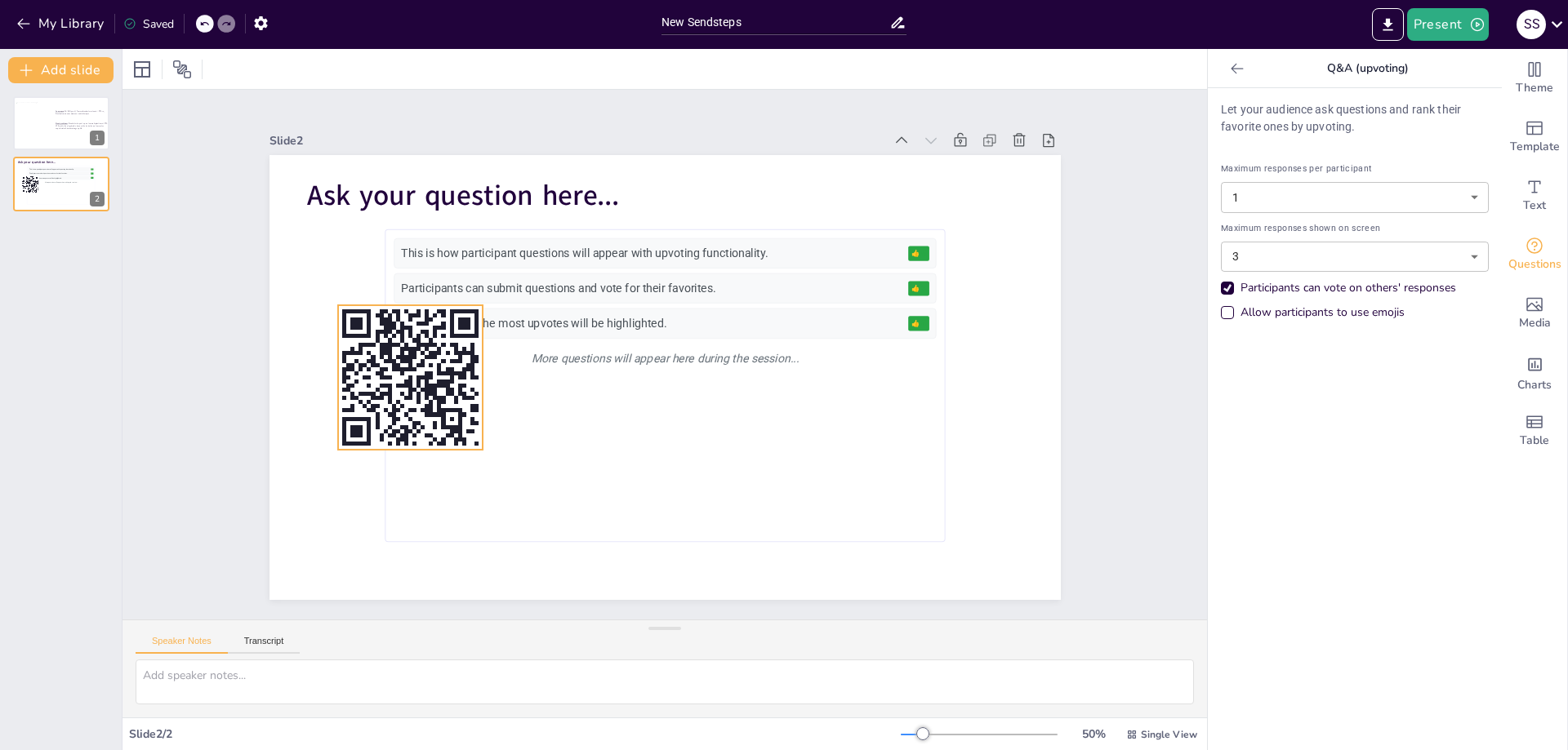
click at [406, 406] on rect at bounding box center [410, 378] width 144 height 144
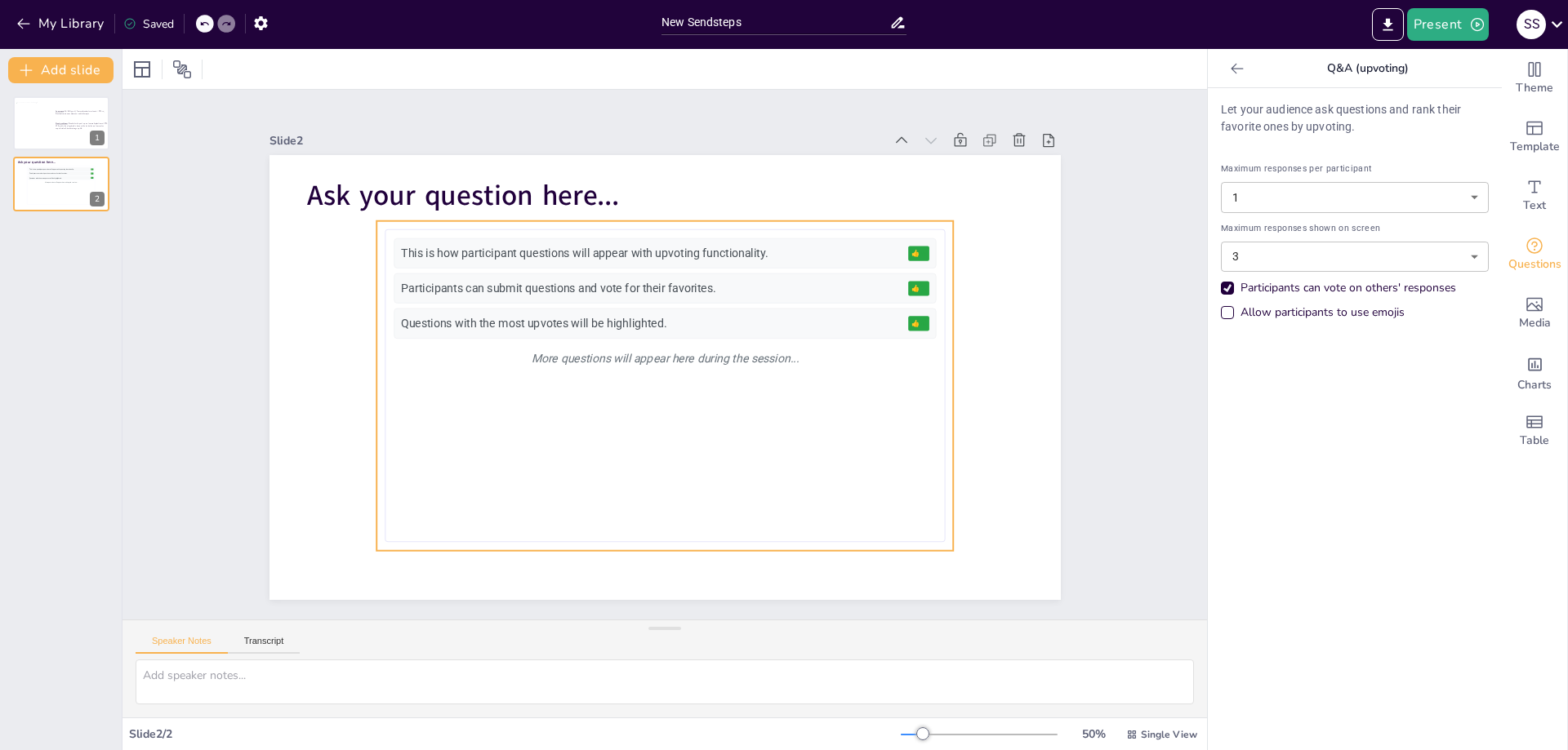
click at [515, 221] on div "This is how participant questions will appear with upvoting functionality. 👍 5 …" at bounding box center [664, 386] width 577 height 330
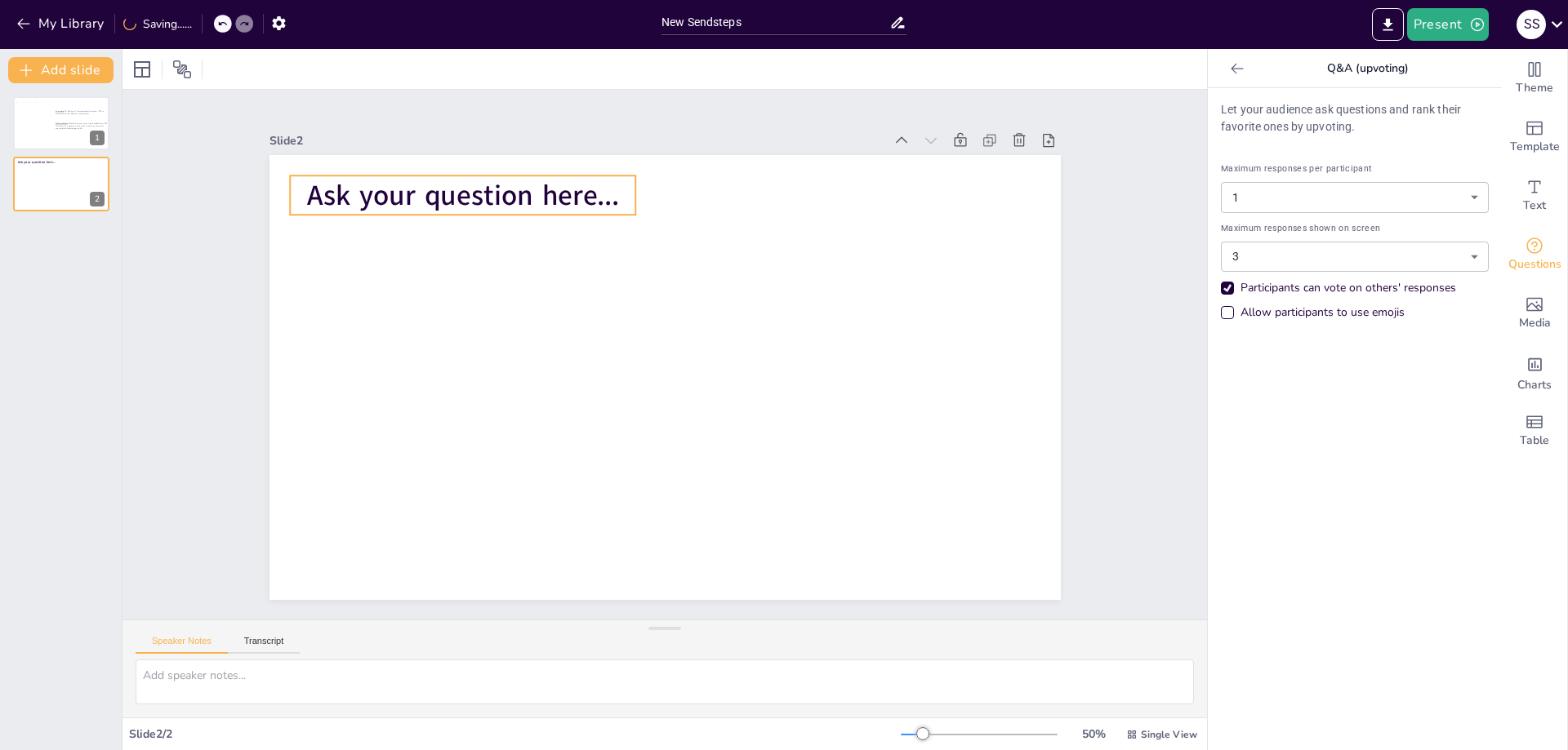
click at [506, 193] on span "Ask your question here..." at bounding box center [463, 195] width 313 height 39
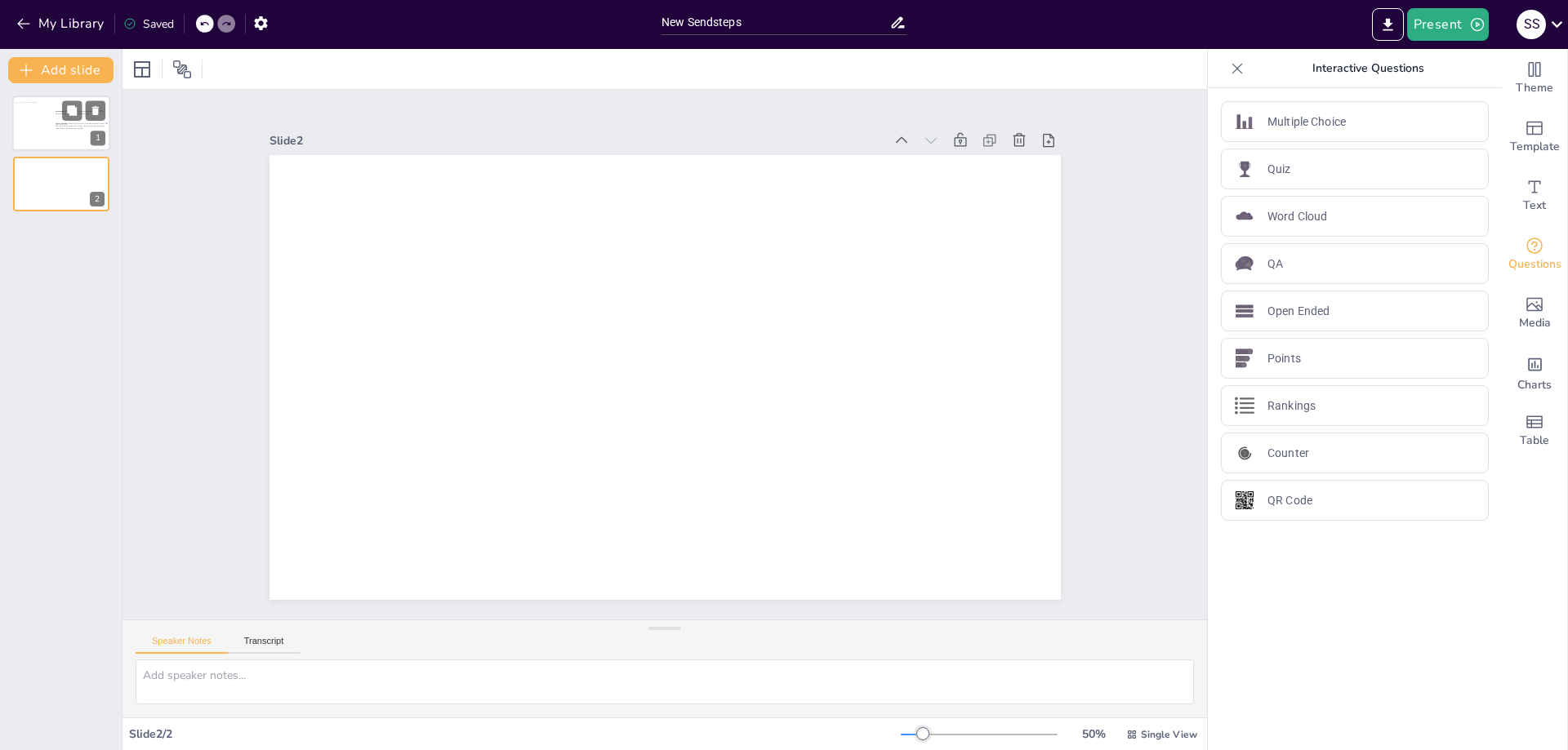
click at [53, 136] on div at bounding box center [34, 124] width 39 height 44
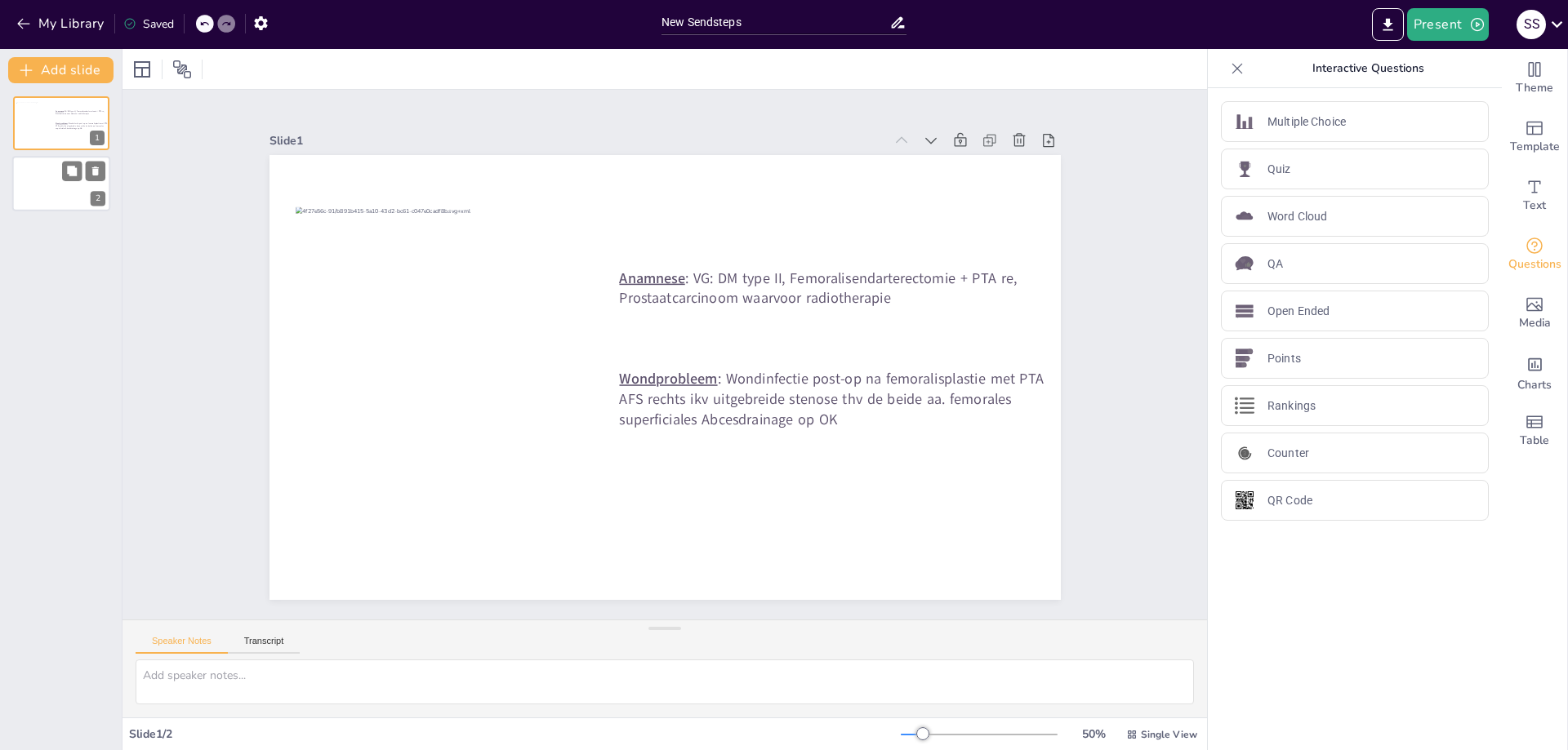
click at [53, 194] on div at bounding box center [61, 185] width 98 height 55
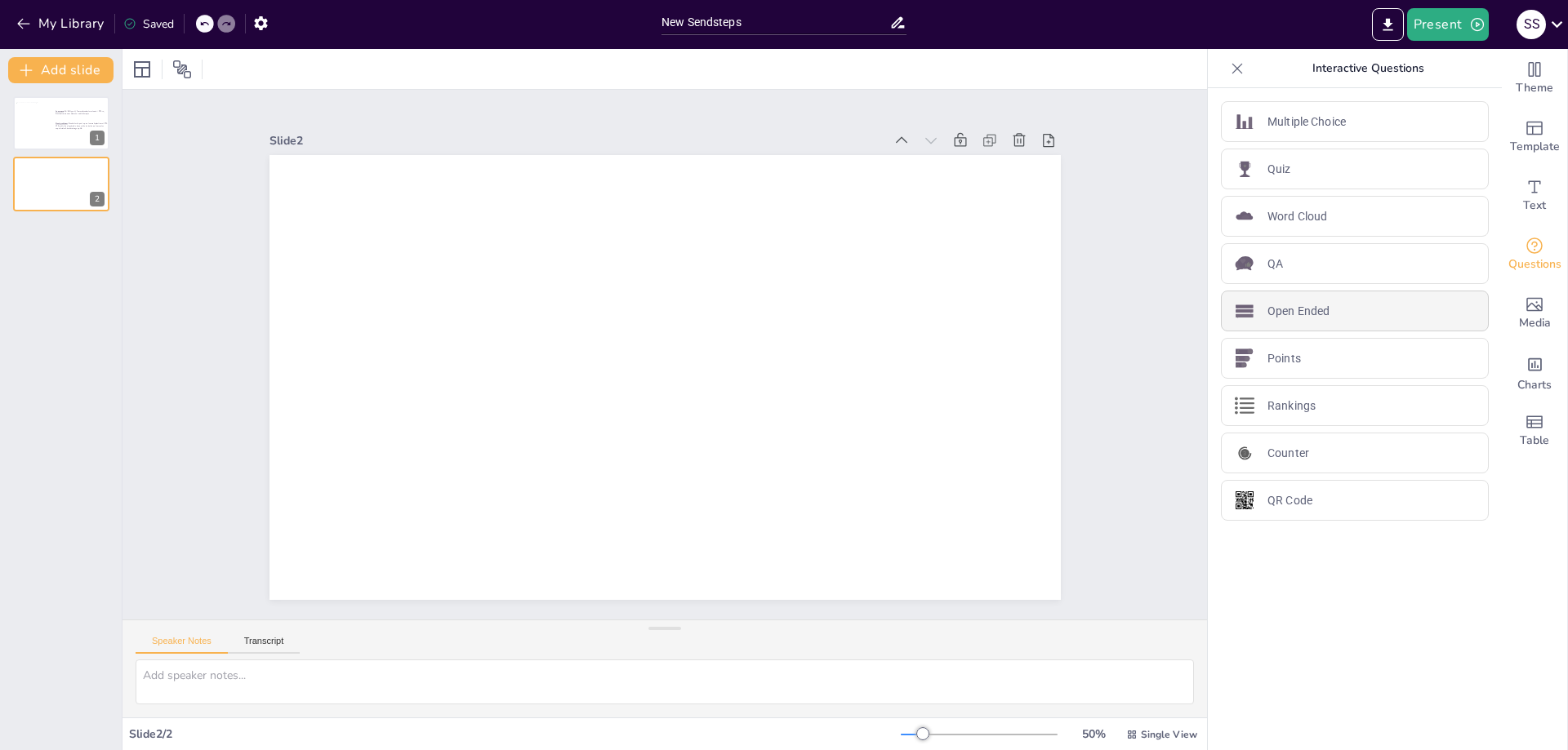
click at [1363, 310] on div "Open Ended" at bounding box center [1354, 310] width 268 height 41
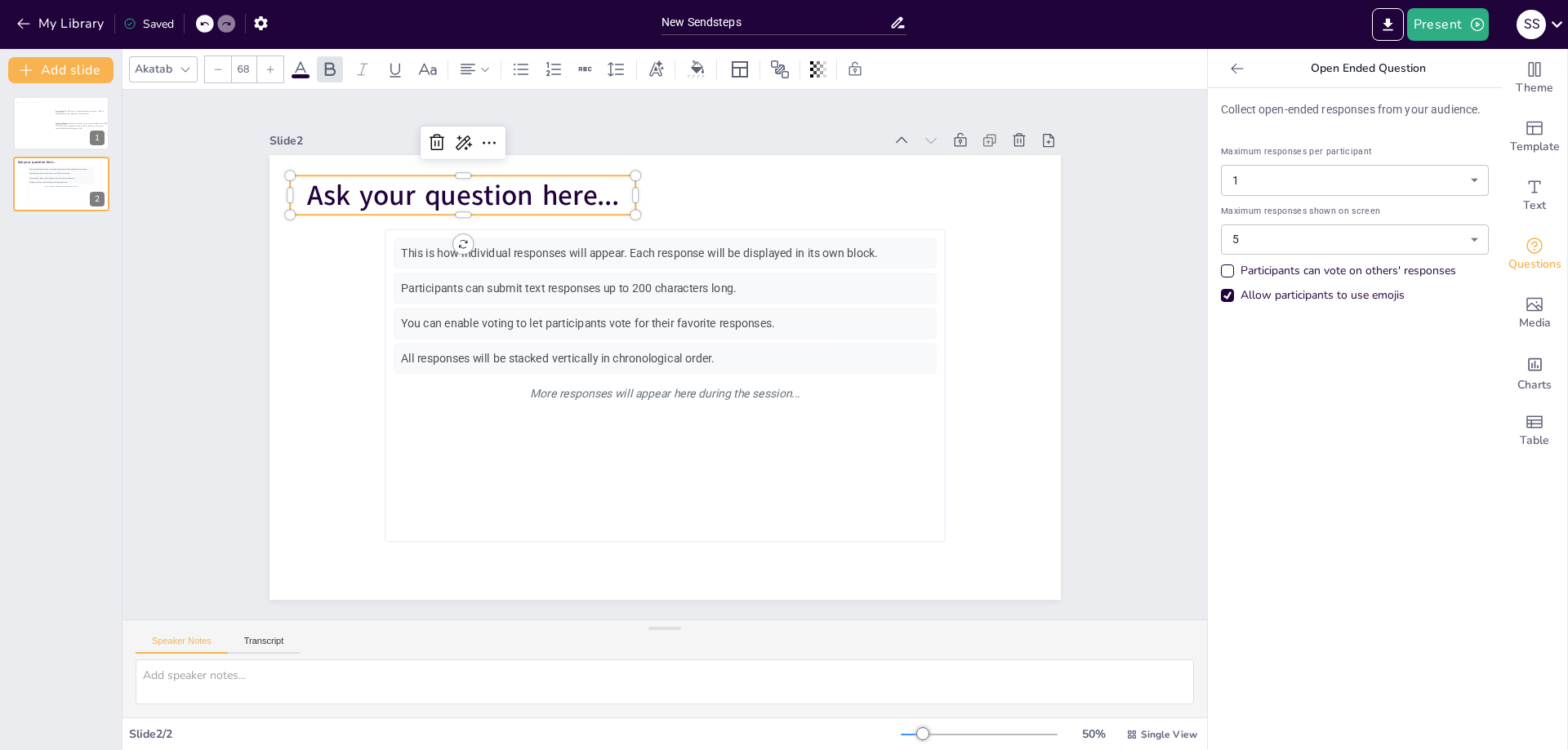
click at [489, 199] on span "Ask your question here..." at bounding box center [463, 195] width 313 height 39
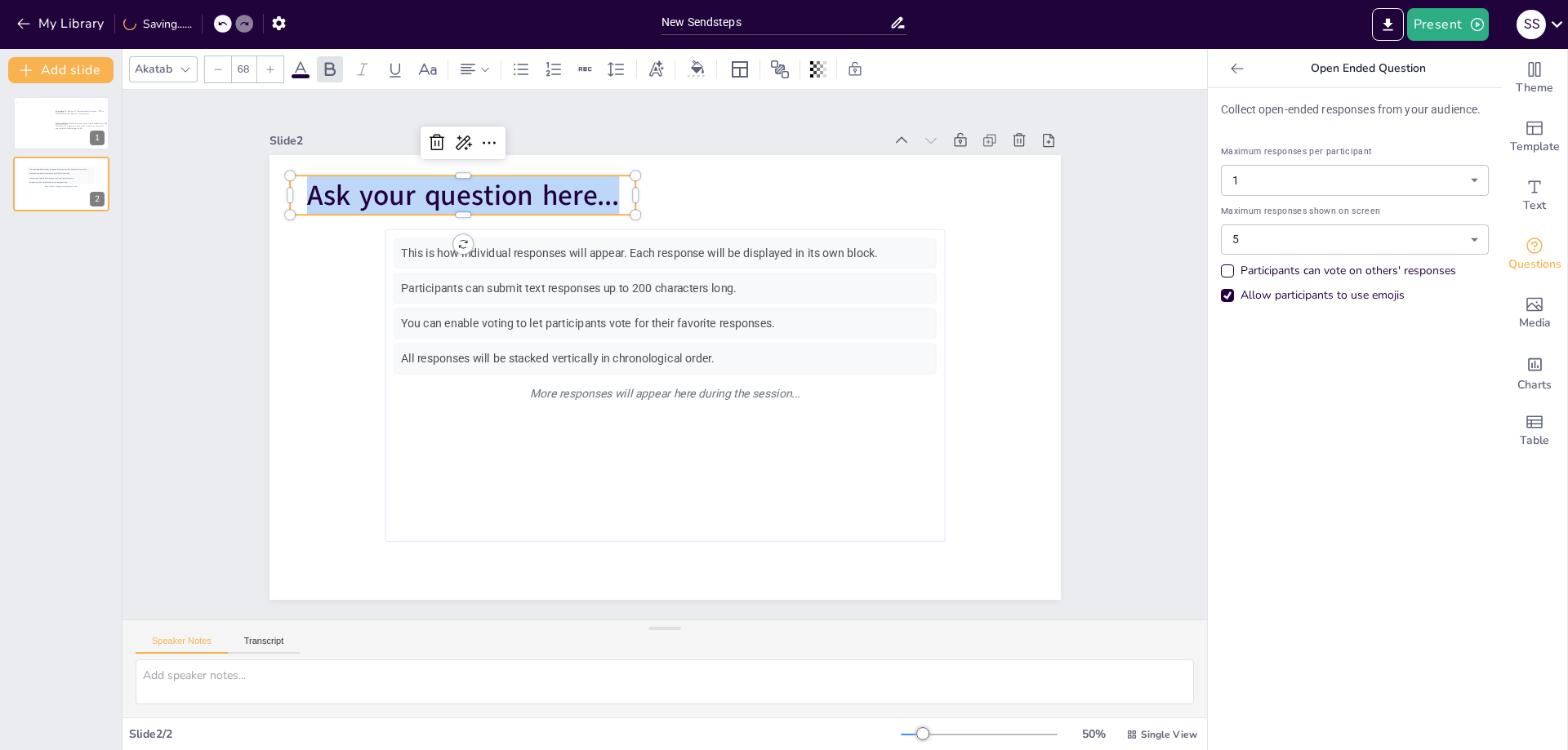
click at [489, 199] on span "Ask your question here..." at bounding box center [463, 195] width 313 height 39
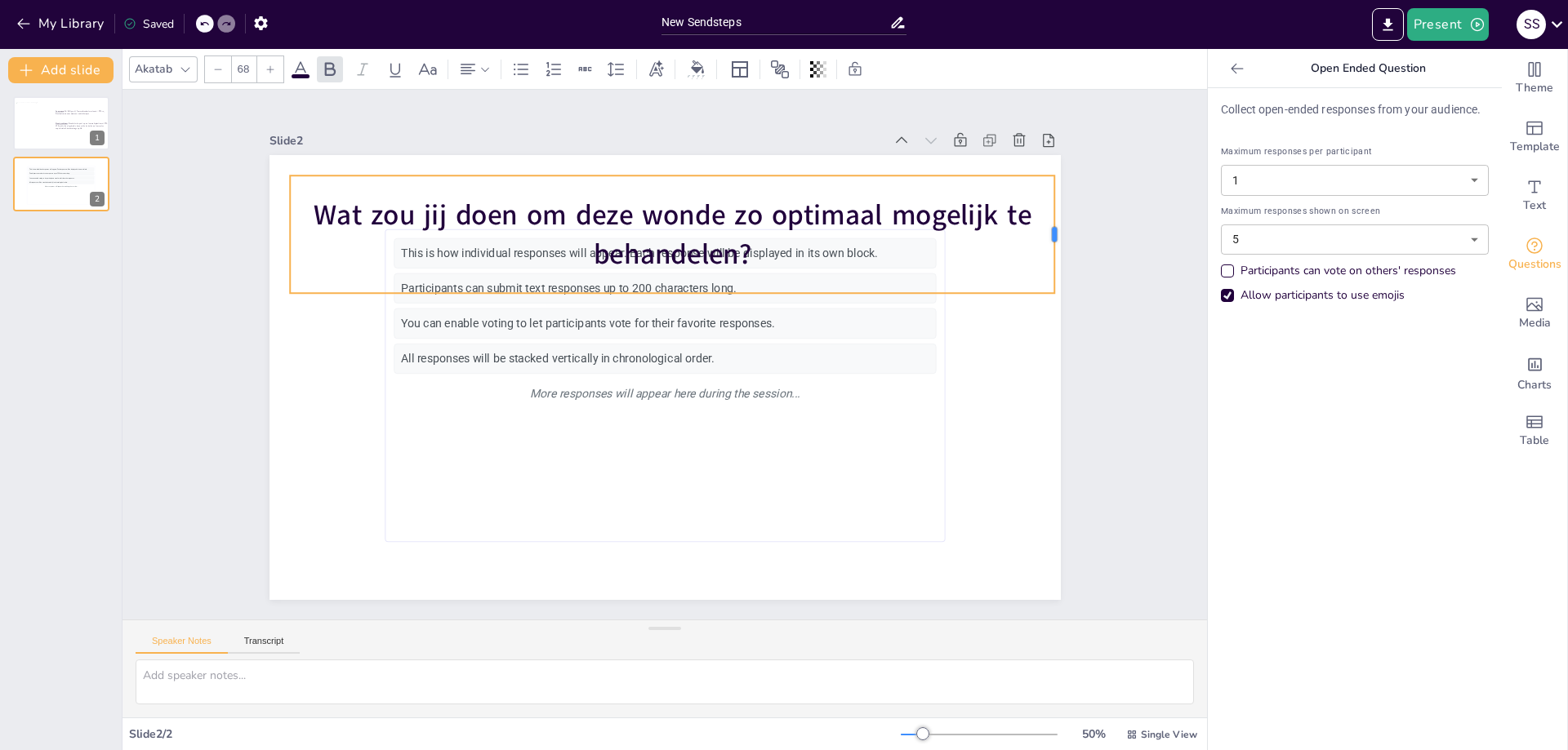
drag, startPoint x: 625, startPoint y: 226, endPoint x: 1051, endPoint y: 211, distance: 426.3
click at [1055, 211] on div at bounding box center [1062, 234] width 13 height 117
click at [614, 164] on div "This is how individual responses will appear. Each response will be displayed i…" at bounding box center [665, 378] width 792 height 445
click at [745, 185] on div "Wat zou jij doen om deze wonde zo optimaal mogelijk te behandelen?" at bounding box center [675, 234] width 771 height 117
click at [696, 286] on div "Wat zou jij doen om deze wonde zo optimaal mogelijk te behandelen?" at bounding box center [675, 234] width 771 height 117
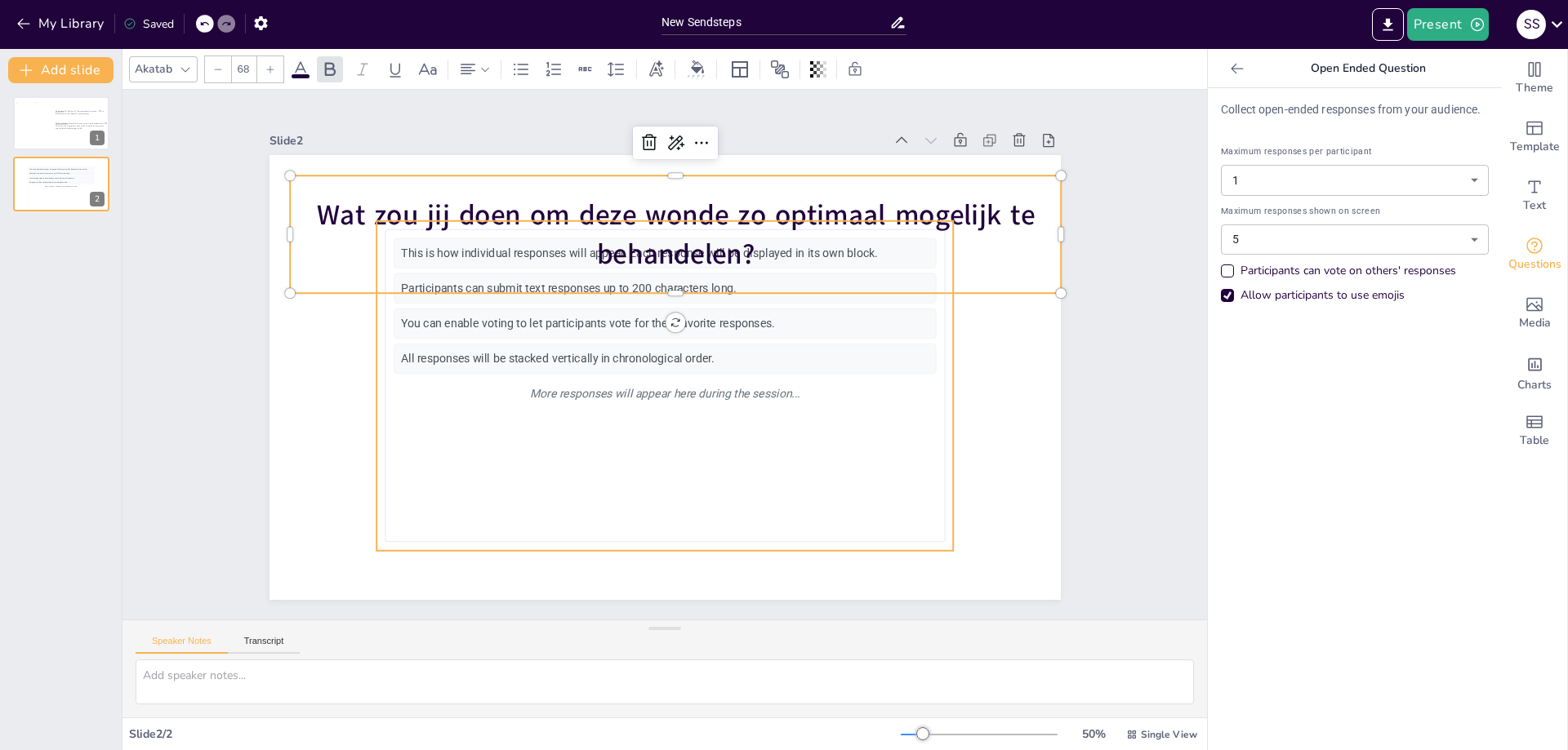
click at [807, 216] on span "Wat zou jij doen om deze wonde zo optimaal mogelijk te behandelen?" at bounding box center [675, 234] width 718 height 77
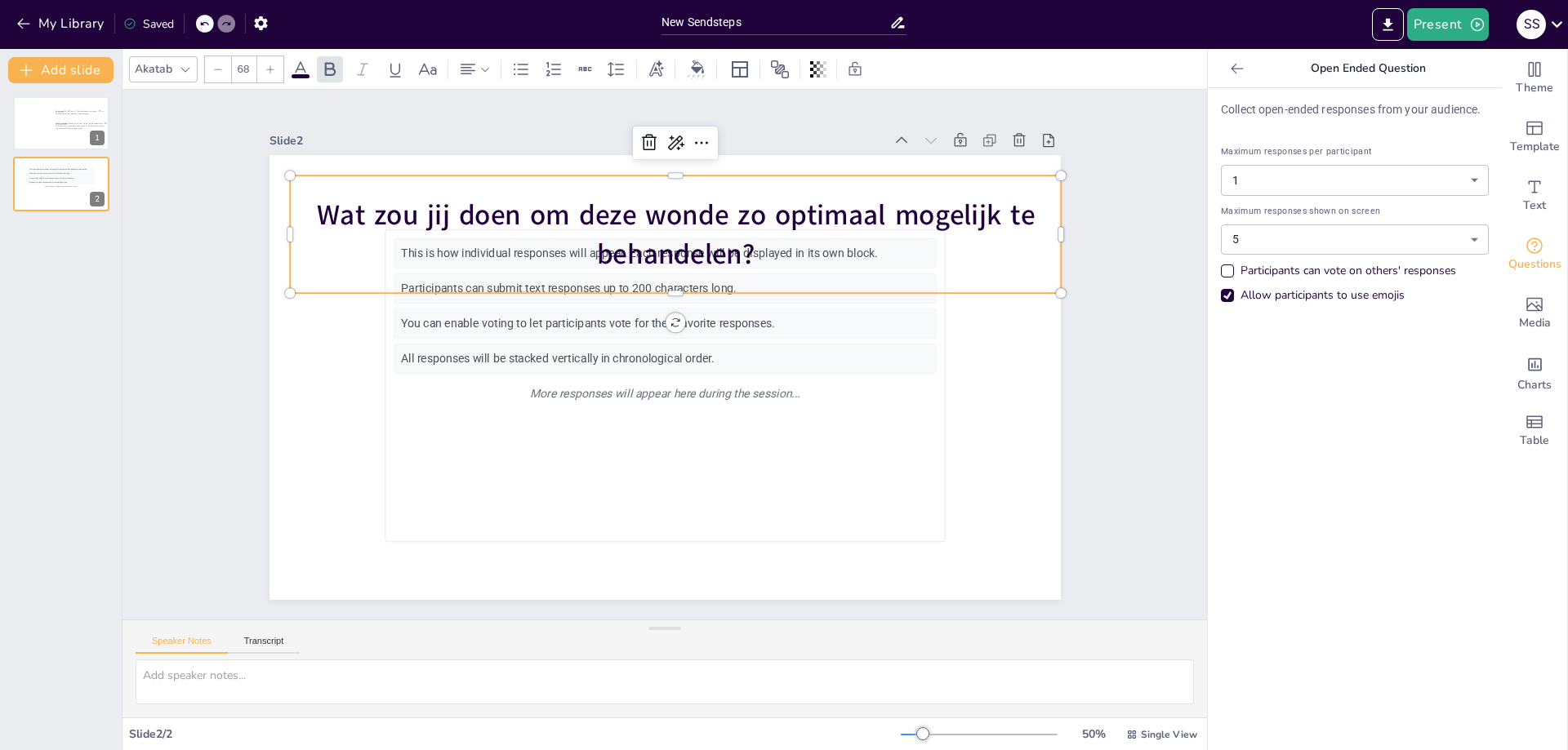
click at [974, 368] on div at bounding box center [665, 378] width 792 height 445
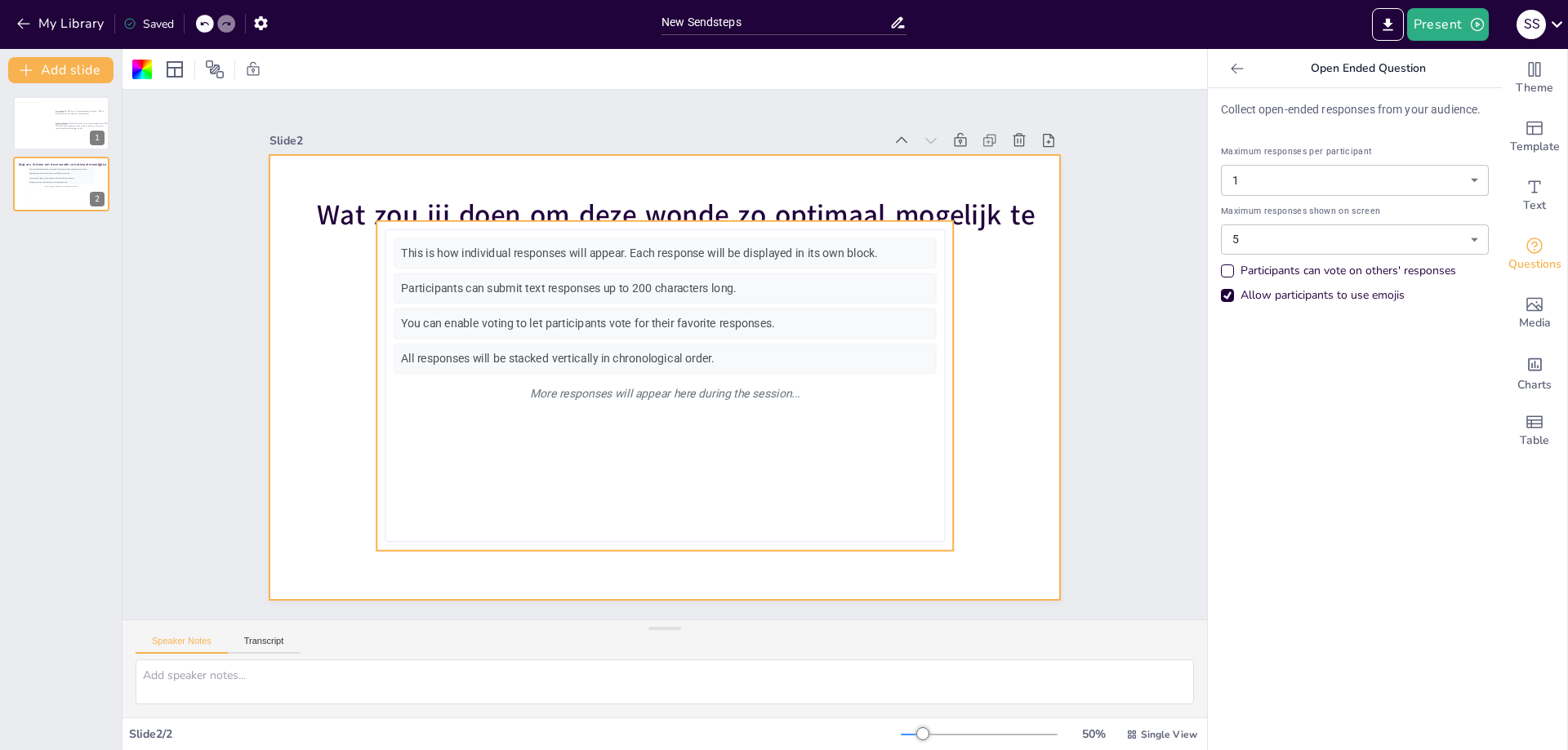
click at [888, 221] on div "This is how individual responses will appear. Each response will be displayed i…" at bounding box center [664, 386] width 577 height 330
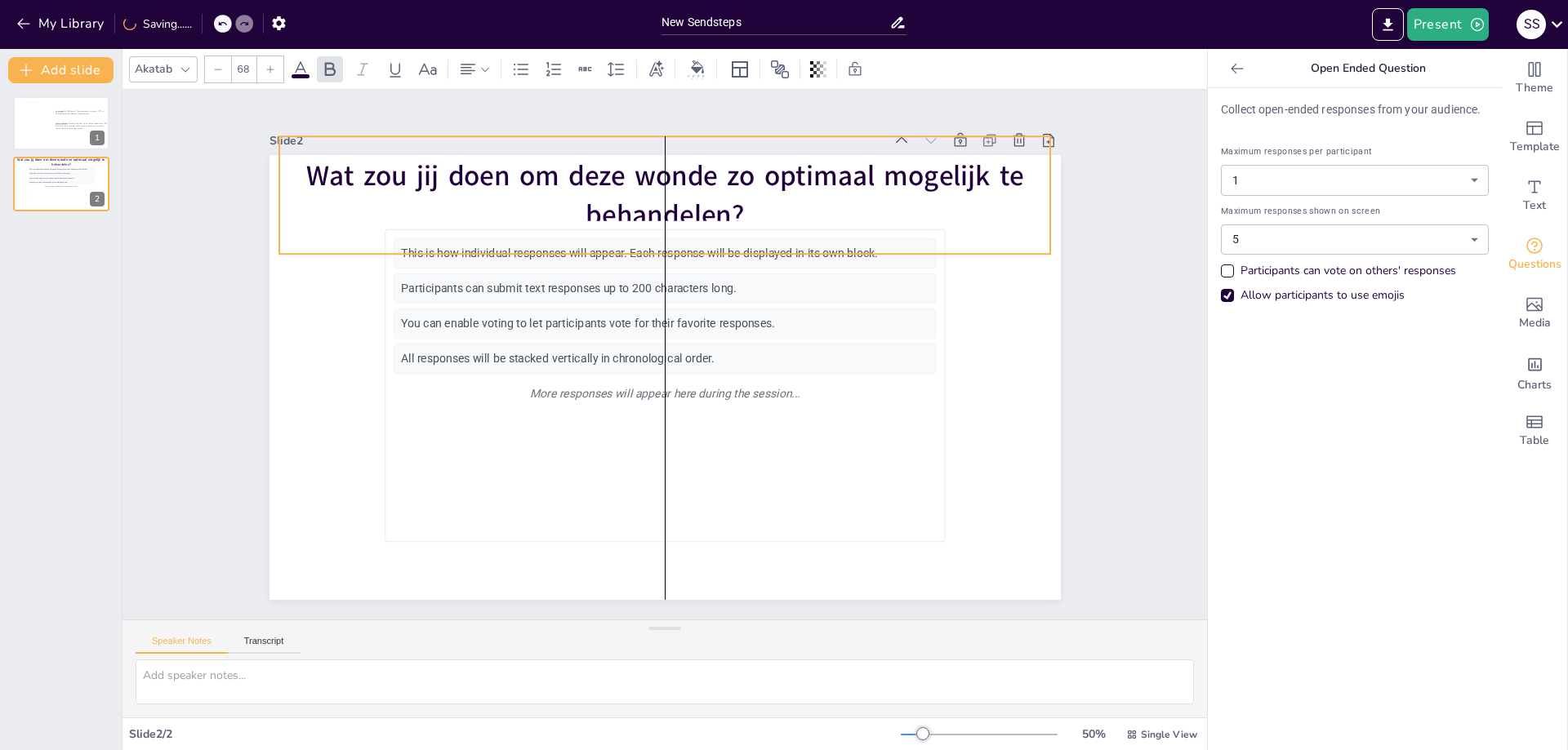
drag, startPoint x: 884, startPoint y: 195, endPoint x: 875, endPoint y: 155, distance: 41.0
click at [875, 157] on span "Wat zou jij doen om deze wonde zo optimaal mogelijk te behandelen?" at bounding box center [664, 195] width 718 height 77
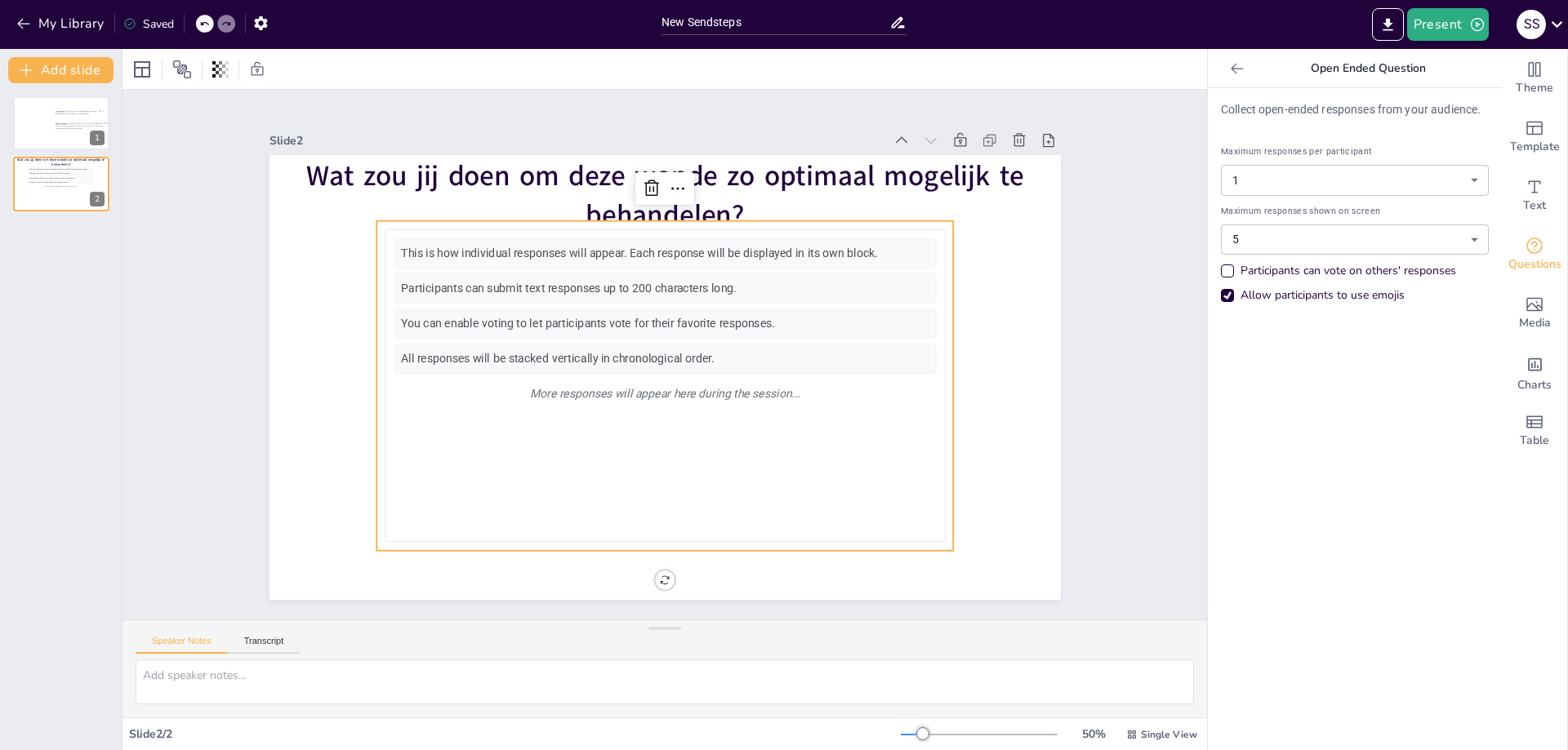
click at [841, 419] on div "This is how individual responses will appear. Each response will be displayed i…" at bounding box center [665, 385] width 542 height 294
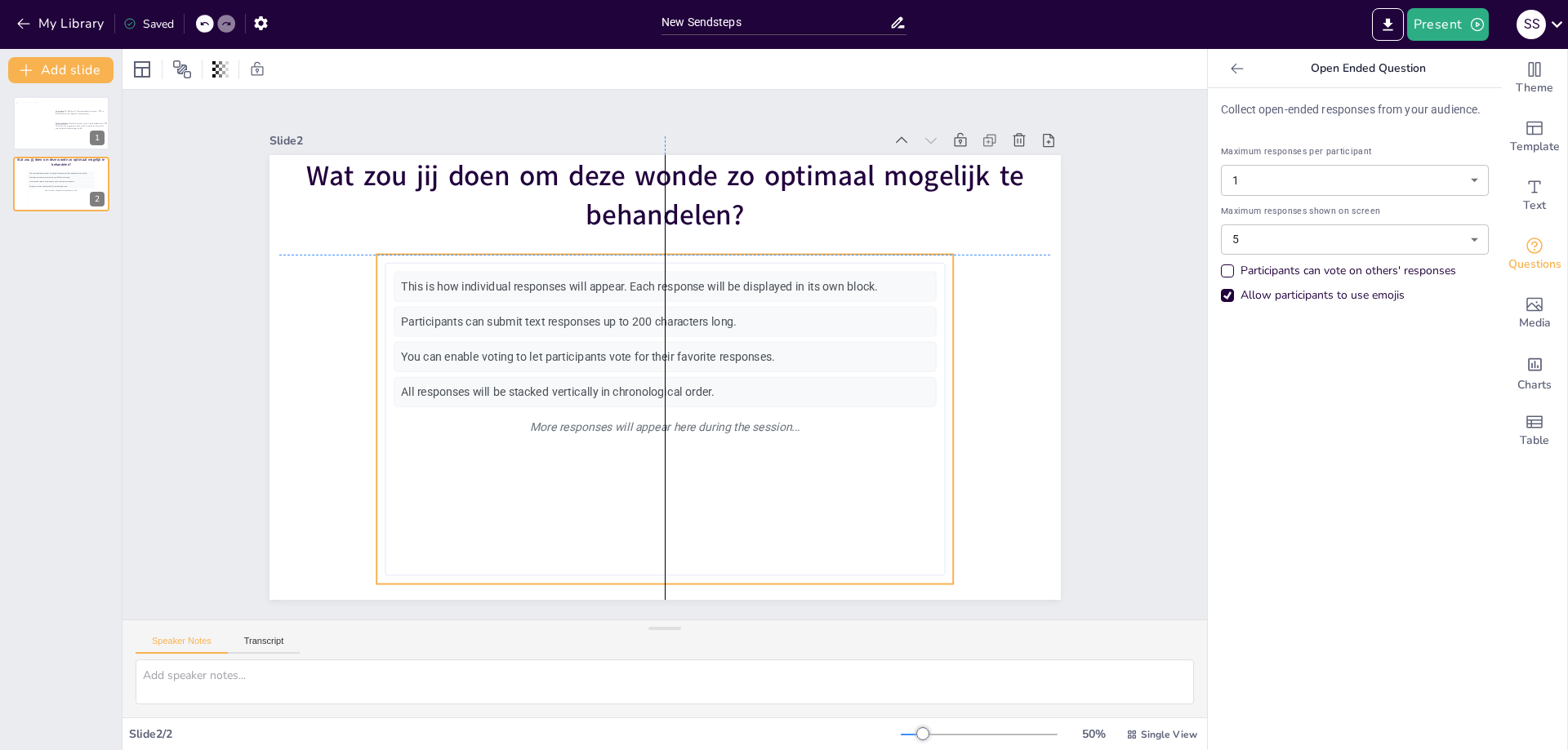
drag, startPoint x: 883, startPoint y: 430, endPoint x: 882, endPoint y: 466, distance: 36.0
click at [882, 466] on div "This is how individual responses will appear. Each response will be displayed i…" at bounding box center [665, 419] width 542 height 294
click at [1345, 237] on body "My Library Saved New Sendsteps Present S S Document fonts Akatab Recently used …" at bounding box center [784, 375] width 1568 height 750
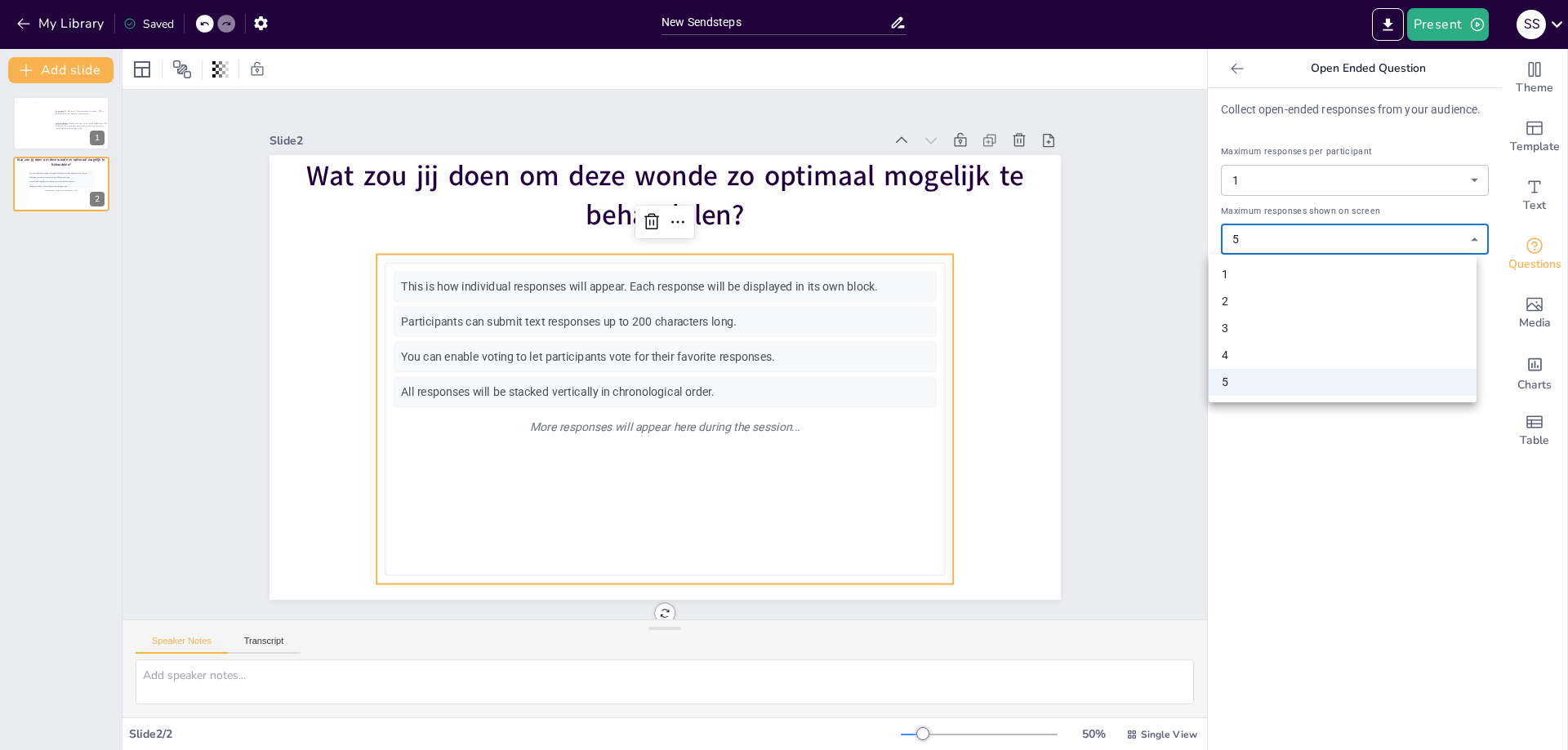
click at [1301, 390] on li "5" at bounding box center [1342, 383] width 268 height 27
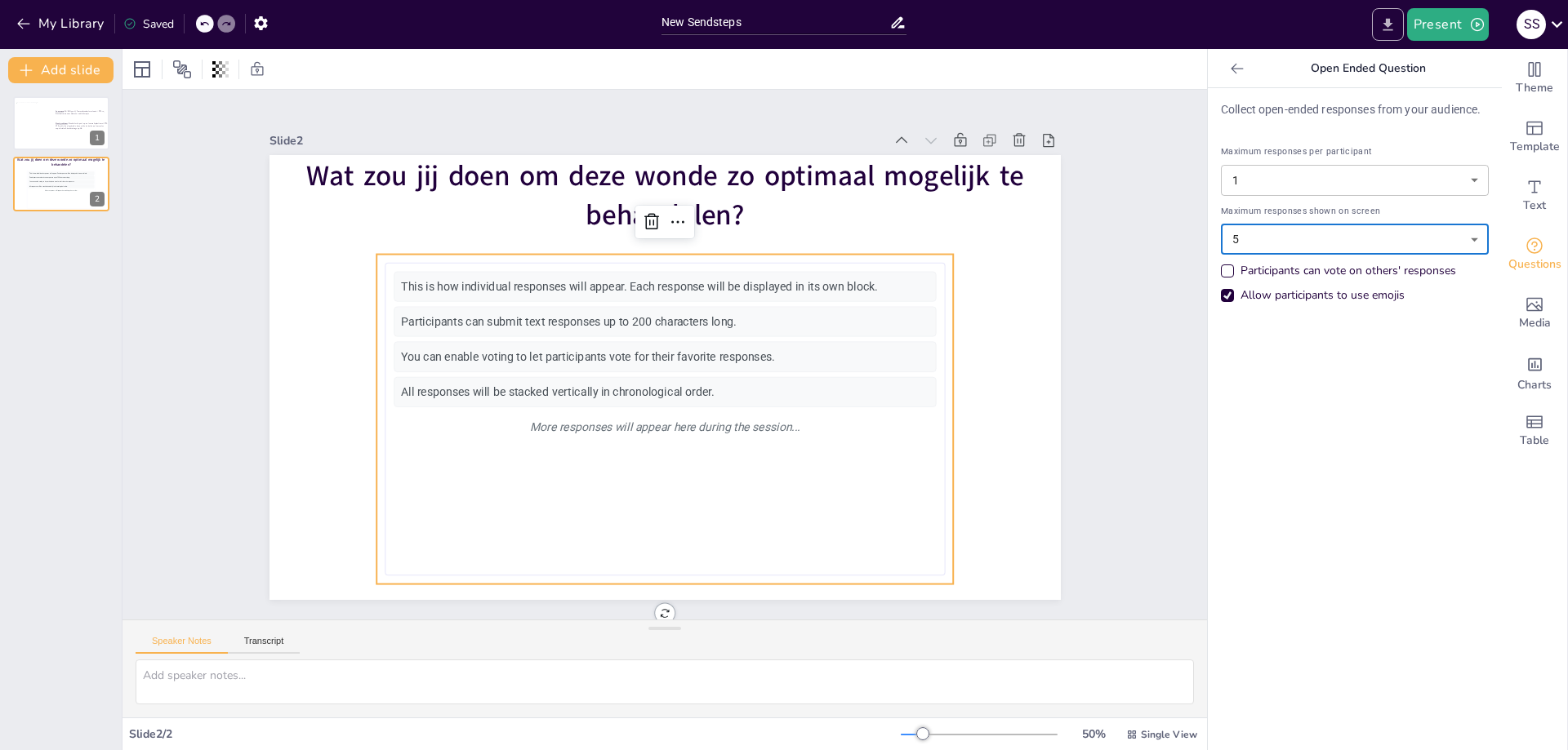
click at [1387, 26] on icon "Export to PowerPoint" at bounding box center [1388, 24] width 17 height 17
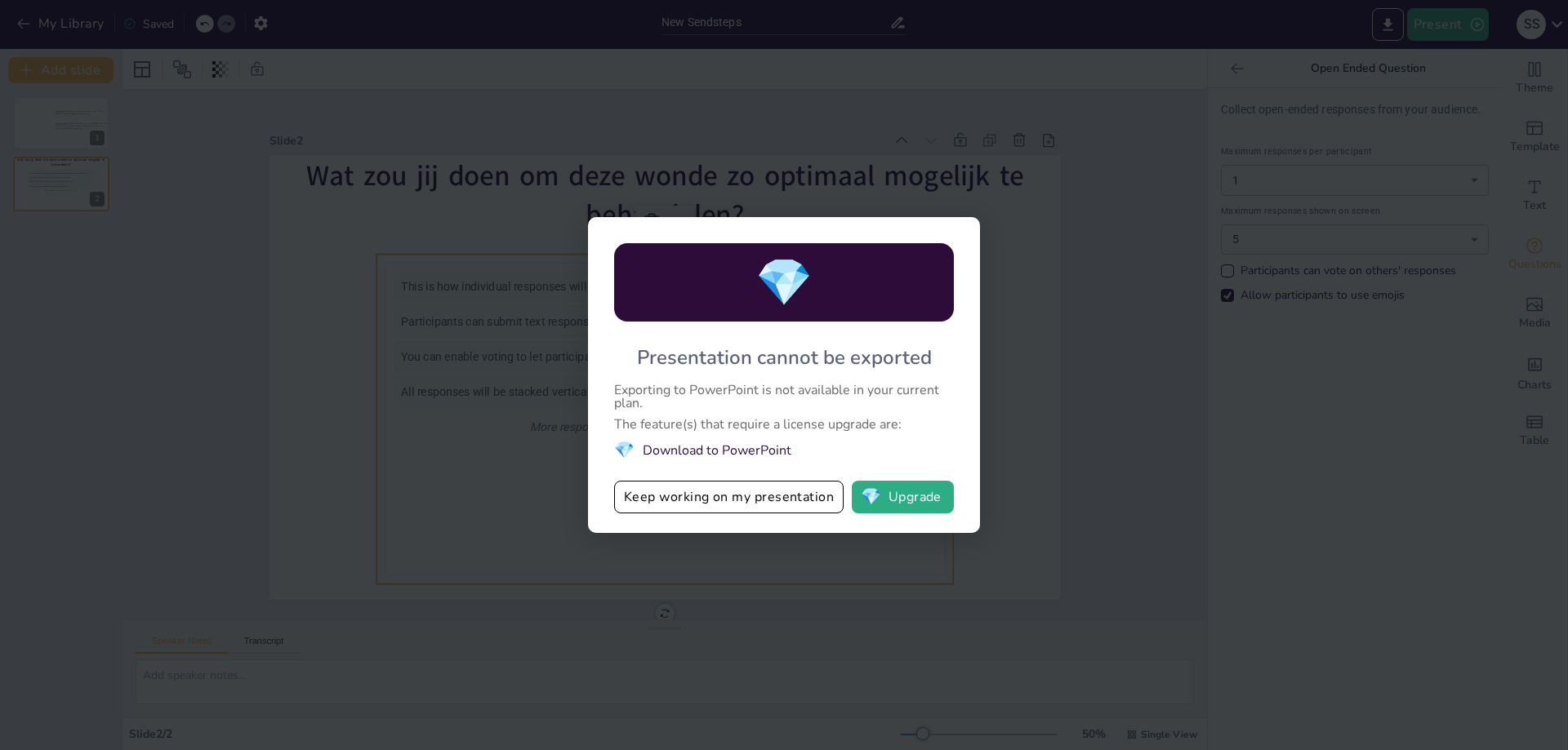
click at [759, 454] on li "💎 Download to PowerPoint" at bounding box center [784, 450] width 340 height 22
click at [923, 503] on button "💎 Upgrade" at bounding box center [903, 497] width 102 height 33
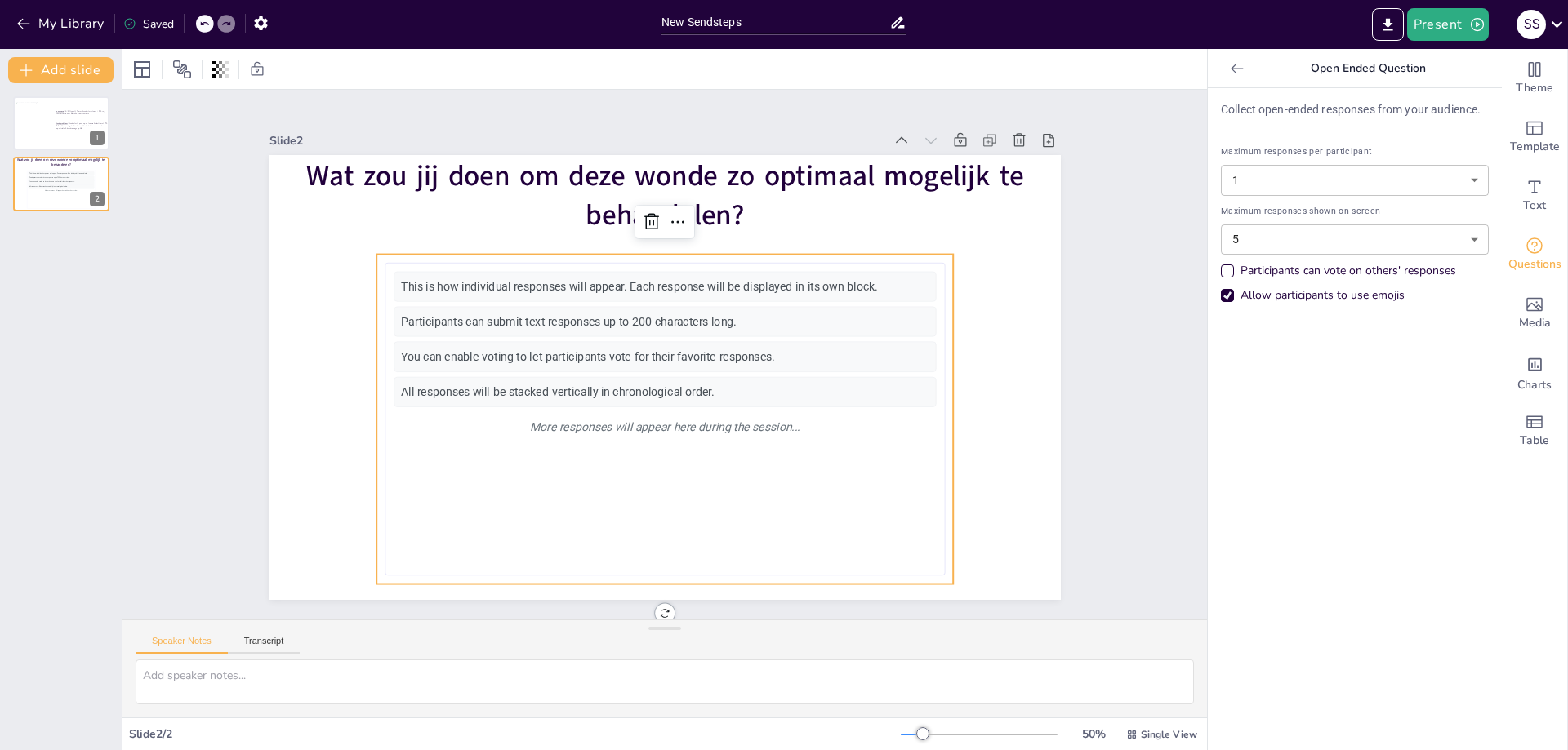
click at [1537, 44] on div "Present S S" at bounding box center [1241, 24] width 653 height 49
click at [1537, 33] on div "S S" at bounding box center [1531, 24] width 29 height 29
click at [1418, 223] on icon "button" at bounding box center [1409, 224] width 16 height 16
